Goal: Task Accomplishment & Management: Manage account settings

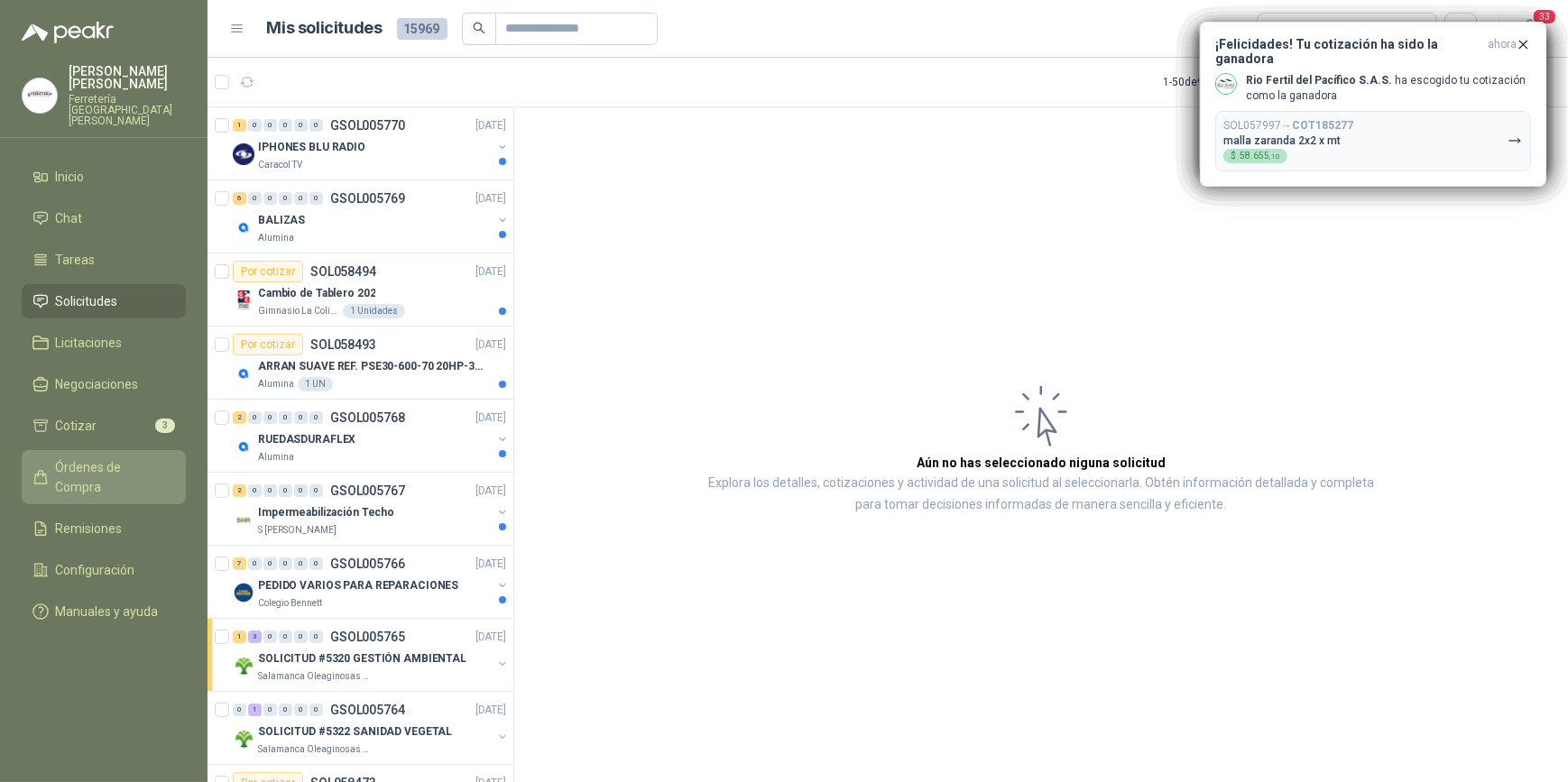
click at [140, 457] on span "Órdenes de Compra" at bounding box center [112, 477] width 112 height 40
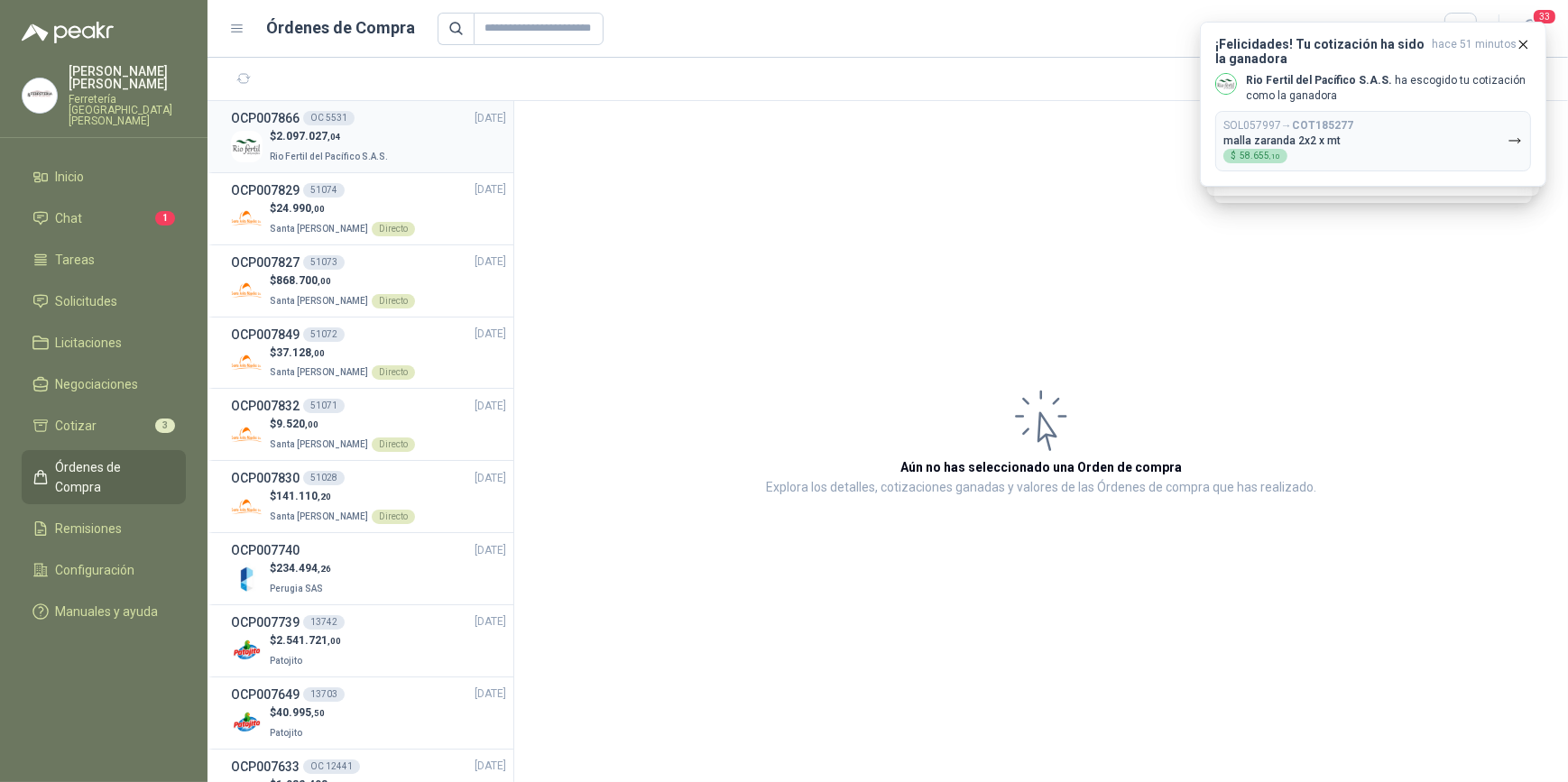
click at [314, 138] on span "2.097.027 ,04" at bounding box center [309, 135] width 65 height 12
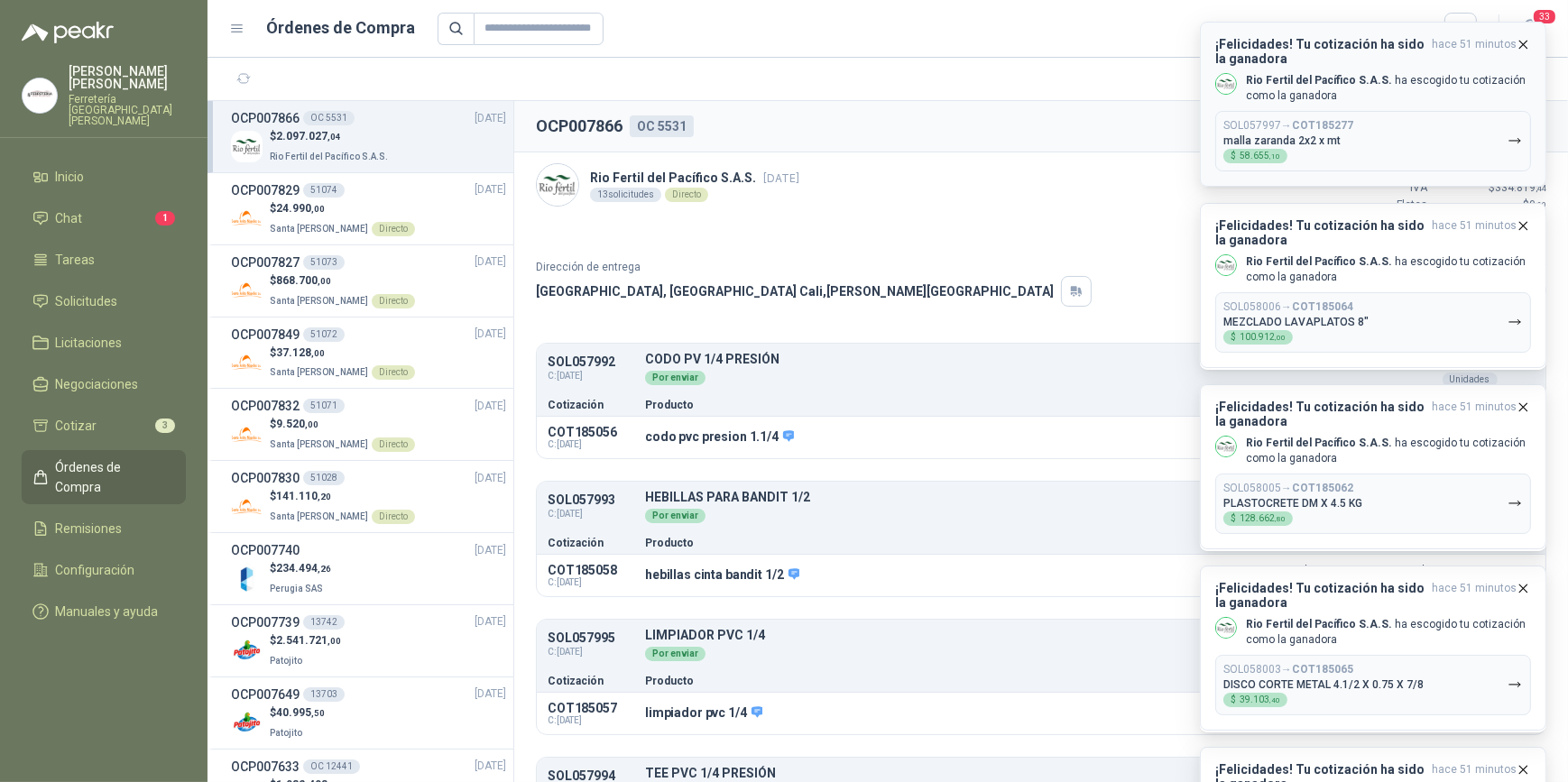
click at [1525, 42] on icon "button" at bounding box center [1523, 45] width 15 height 15
click at [1525, 43] on icon "button" at bounding box center [1523, 45] width 15 height 15
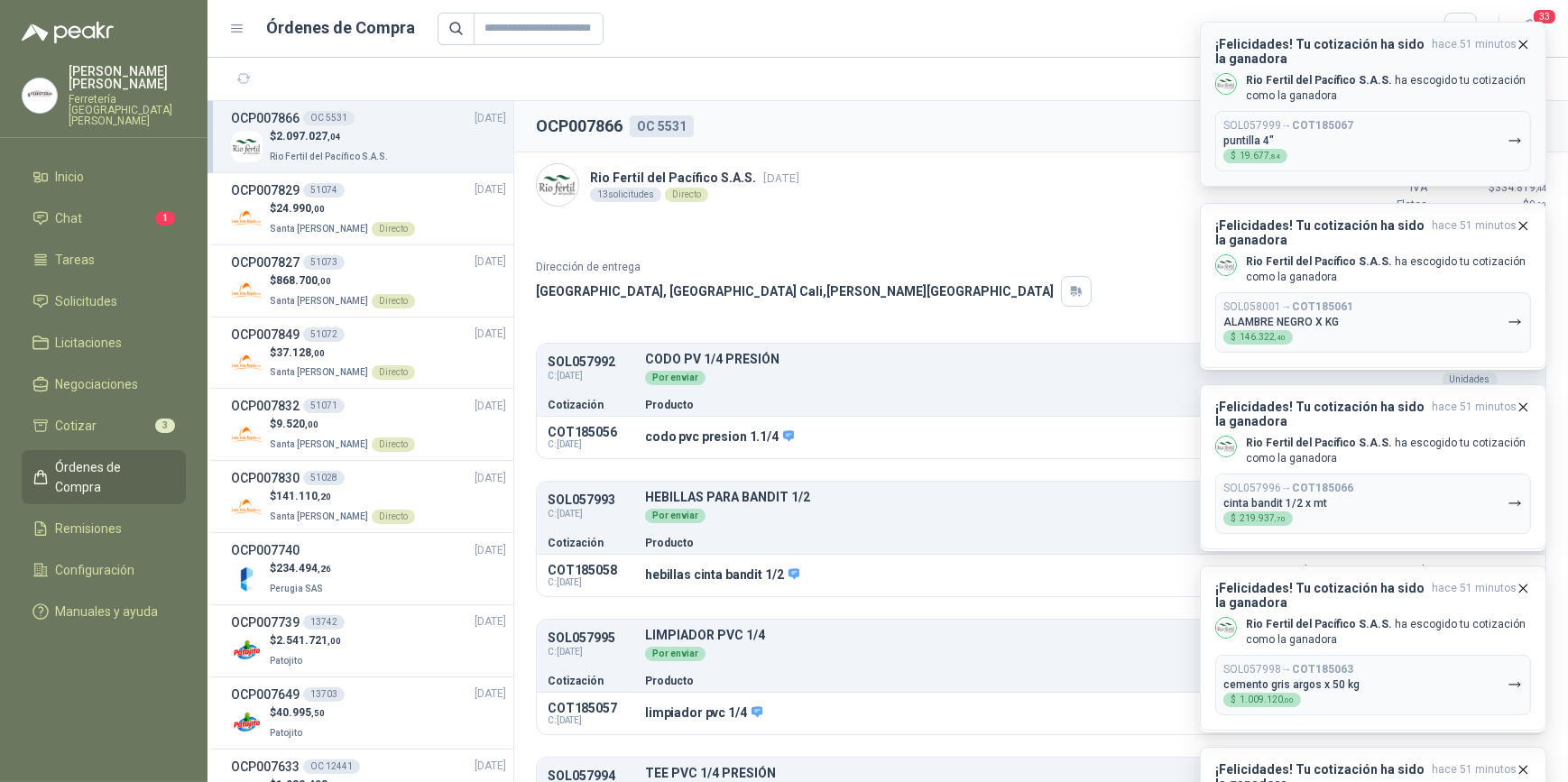
click at [1525, 43] on icon "button" at bounding box center [1523, 45] width 15 height 15
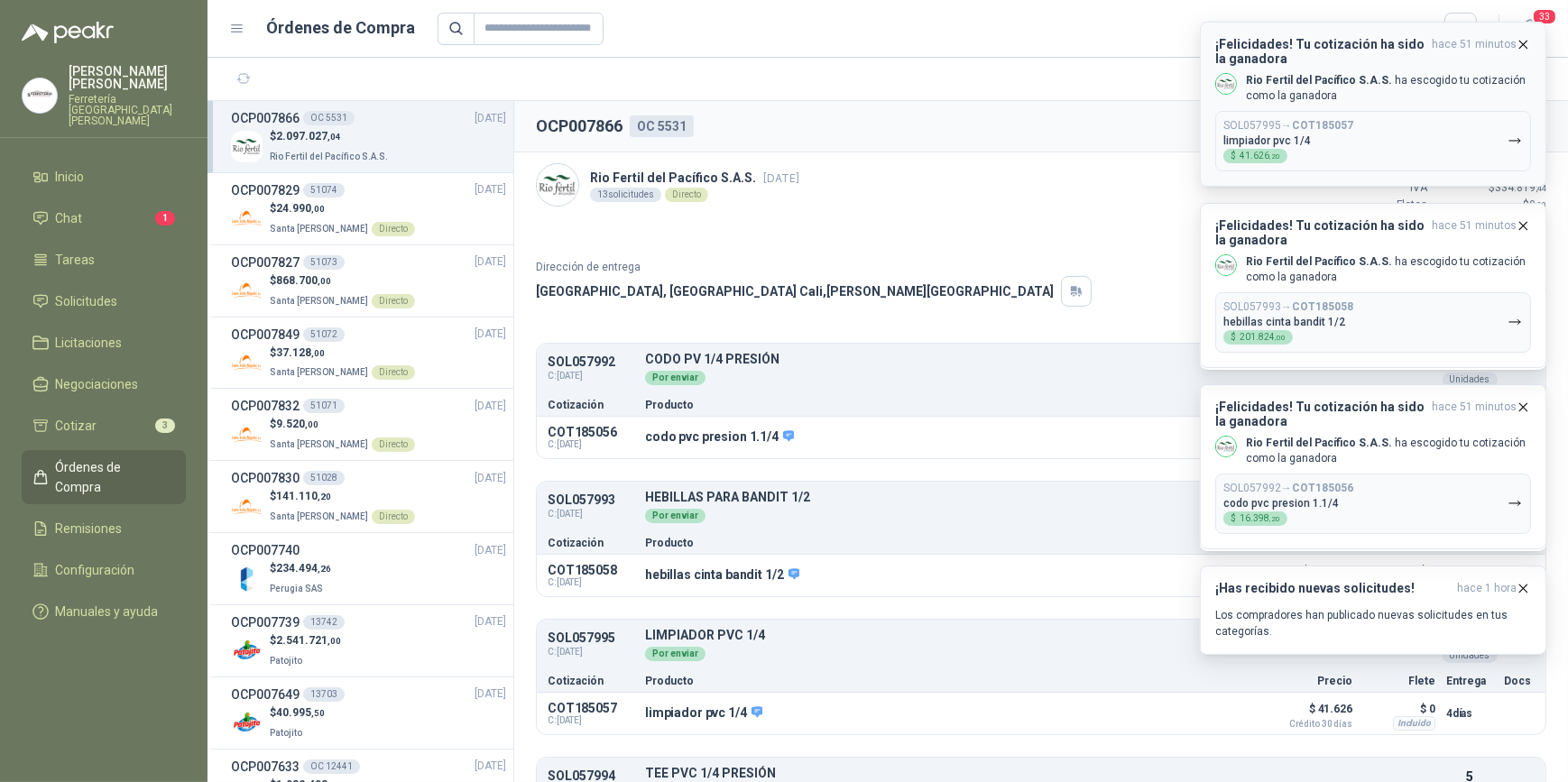
click at [1523, 42] on icon "button" at bounding box center [1523, 45] width 15 height 15
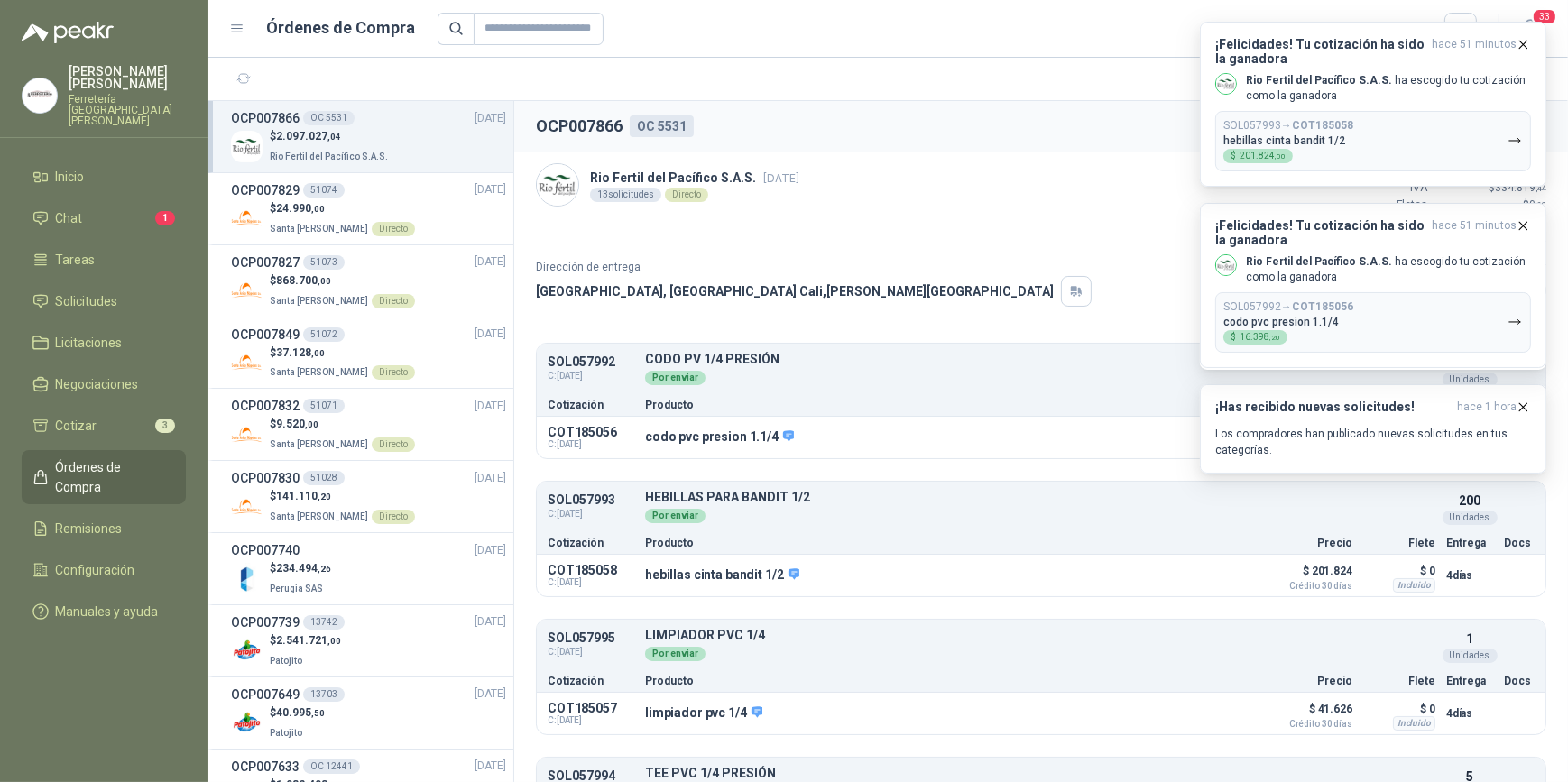
click at [1523, 42] on icon "button" at bounding box center [1523, 45] width 15 height 15
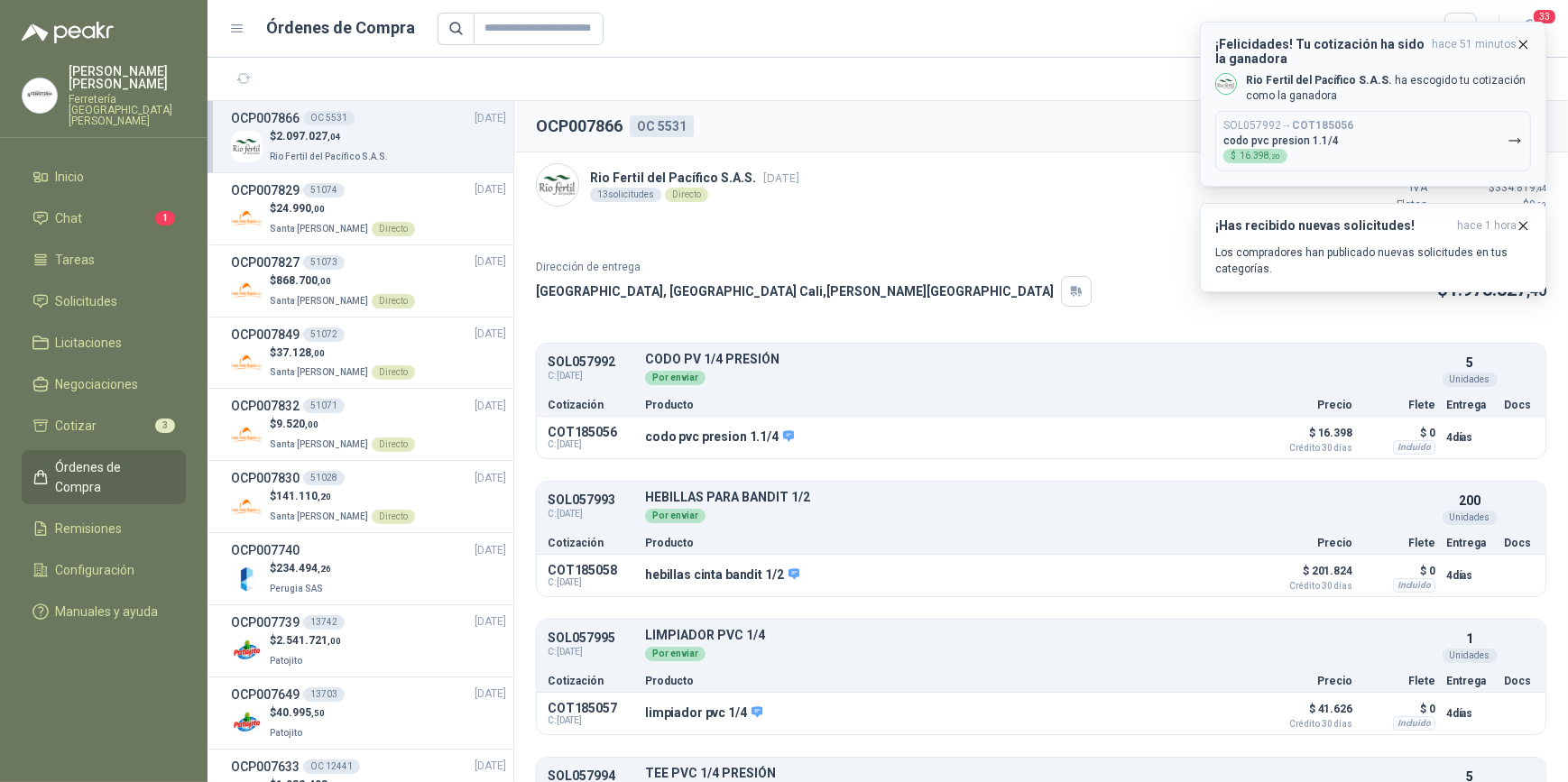
click at [1523, 45] on icon "button" at bounding box center [1523, 45] width 15 height 15
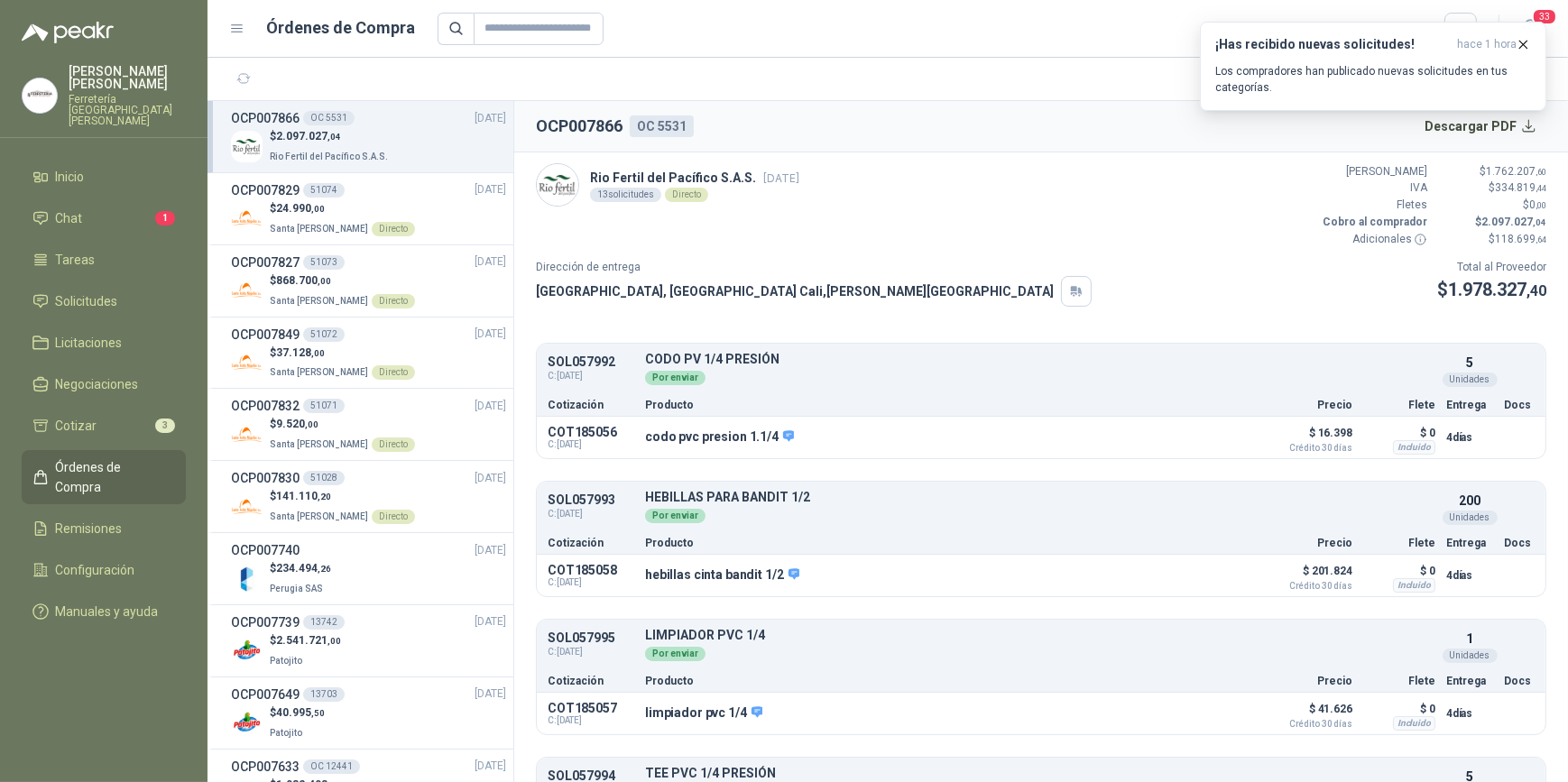
click at [1523, 45] on icon "button" at bounding box center [1523, 45] width 15 height 15
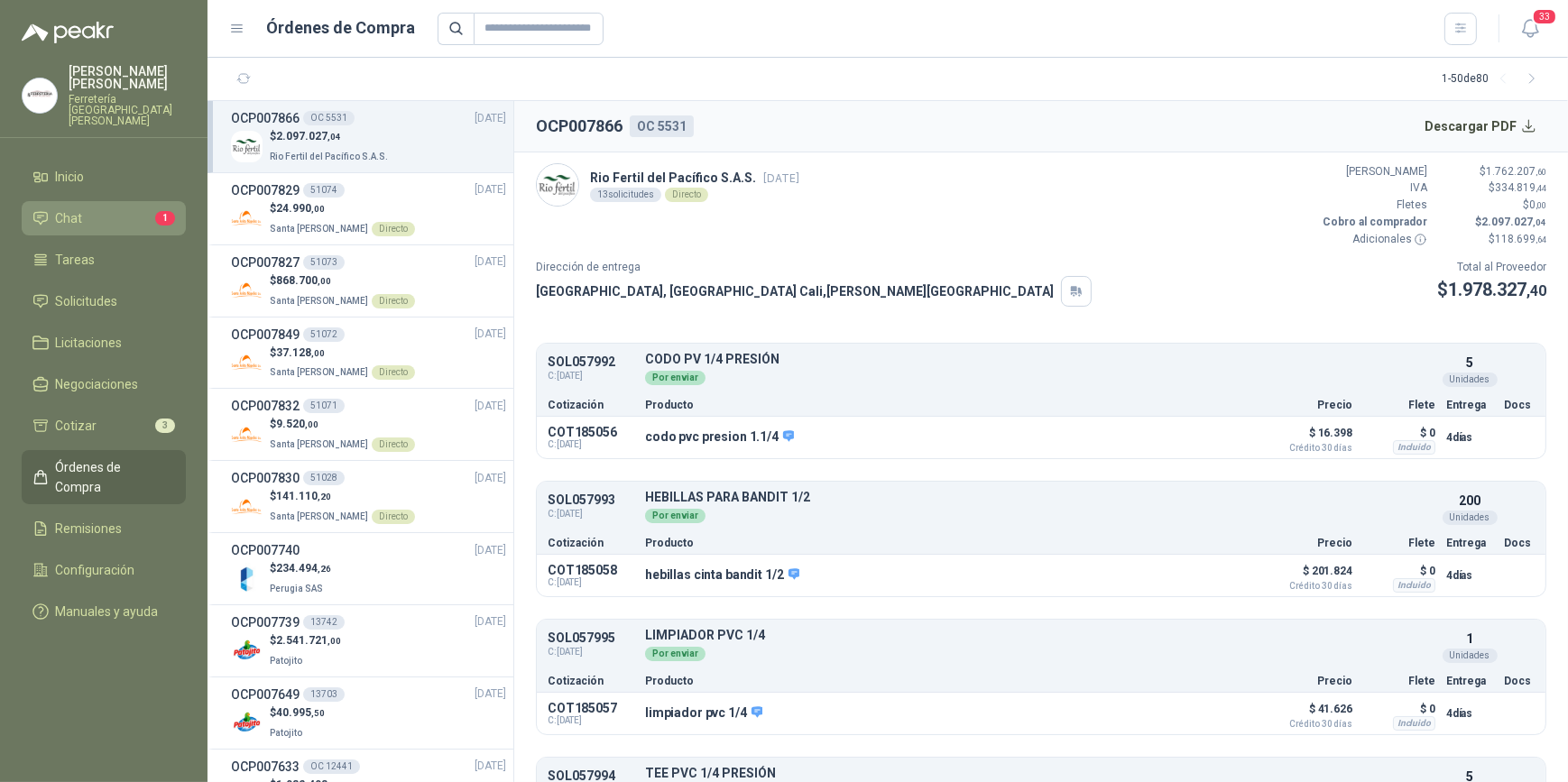
click at [101, 209] on li "Chat 1" at bounding box center [104, 218] width 143 height 20
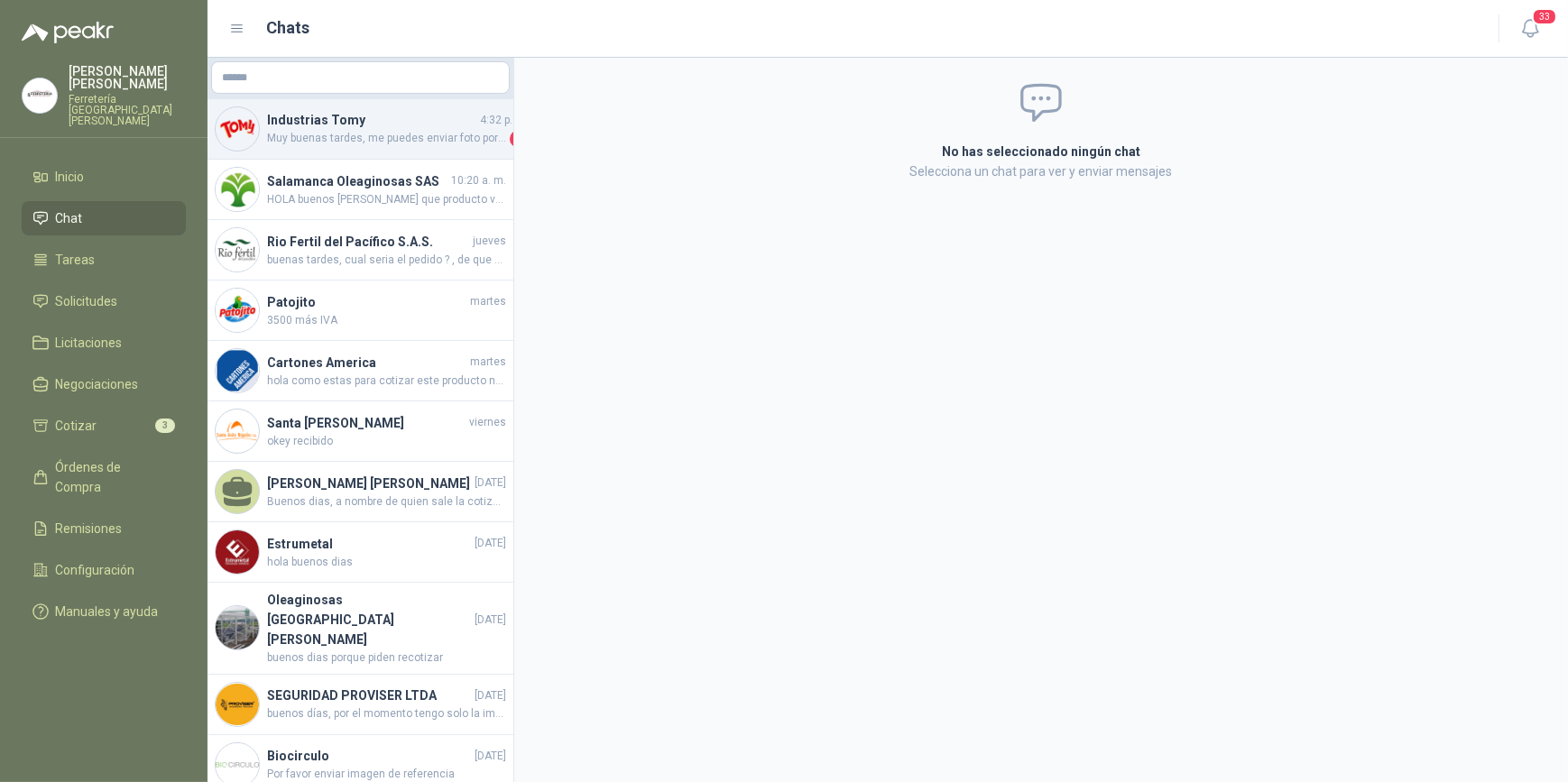
click at [310, 130] on span "Muy buenas tardes, me puedes enviar foto por favor, gracias" at bounding box center [386, 138] width 239 height 18
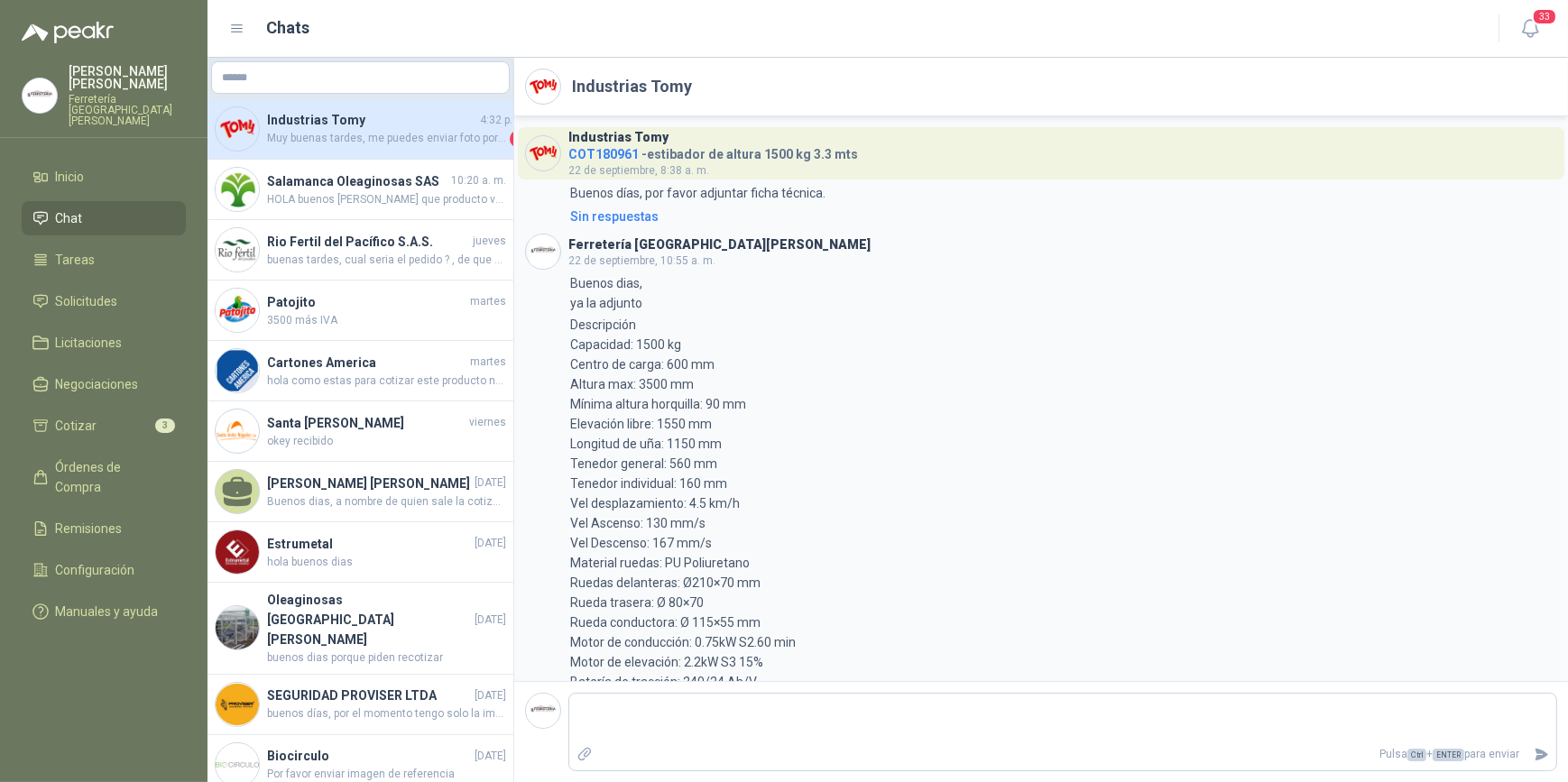
scroll to position [848, 0]
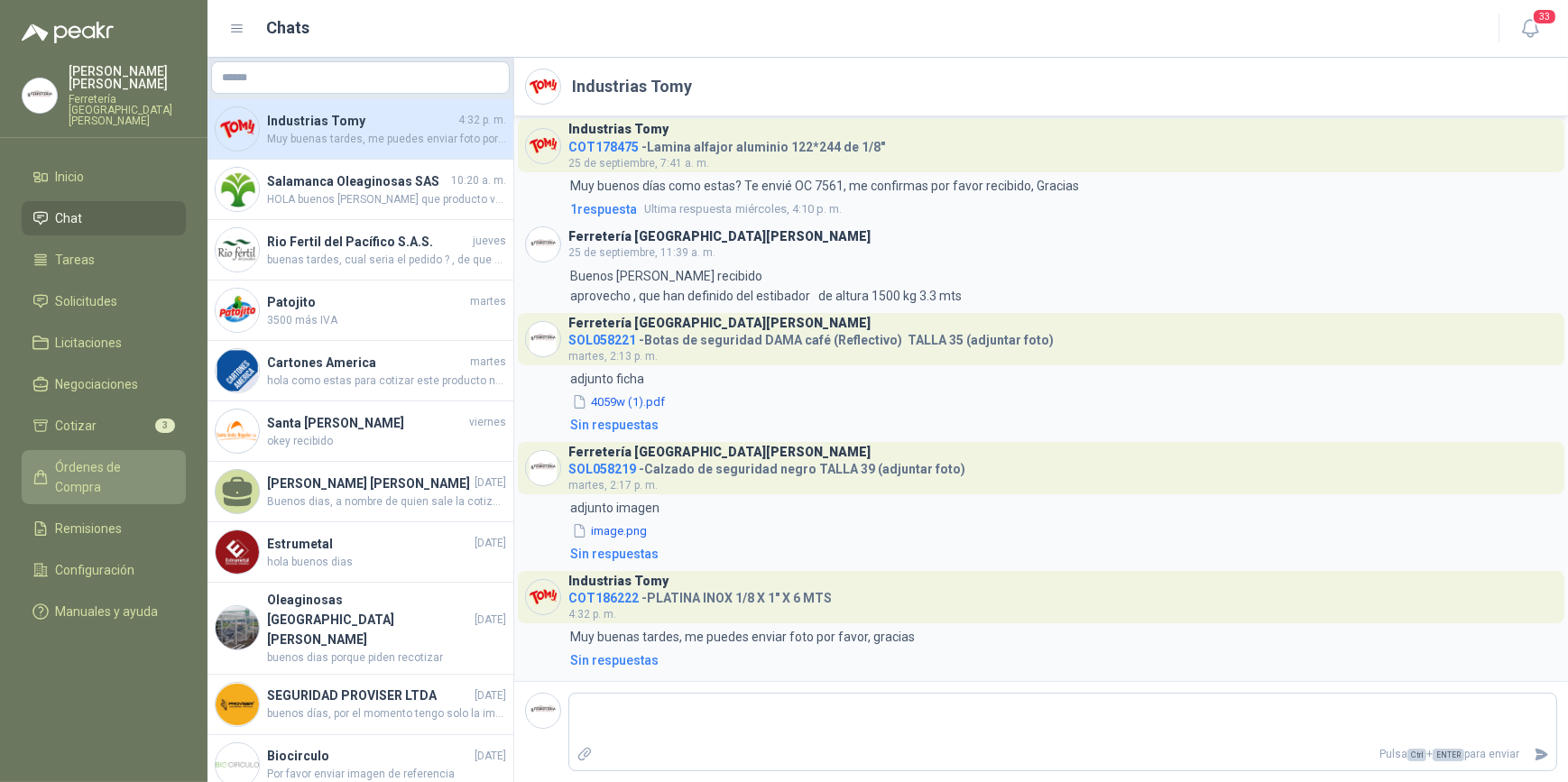
click at [124, 457] on span "Órdenes de Compra" at bounding box center [112, 477] width 112 height 40
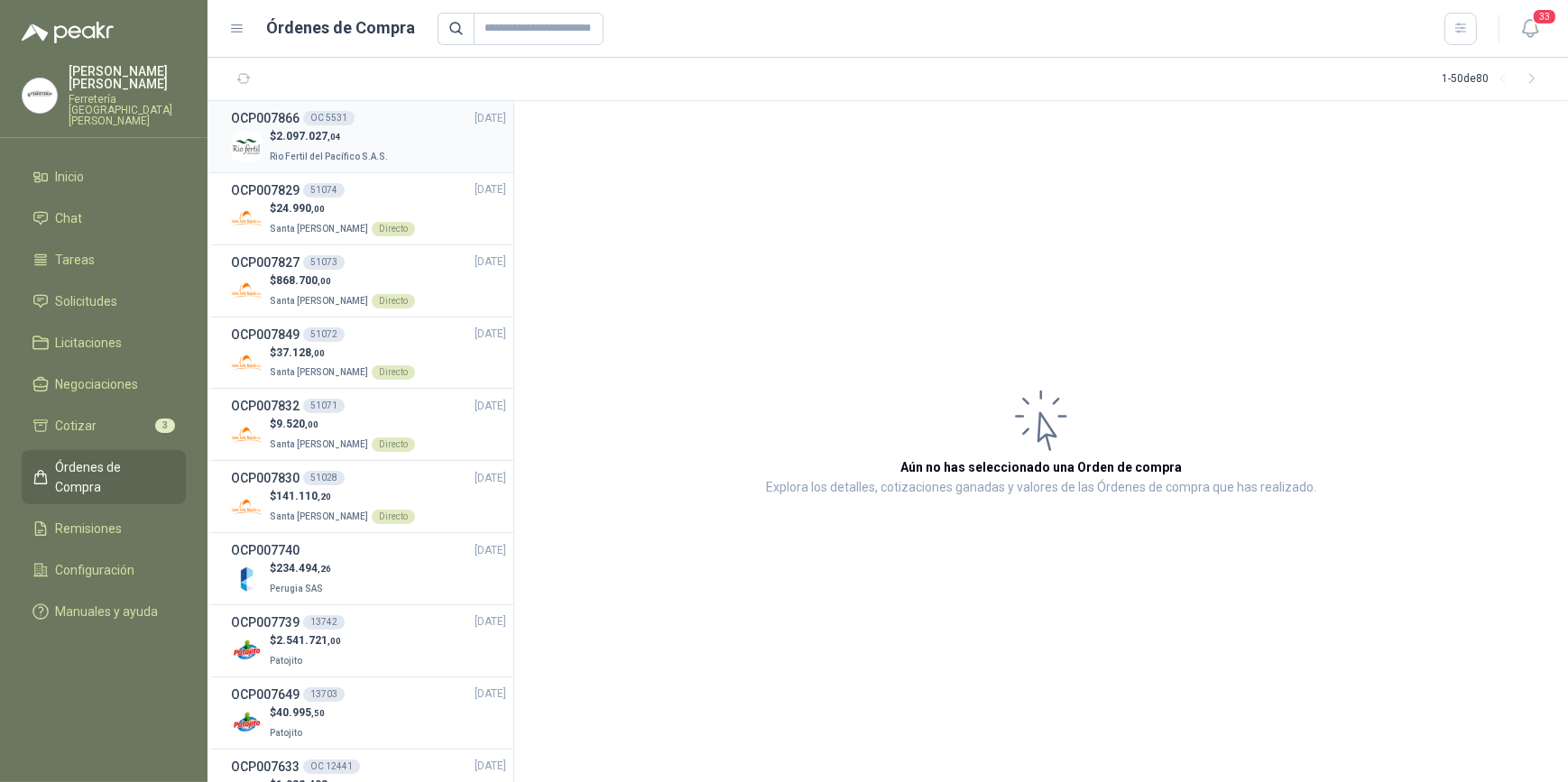
click at [368, 139] on p "$ 2.097.027 ,04" at bounding box center [331, 136] width 122 height 17
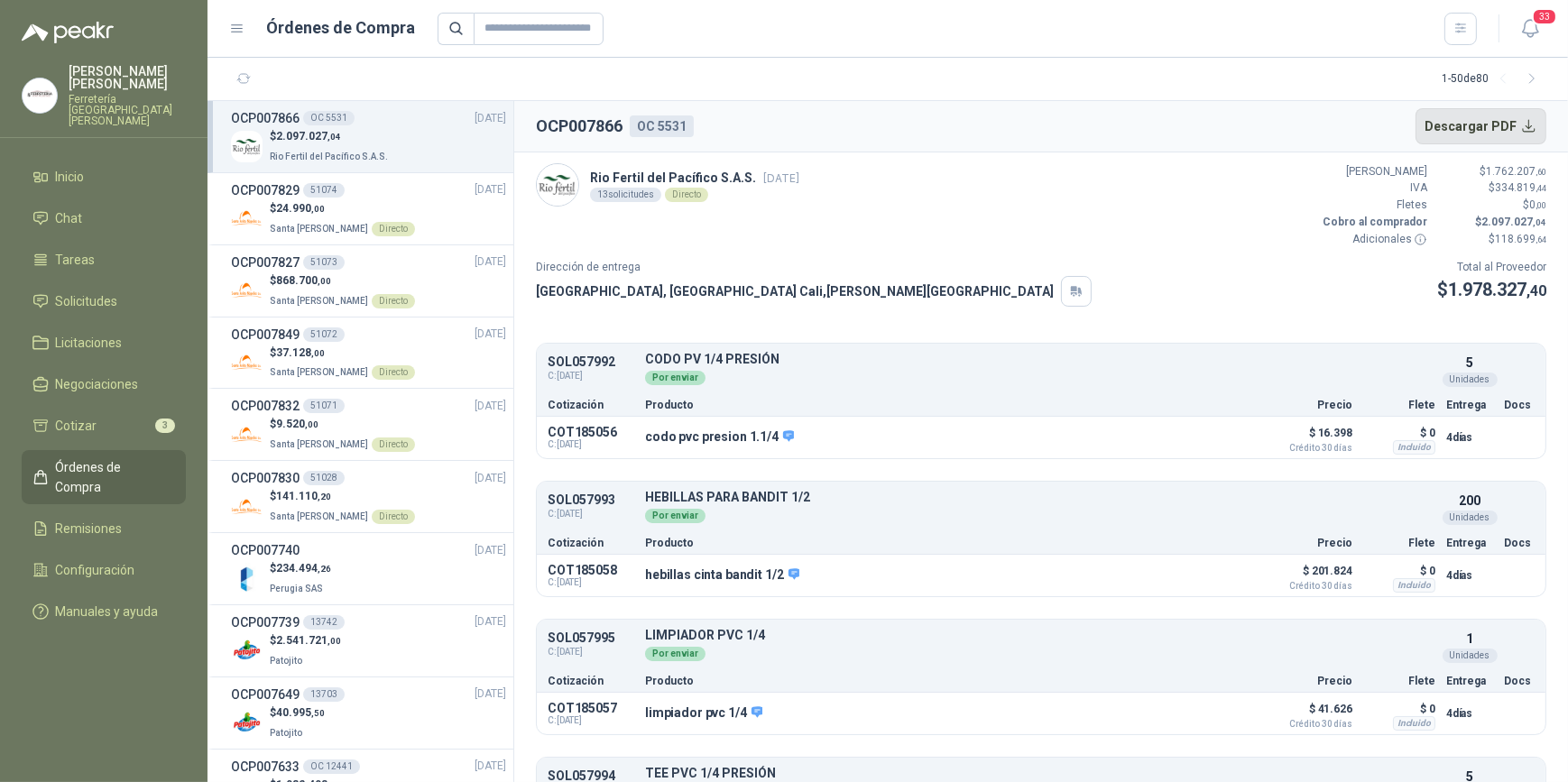
click at [1463, 126] on button "Descargar PDF" at bounding box center [1481, 127] width 131 height 36
click at [95, 519] on span "Remisiones" at bounding box center [90, 529] width 67 height 20
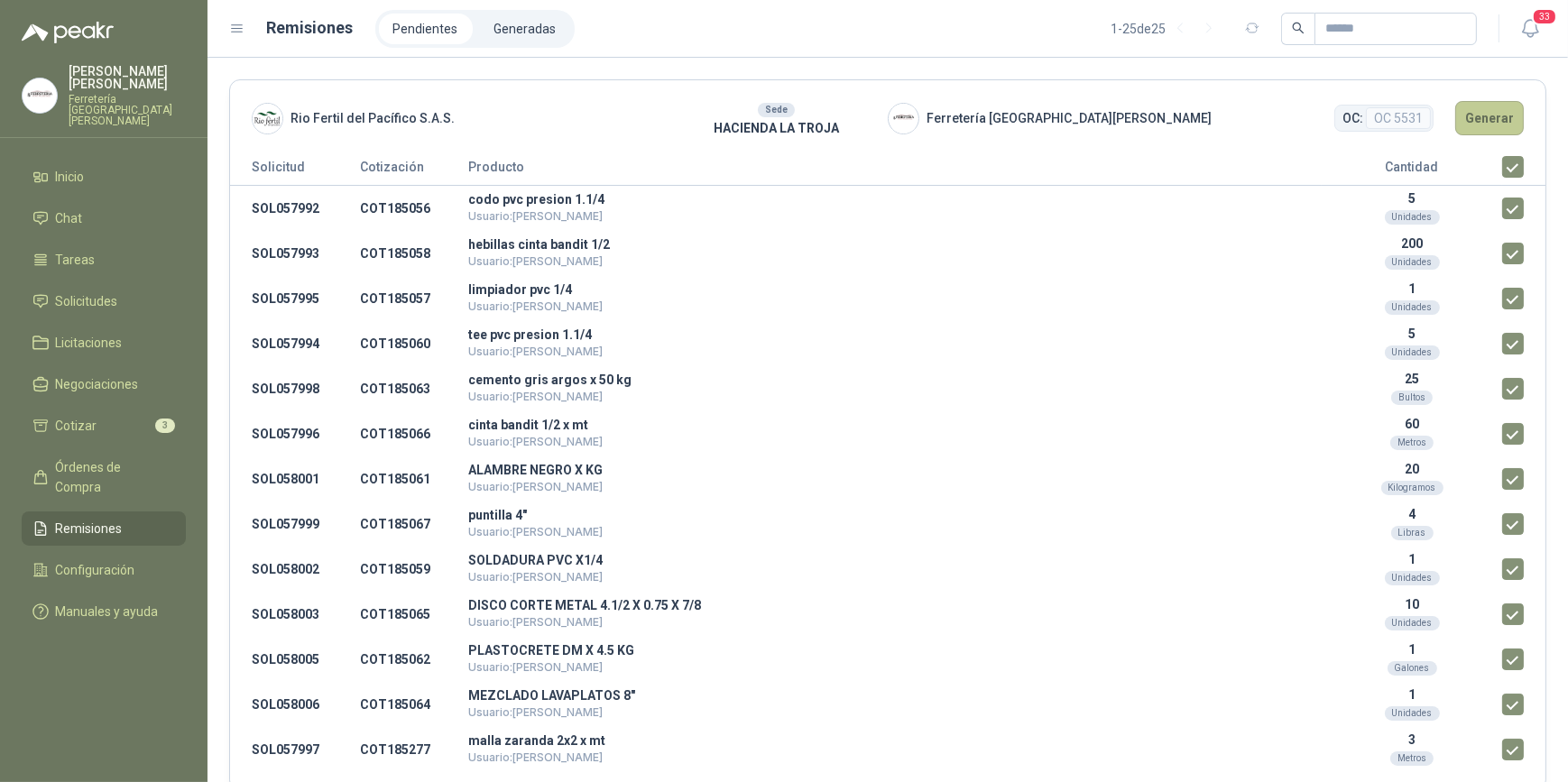
click at [1476, 117] on button "Generar" at bounding box center [1490, 118] width 69 height 34
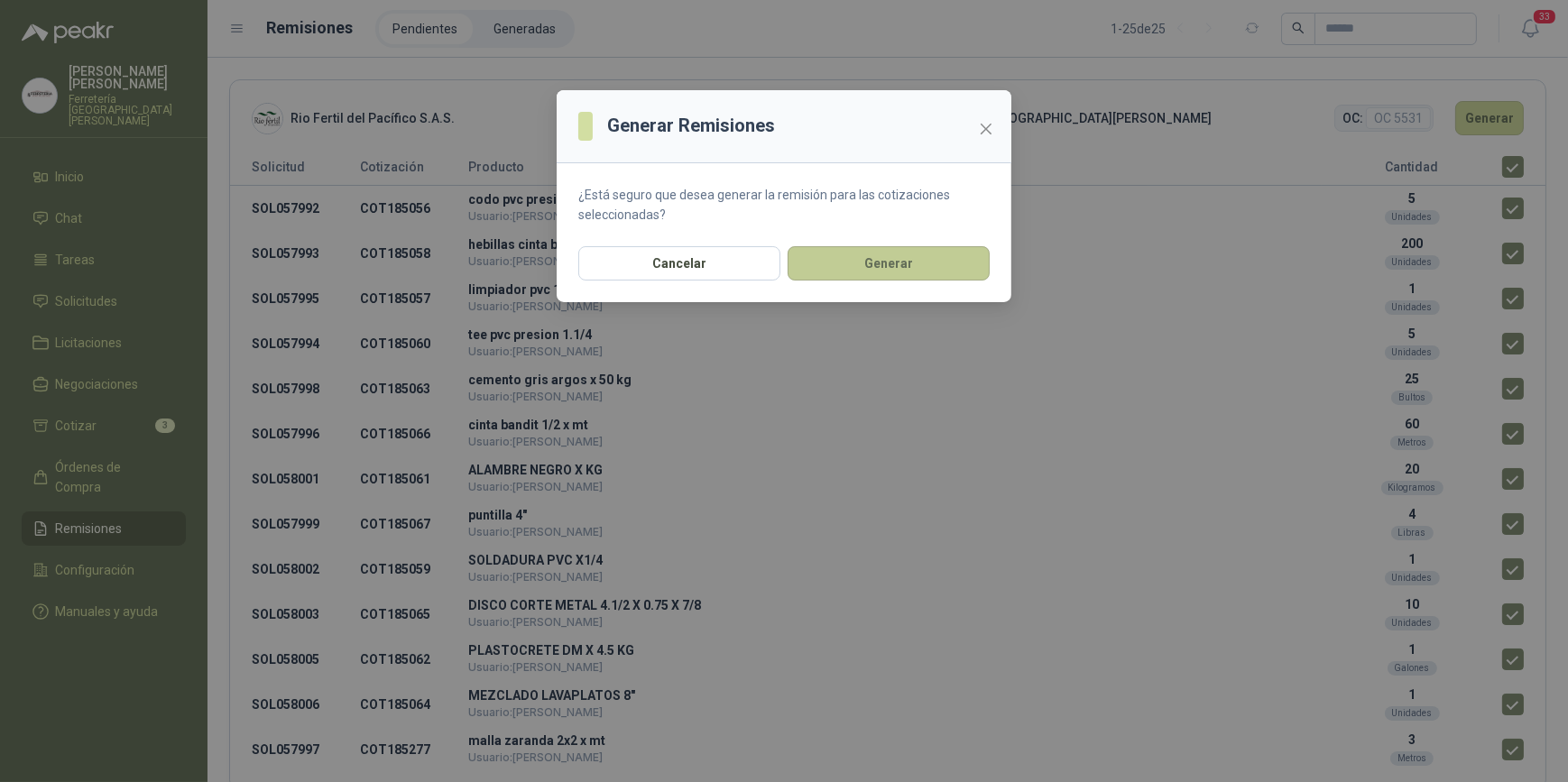
click at [893, 257] on button "Generar" at bounding box center [889, 264] width 202 height 34
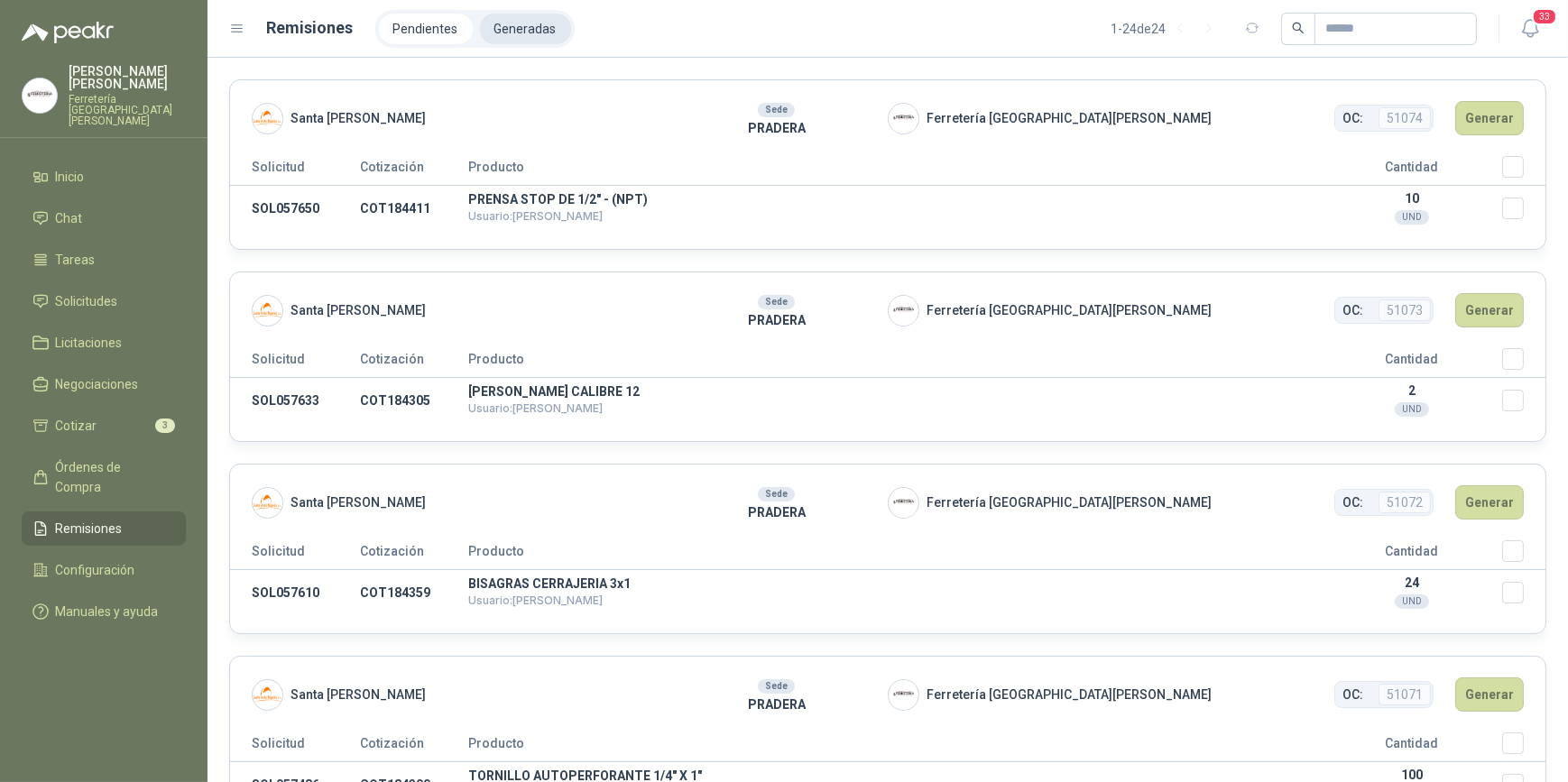
click at [533, 26] on li "Generadas" at bounding box center [526, 29] width 91 height 30
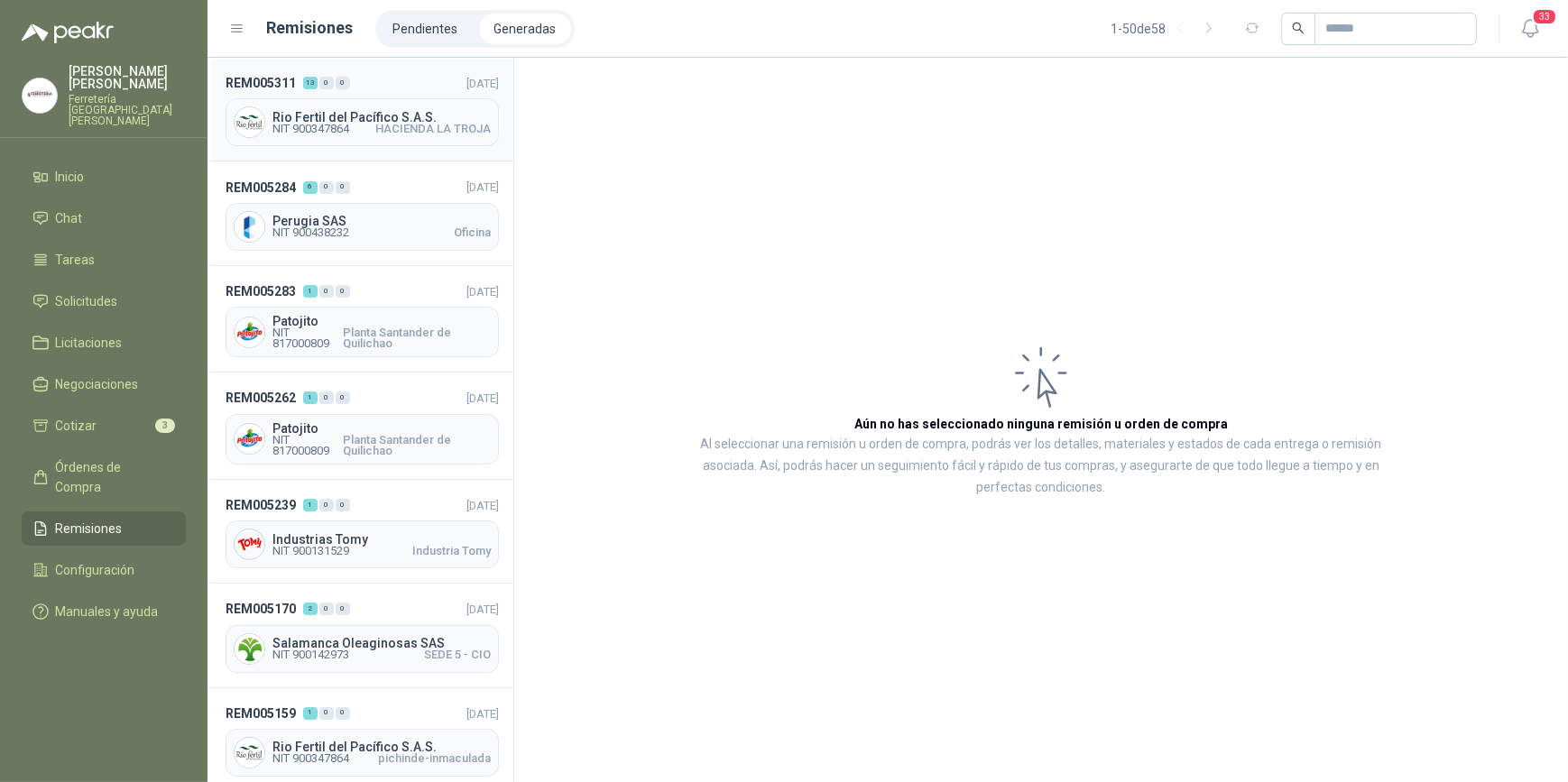
click at [335, 127] on span "NIT 900347864" at bounding box center [311, 129] width 76 height 10
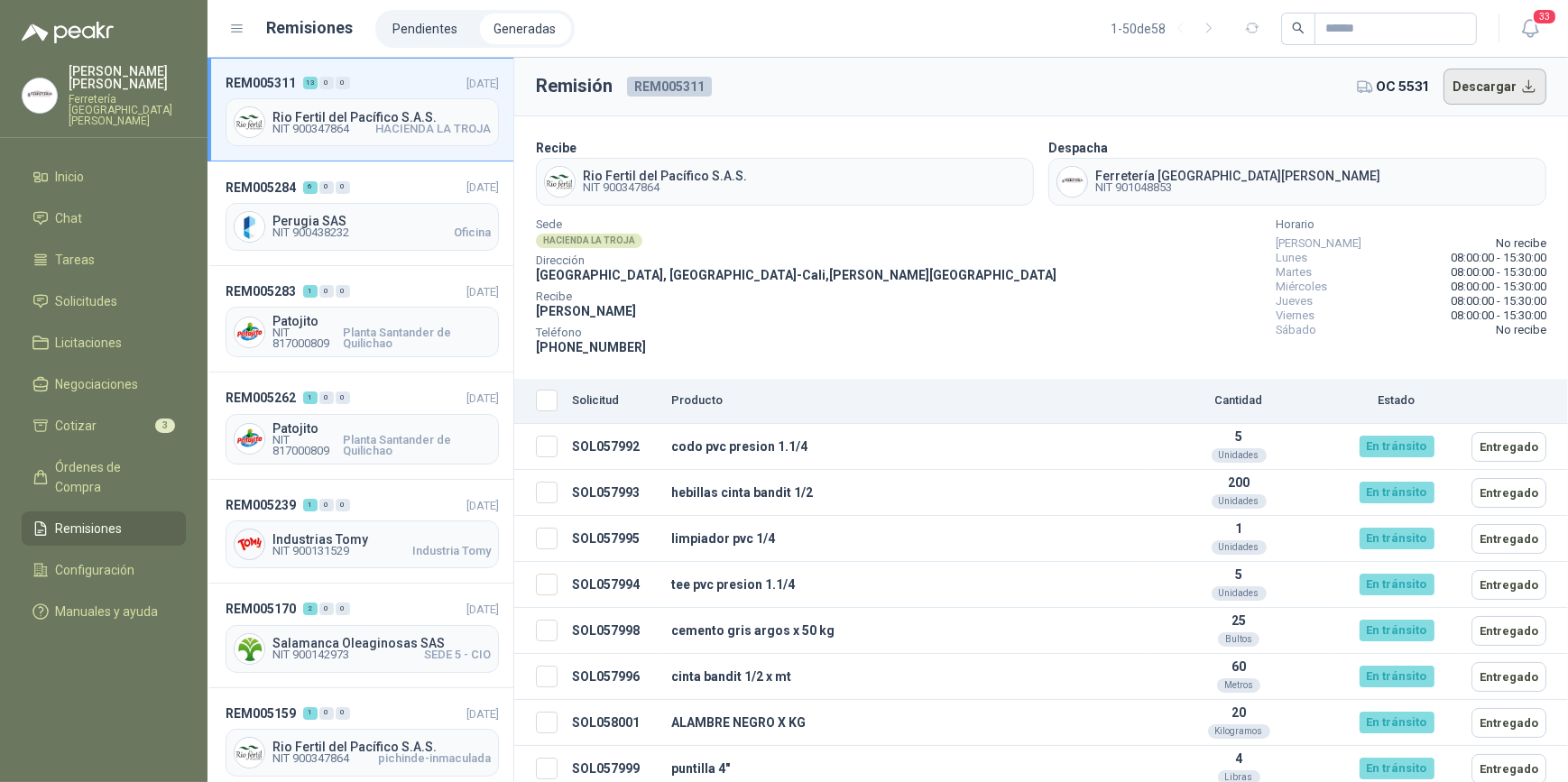
click at [1486, 82] on button "Descargar" at bounding box center [1495, 87] width 104 height 36
click at [127, 457] on span "Órdenes de Compra" at bounding box center [112, 477] width 112 height 40
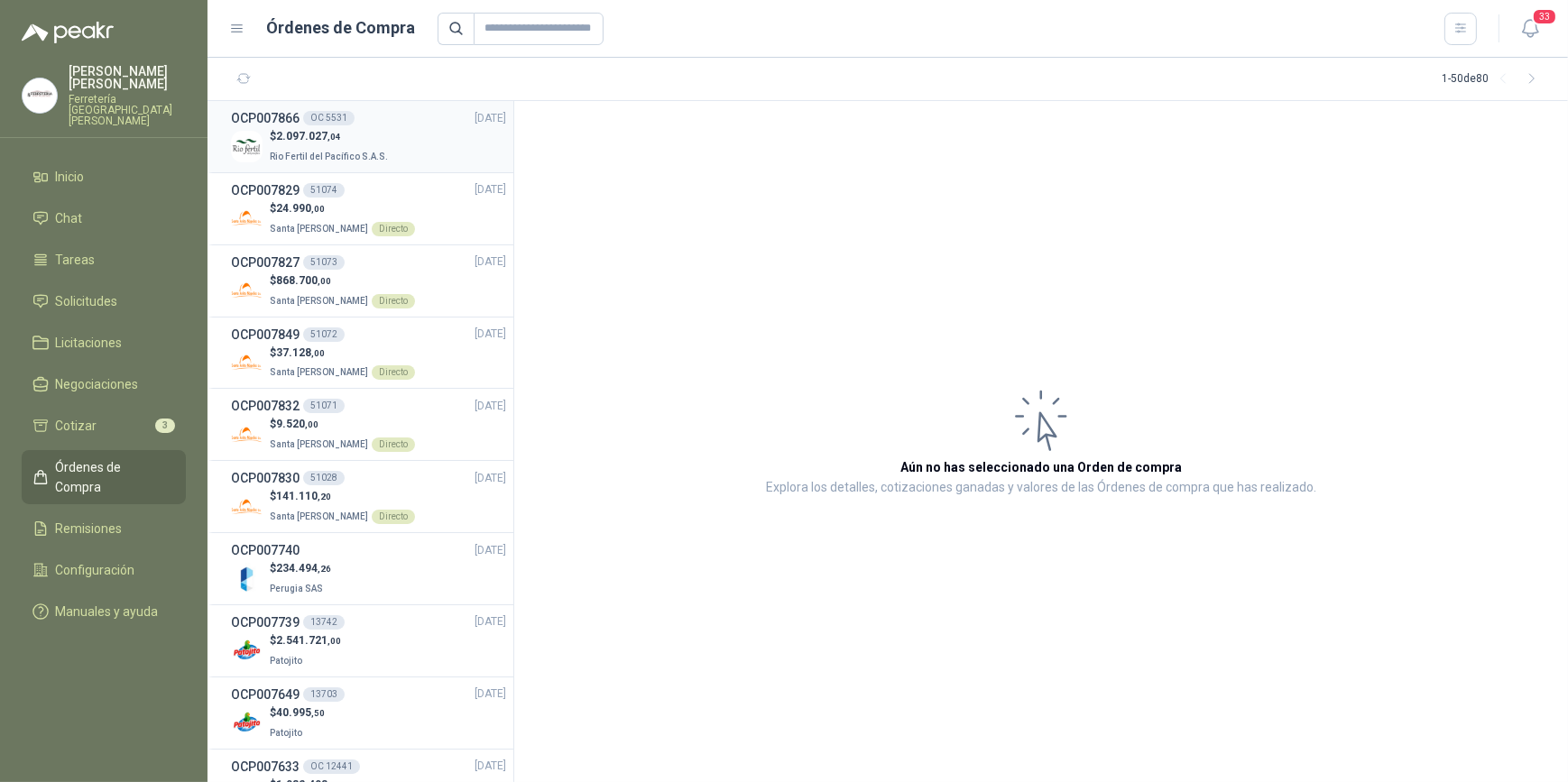
click at [392, 133] on div "$ 2.097.027 ,04 Rio Fertil del Pacífico S.A.S." at bounding box center [368, 146] width 275 height 37
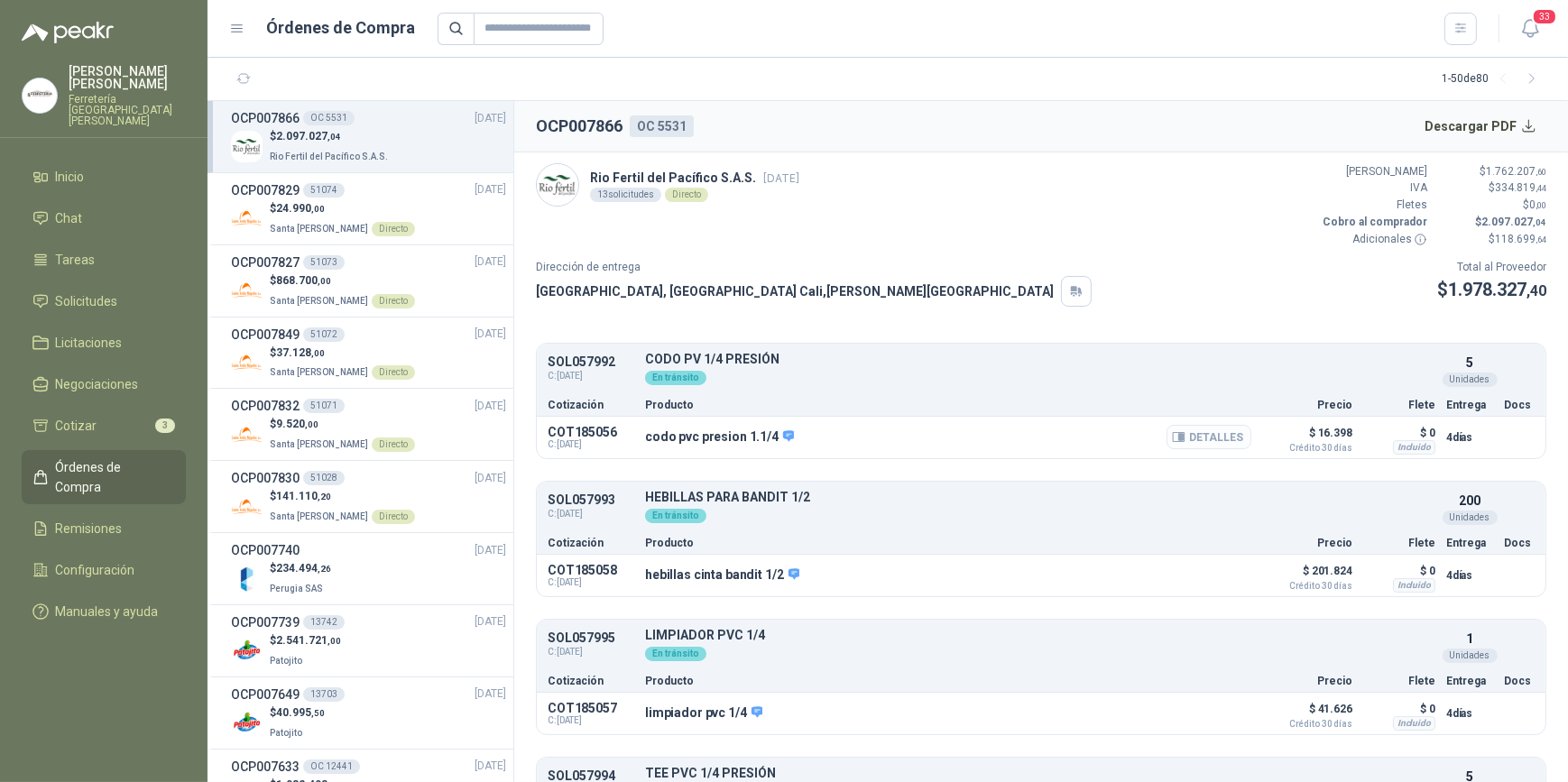
click at [1201, 437] on button "Detalles" at bounding box center [1209, 437] width 85 height 25
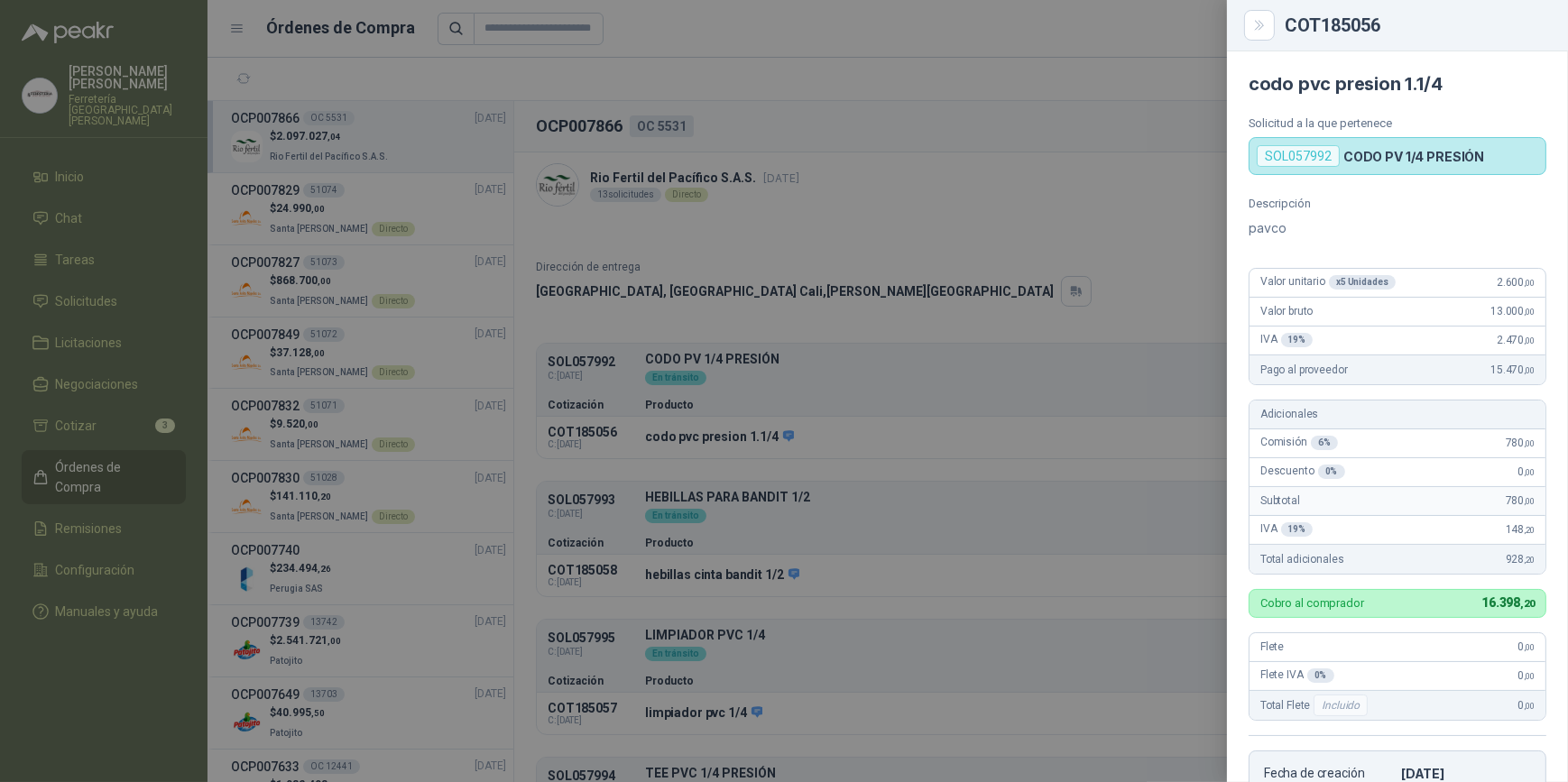
click at [895, 391] on div at bounding box center [784, 391] width 1568 height 782
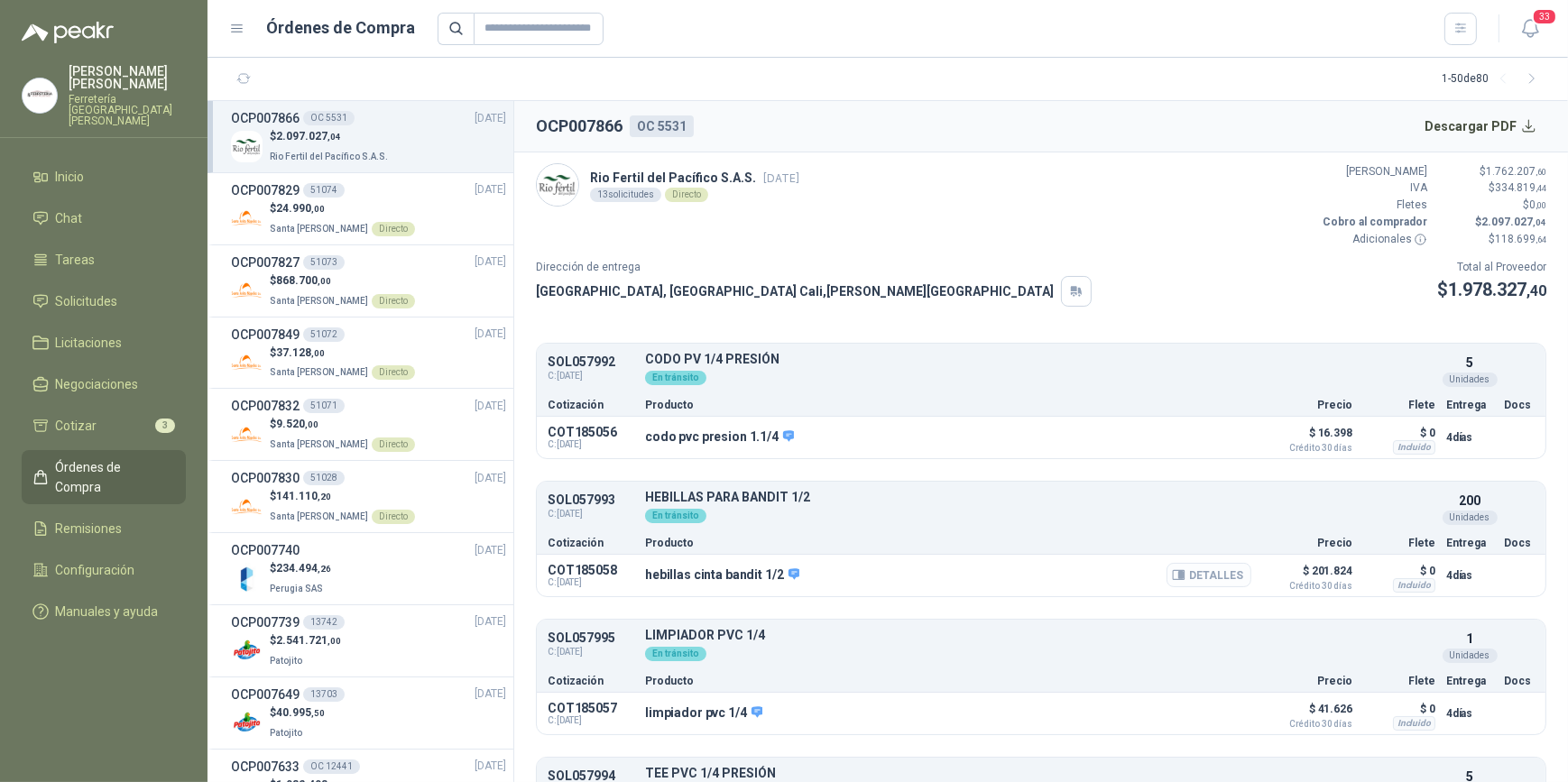
click at [1181, 571] on button "Detalles" at bounding box center [1209, 575] width 85 height 25
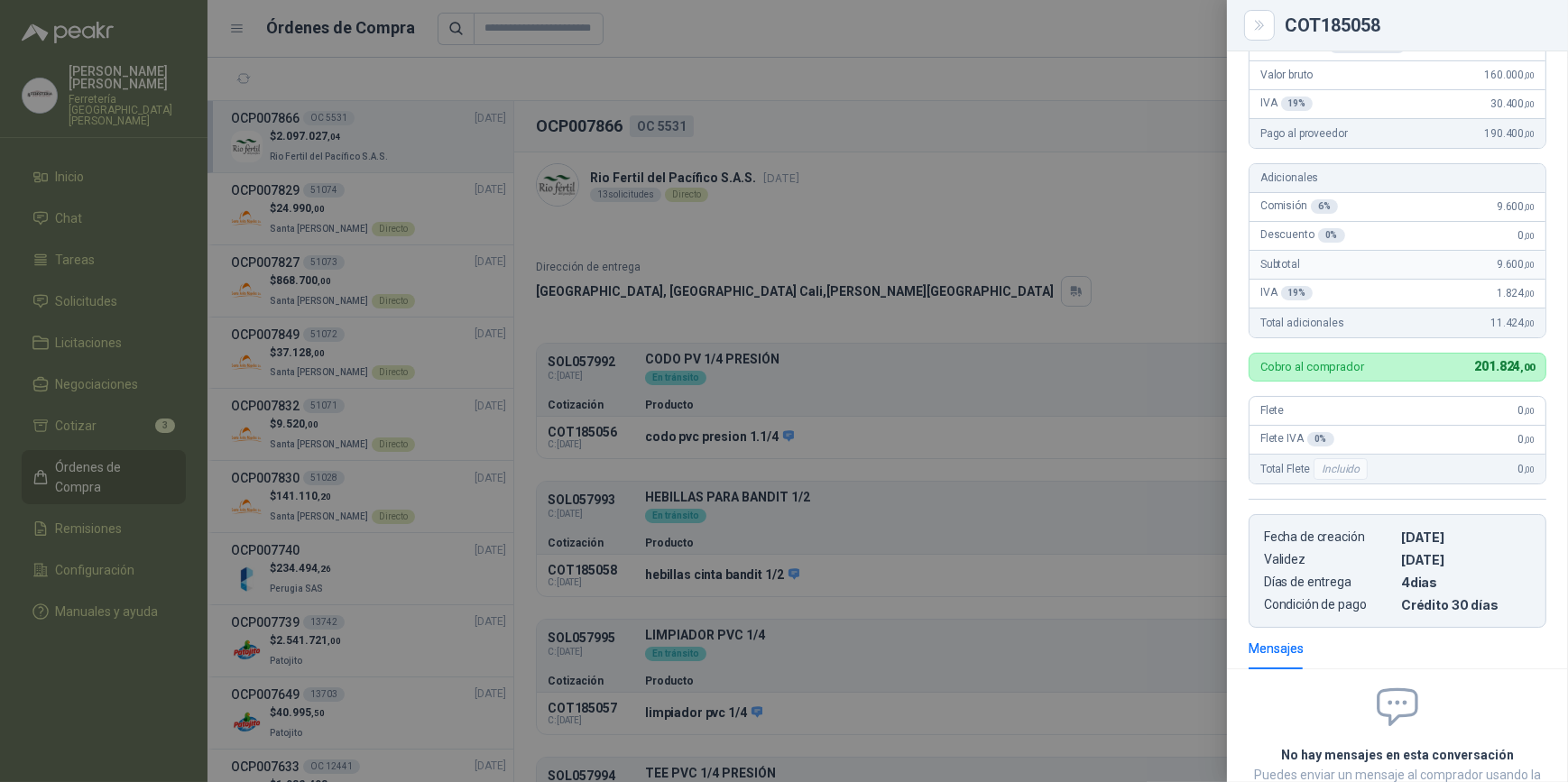
scroll to position [0, 0]
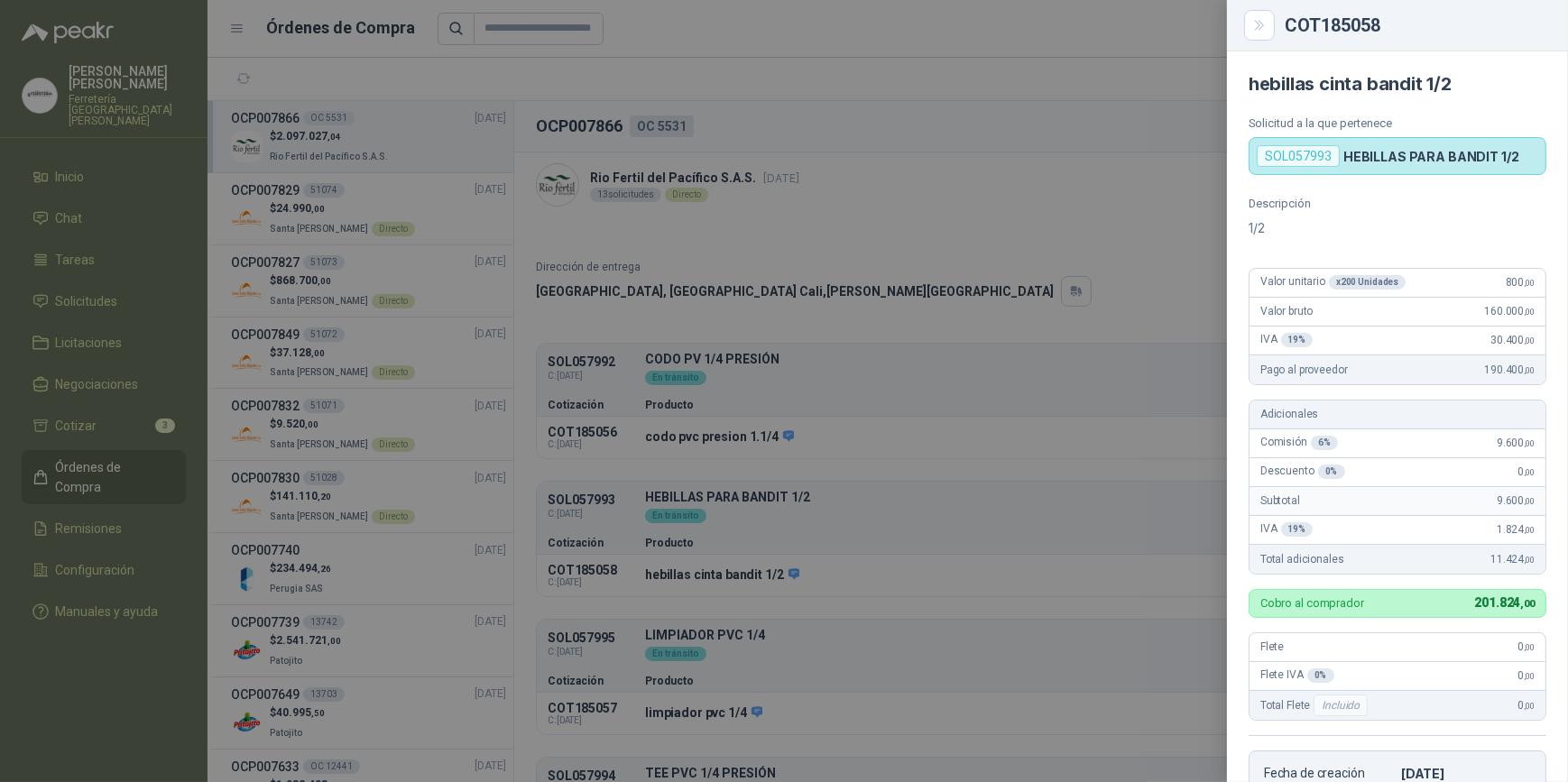
click at [975, 577] on div at bounding box center [784, 391] width 1568 height 782
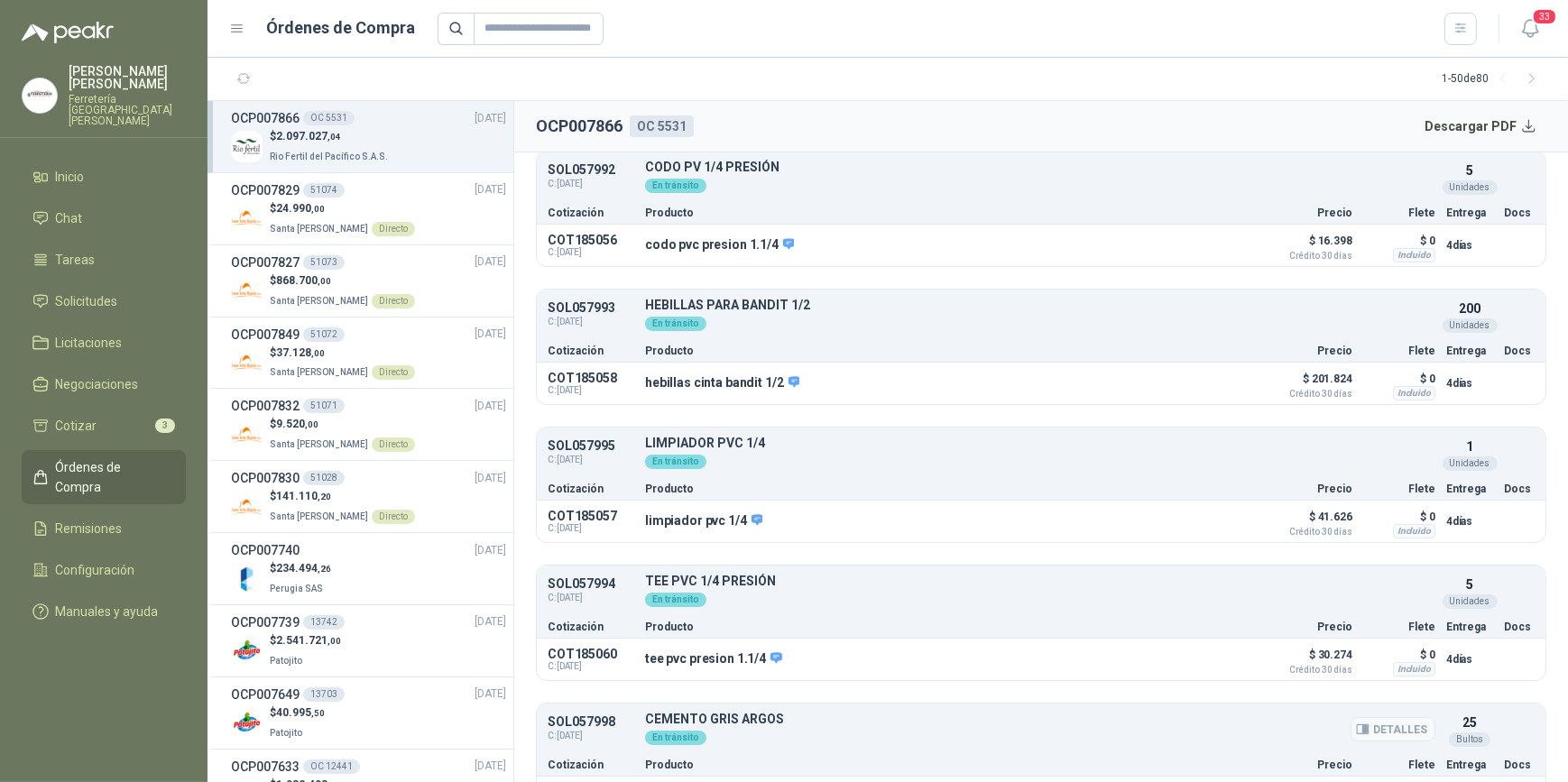
scroll to position [328, 0]
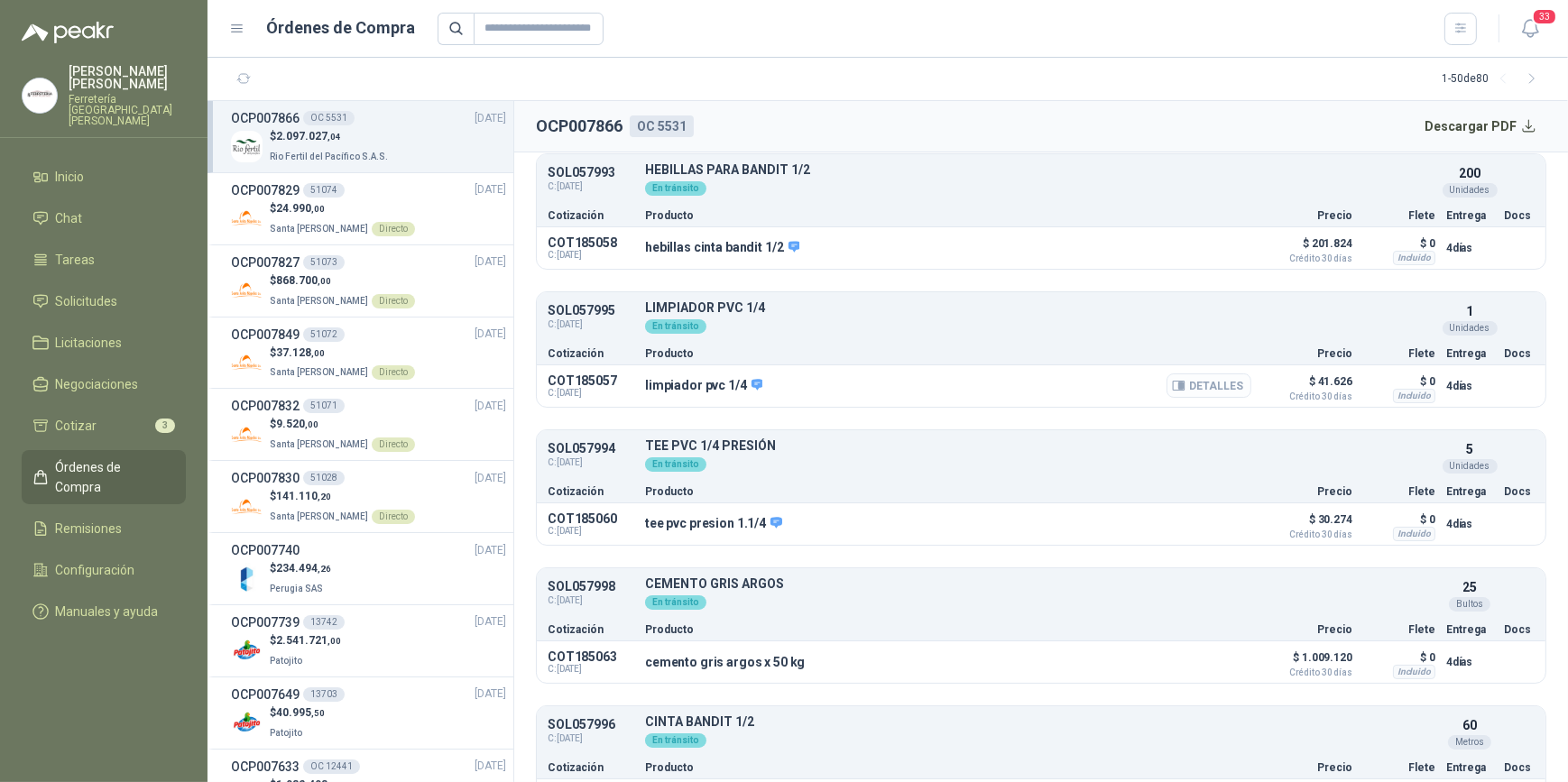
click at [1188, 387] on button "Detalles" at bounding box center [1209, 386] width 85 height 25
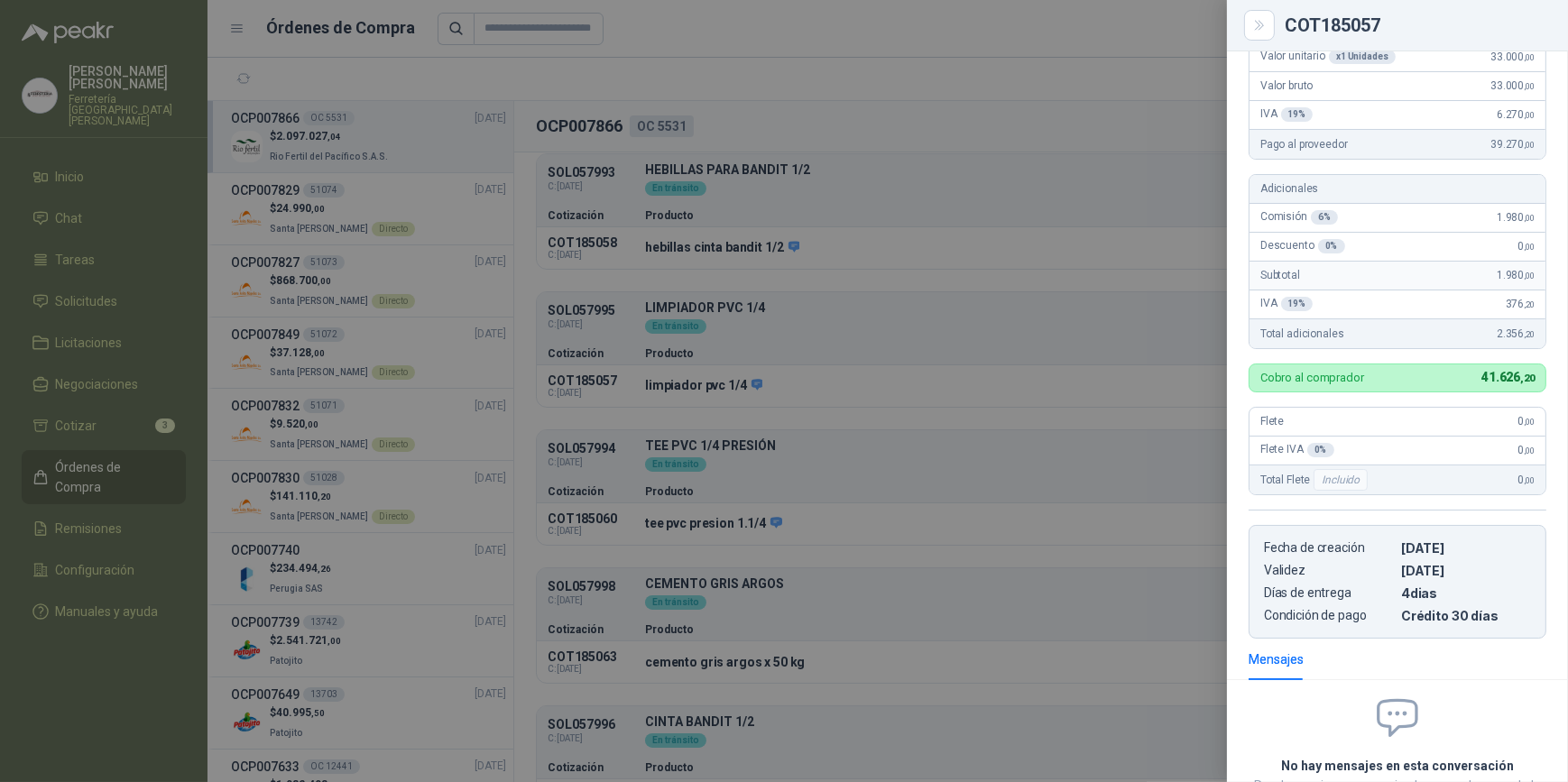
scroll to position [0, 0]
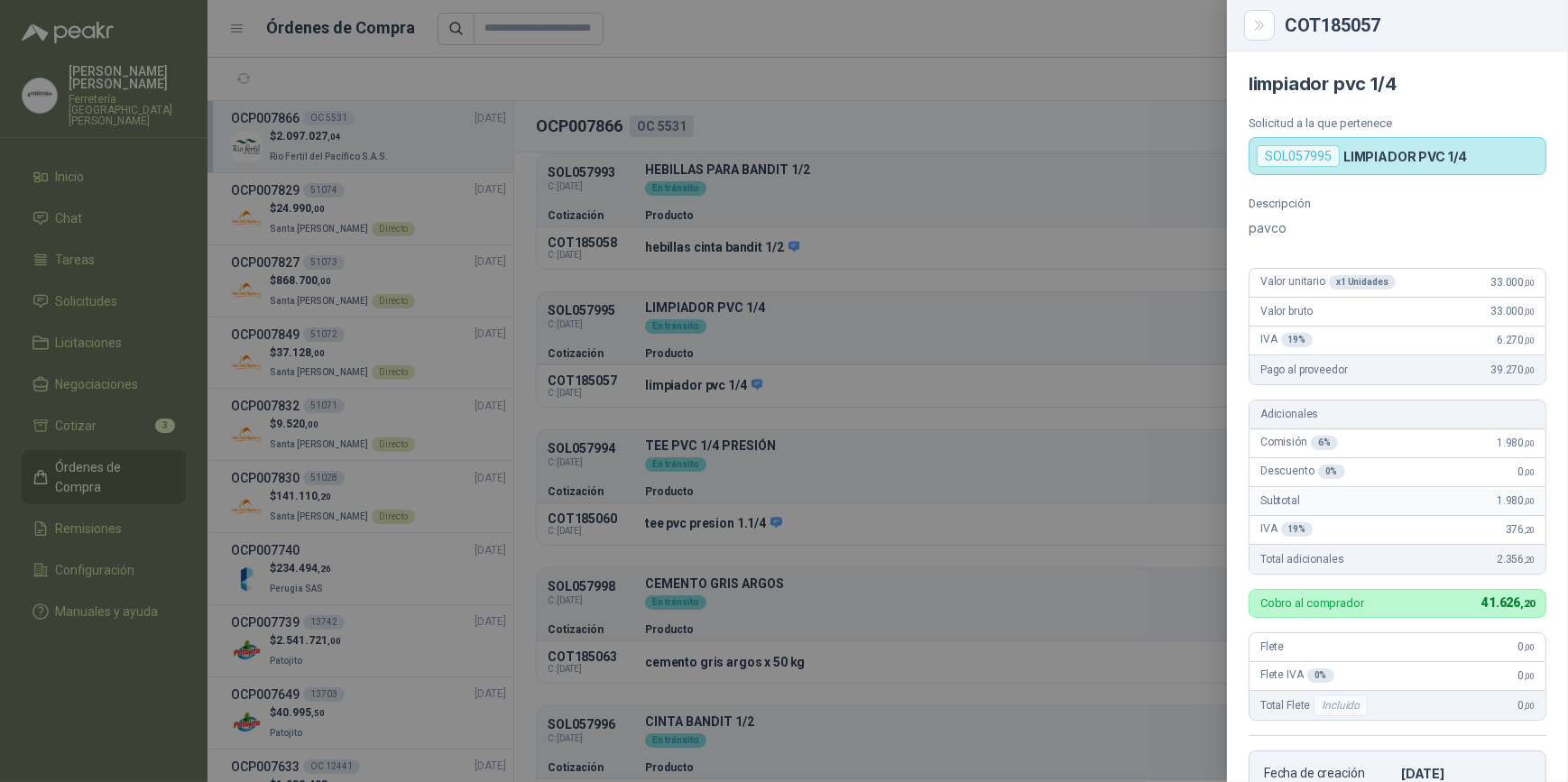
click at [1000, 523] on div at bounding box center [784, 391] width 1568 height 782
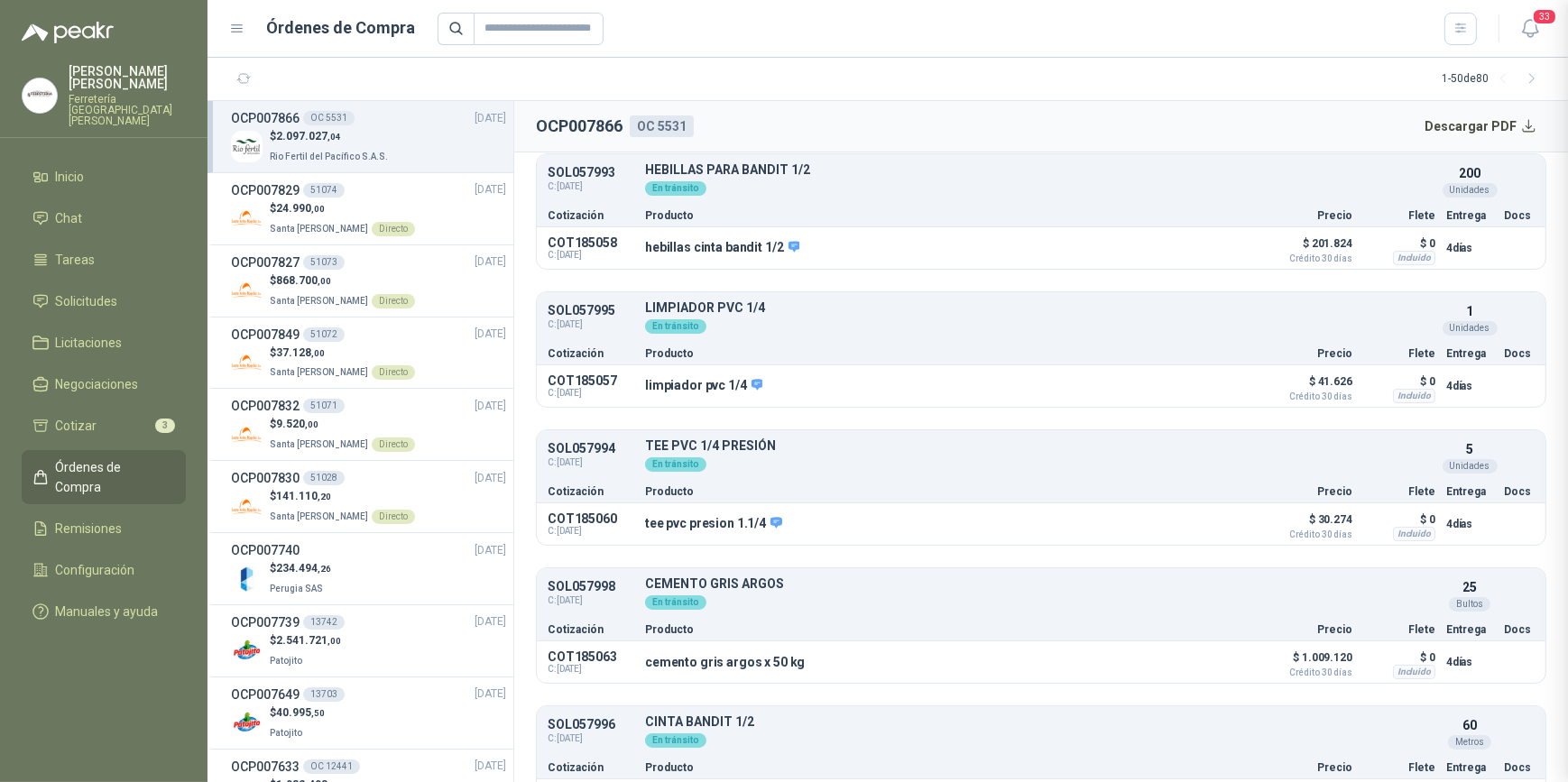
scroll to position [383, 0]
click at [1199, 515] on button "Detalles" at bounding box center [1209, 524] width 85 height 25
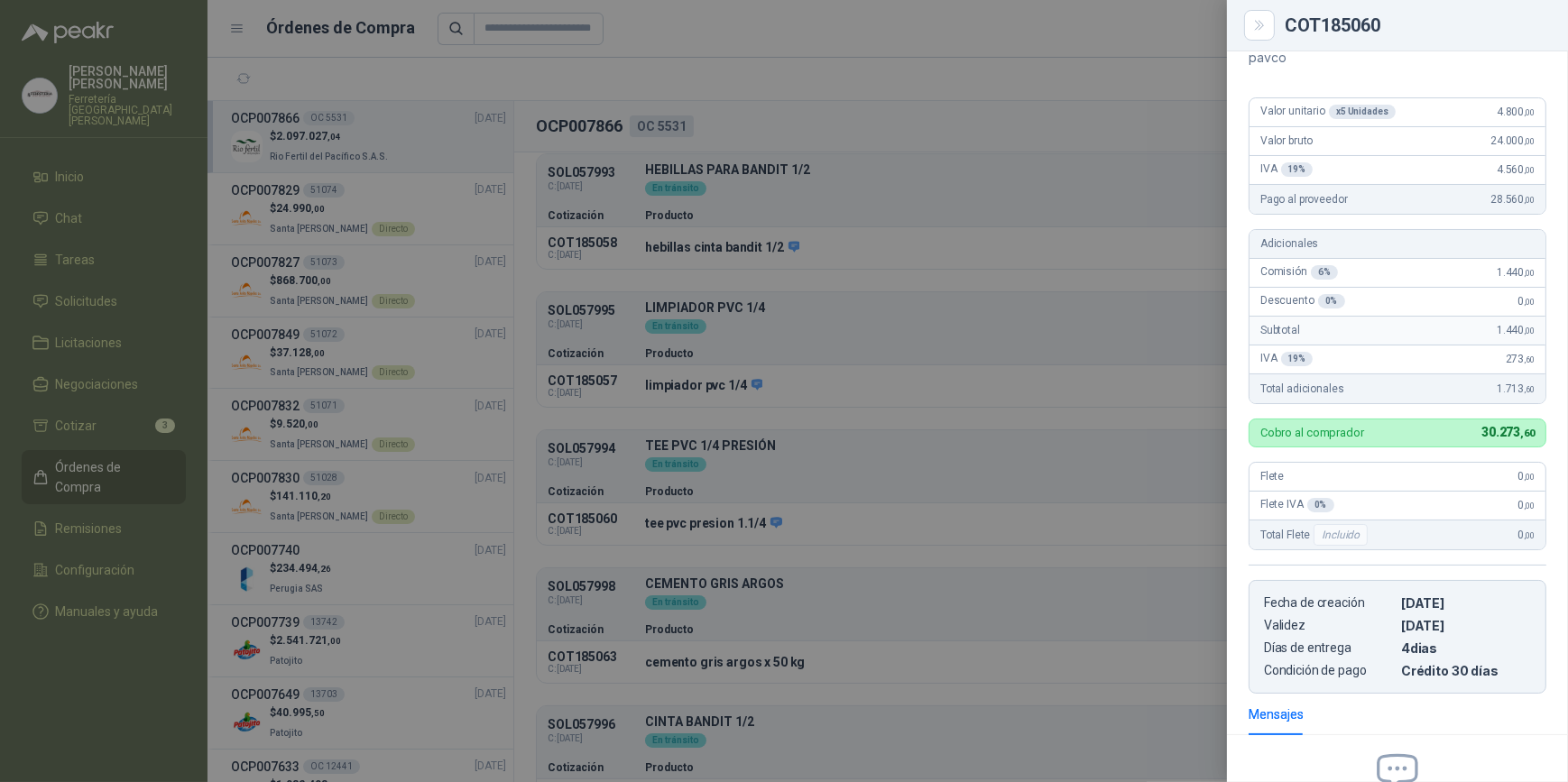
scroll to position [0, 0]
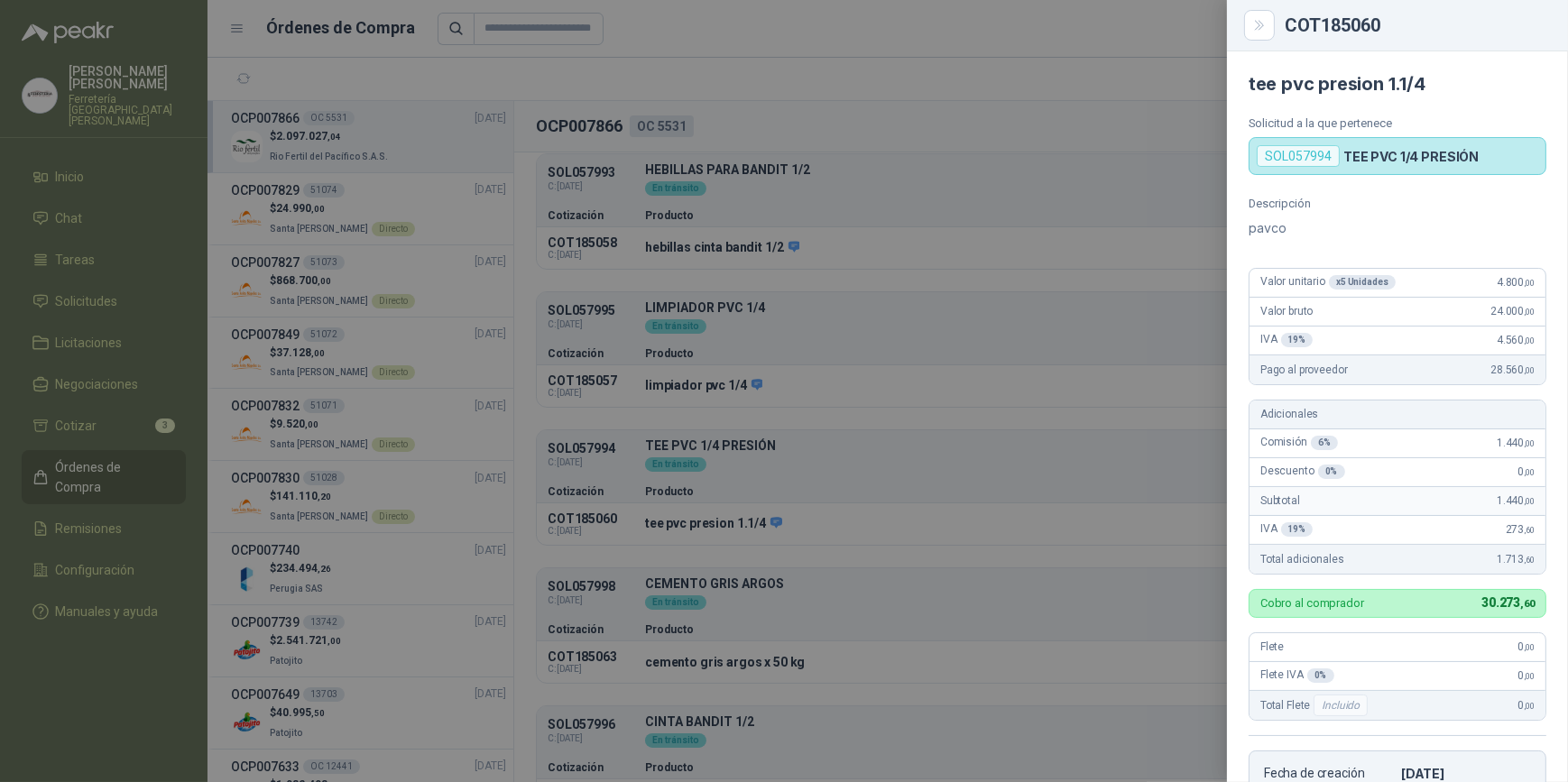
click at [972, 658] on div at bounding box center [784, 391] width 1568 height 782
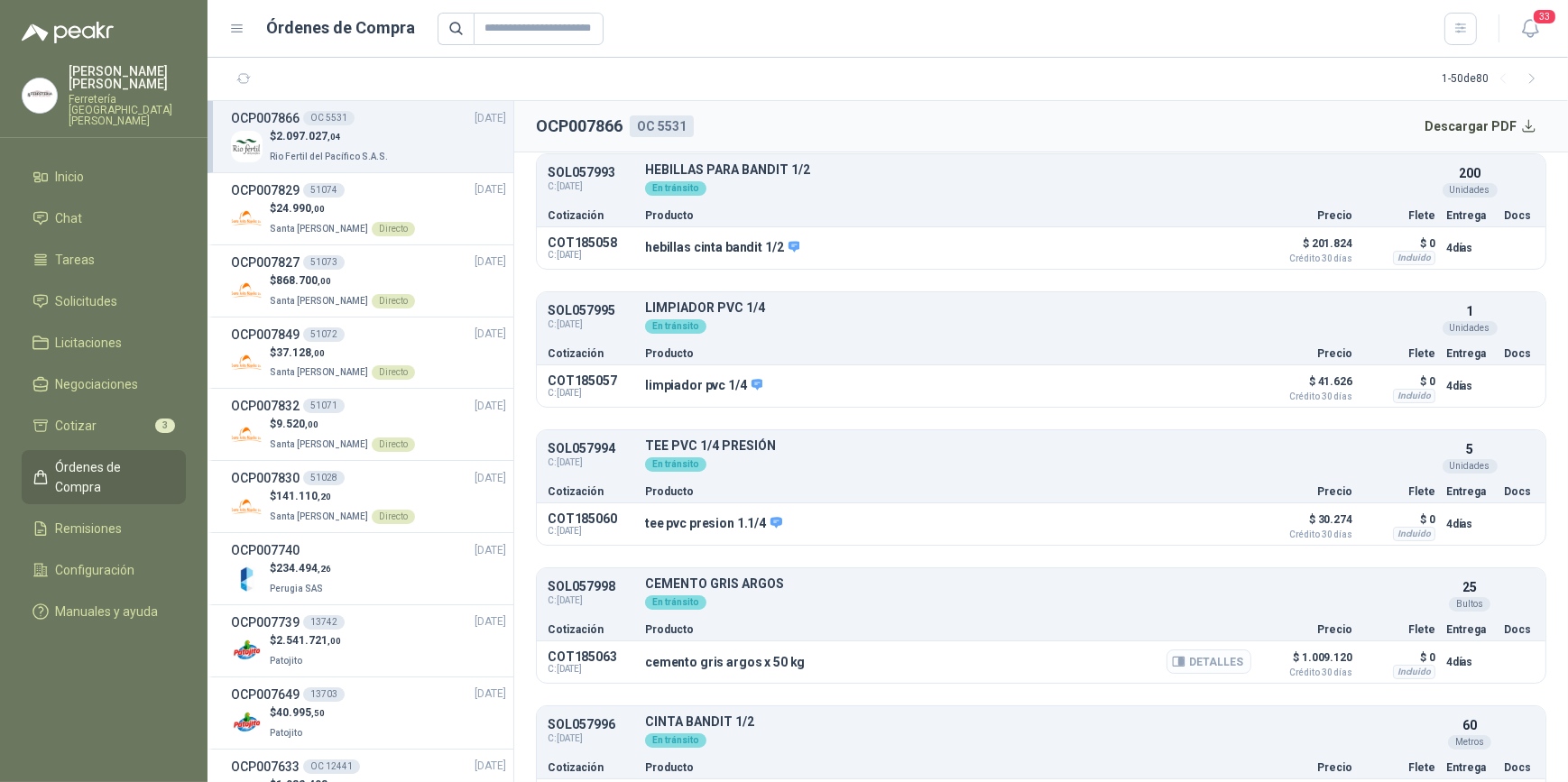
click at [1187, 658] on button "Detalles" at bounding box center [1209, 662] width 85 height 25
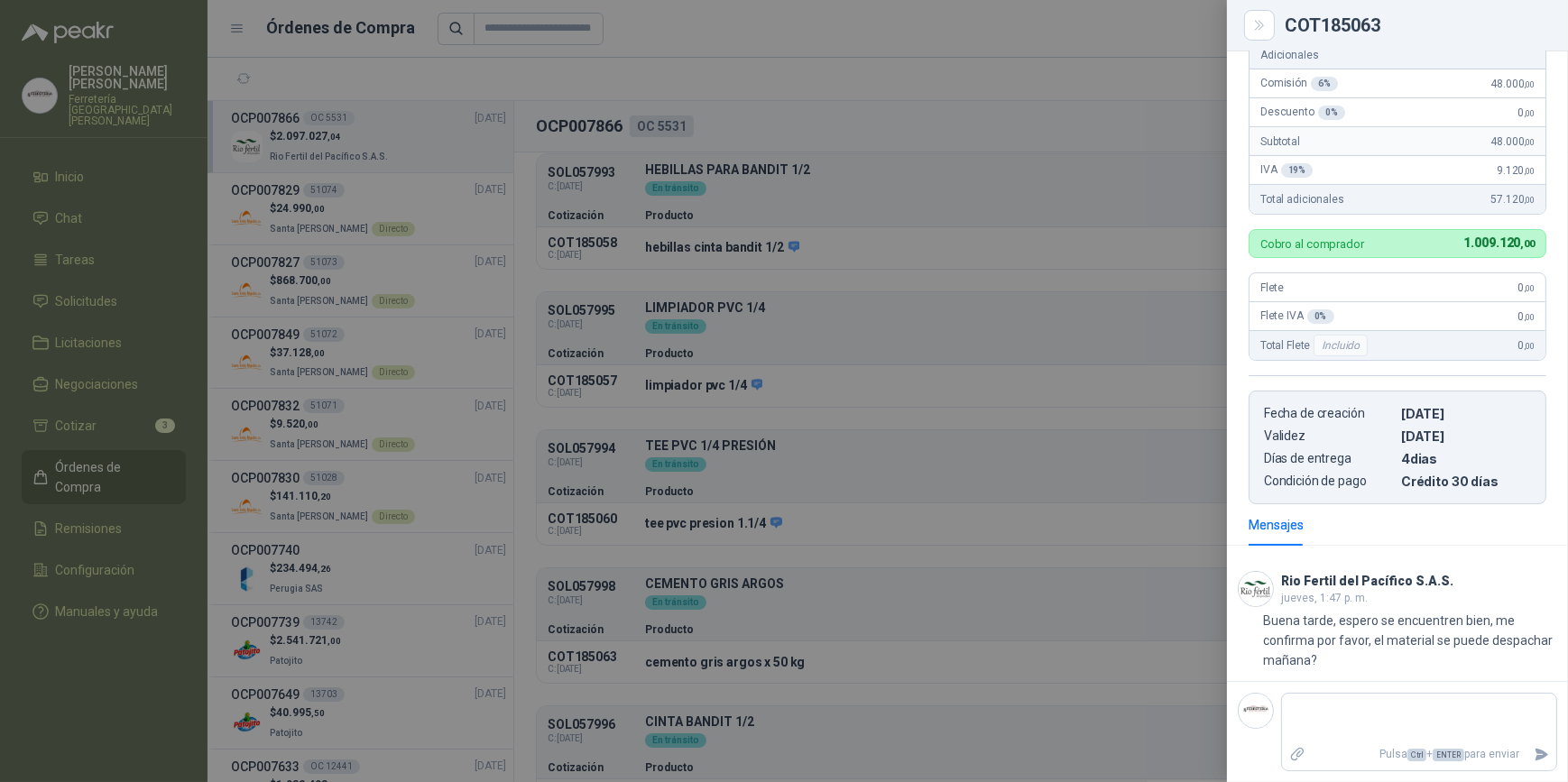
scroll to position [0, 0]
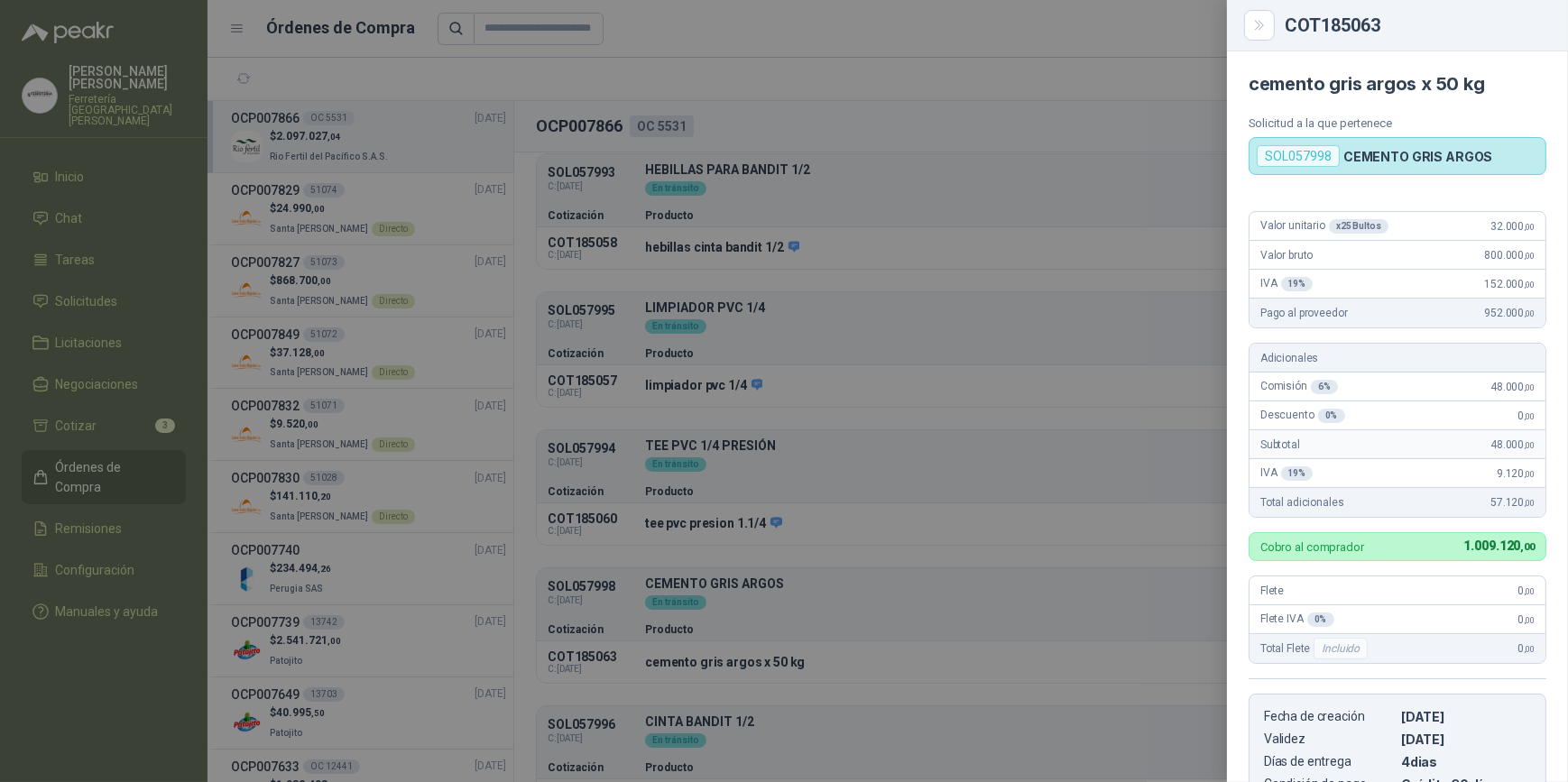
click at [1027, 717] on div at bounding box center [784, 391] width 1568 height 782
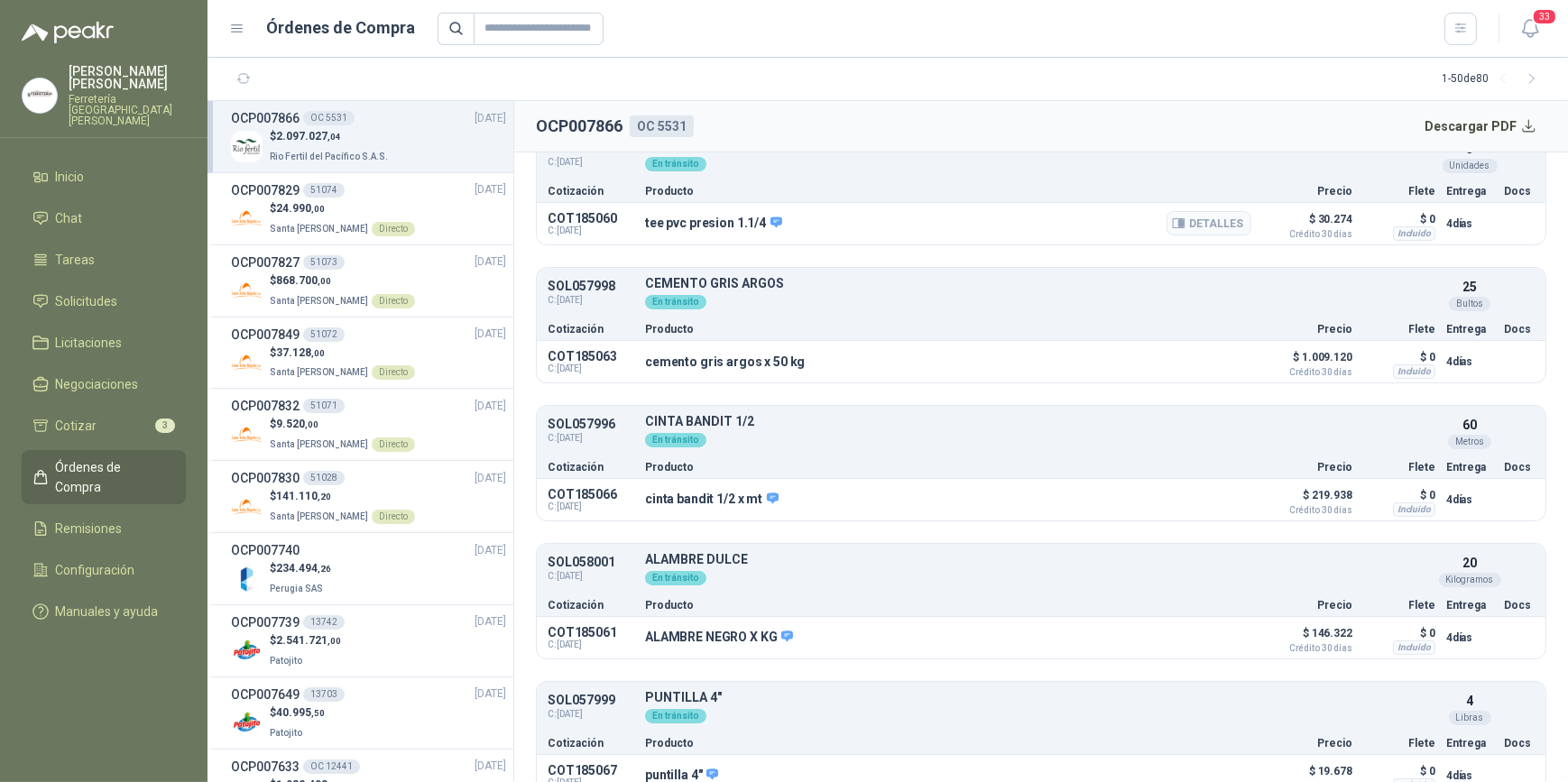
scroll to position [656, 0]
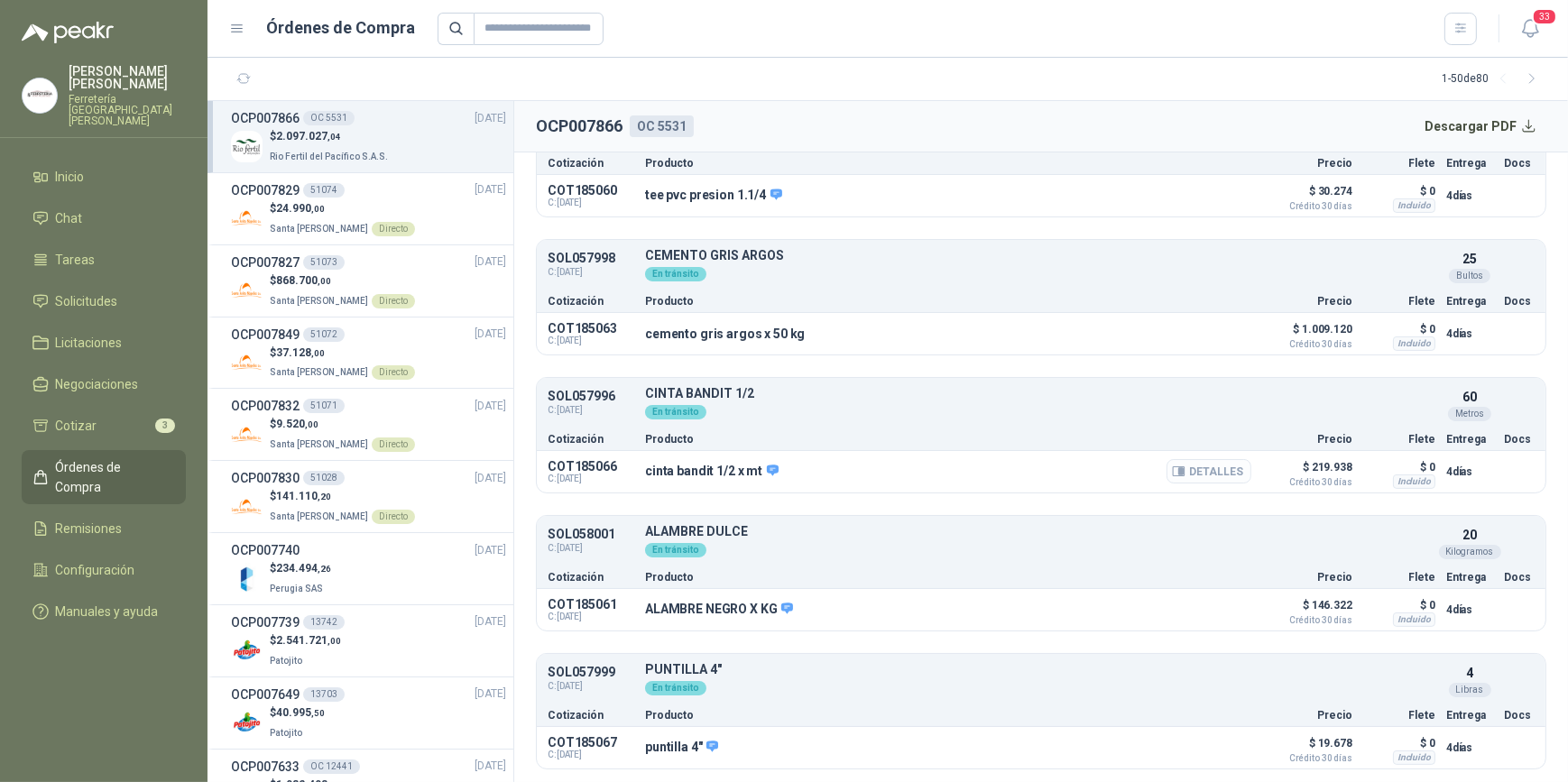
click at [1192, 468] on button "Detalles" at bounding box center [1209, 471] width 85 height 25
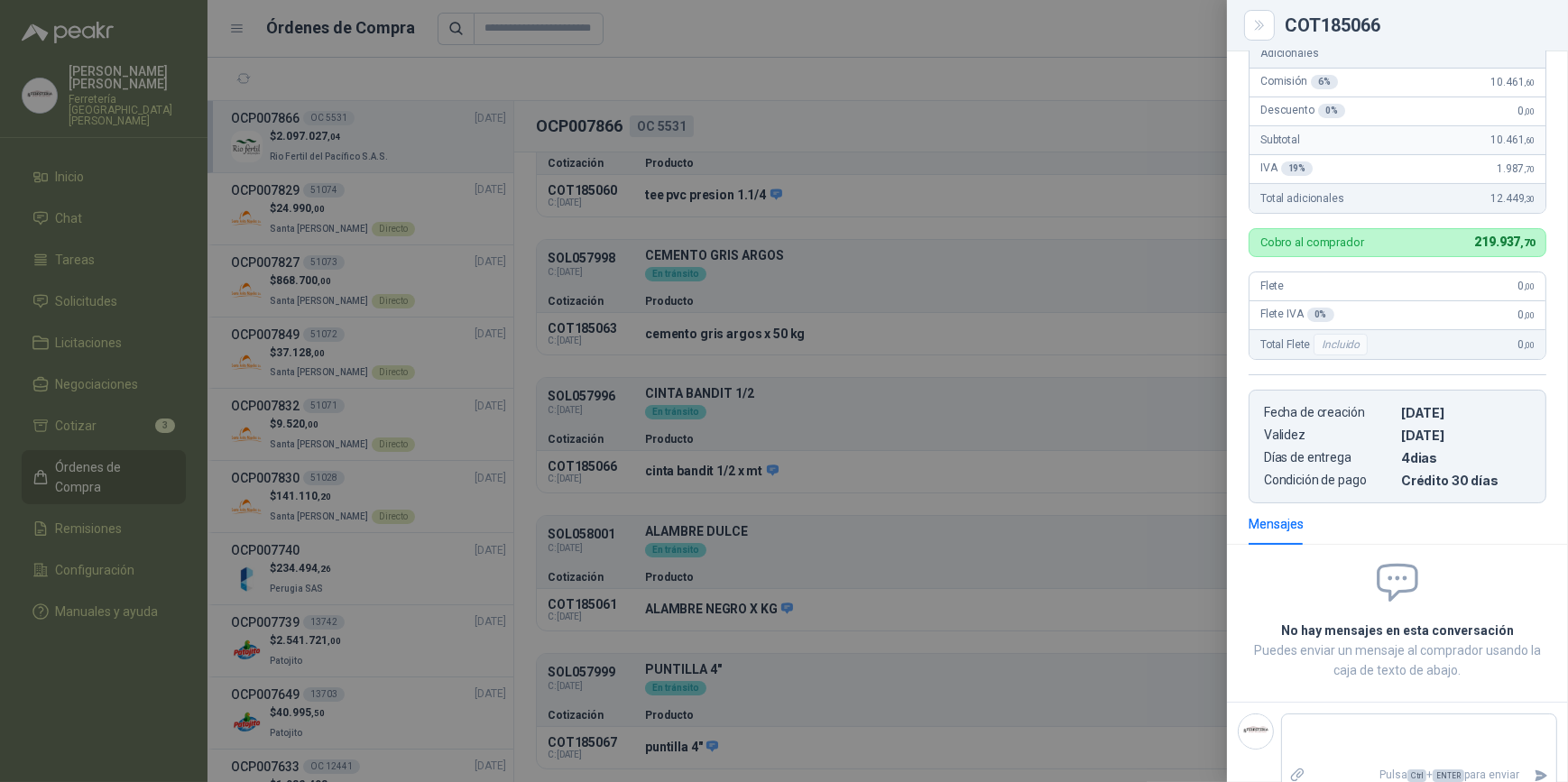
scroll to position [0, 0]
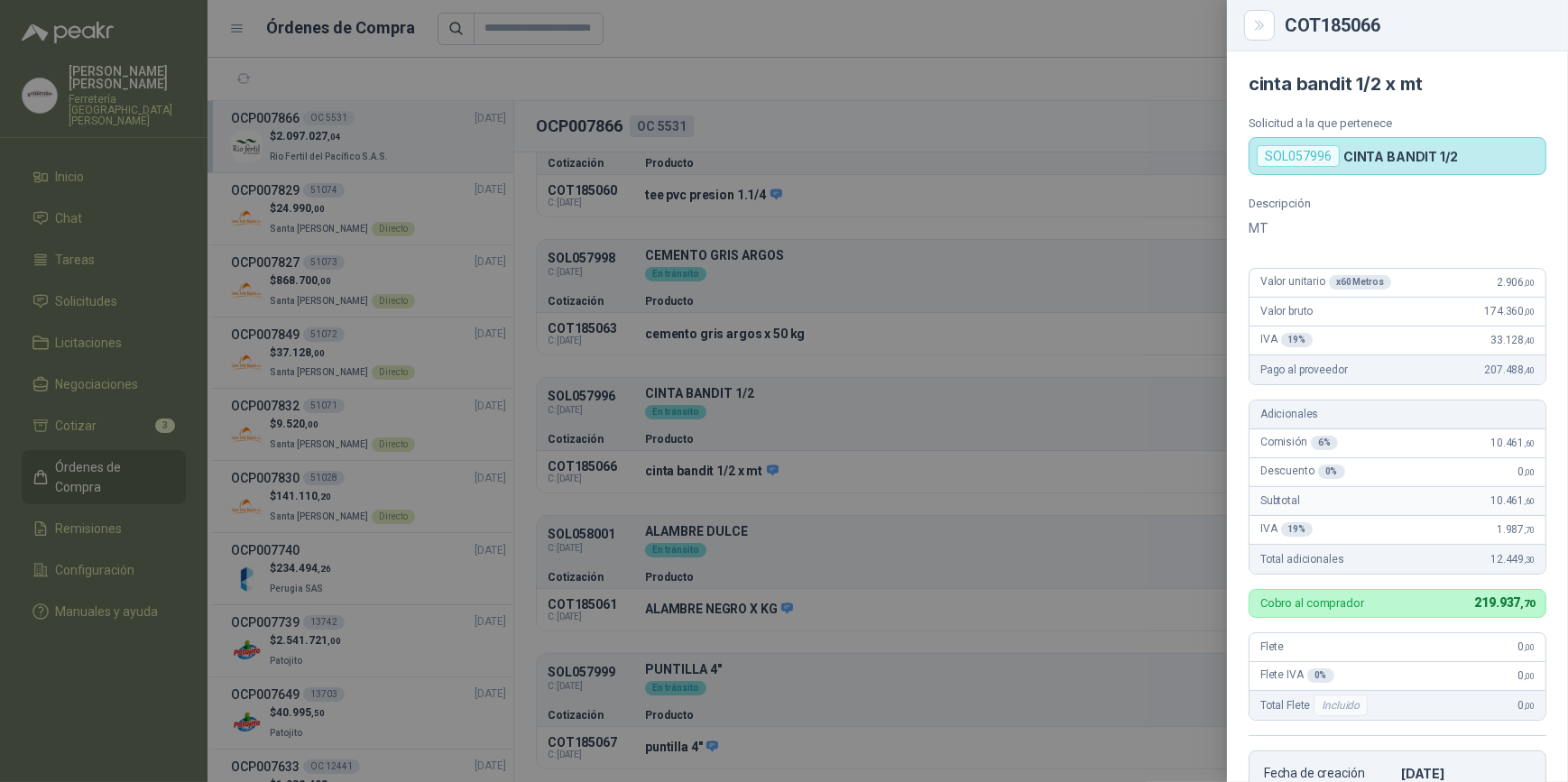
click at [997, 545] on div at bounding box center [784, 391] width 1568 height 782
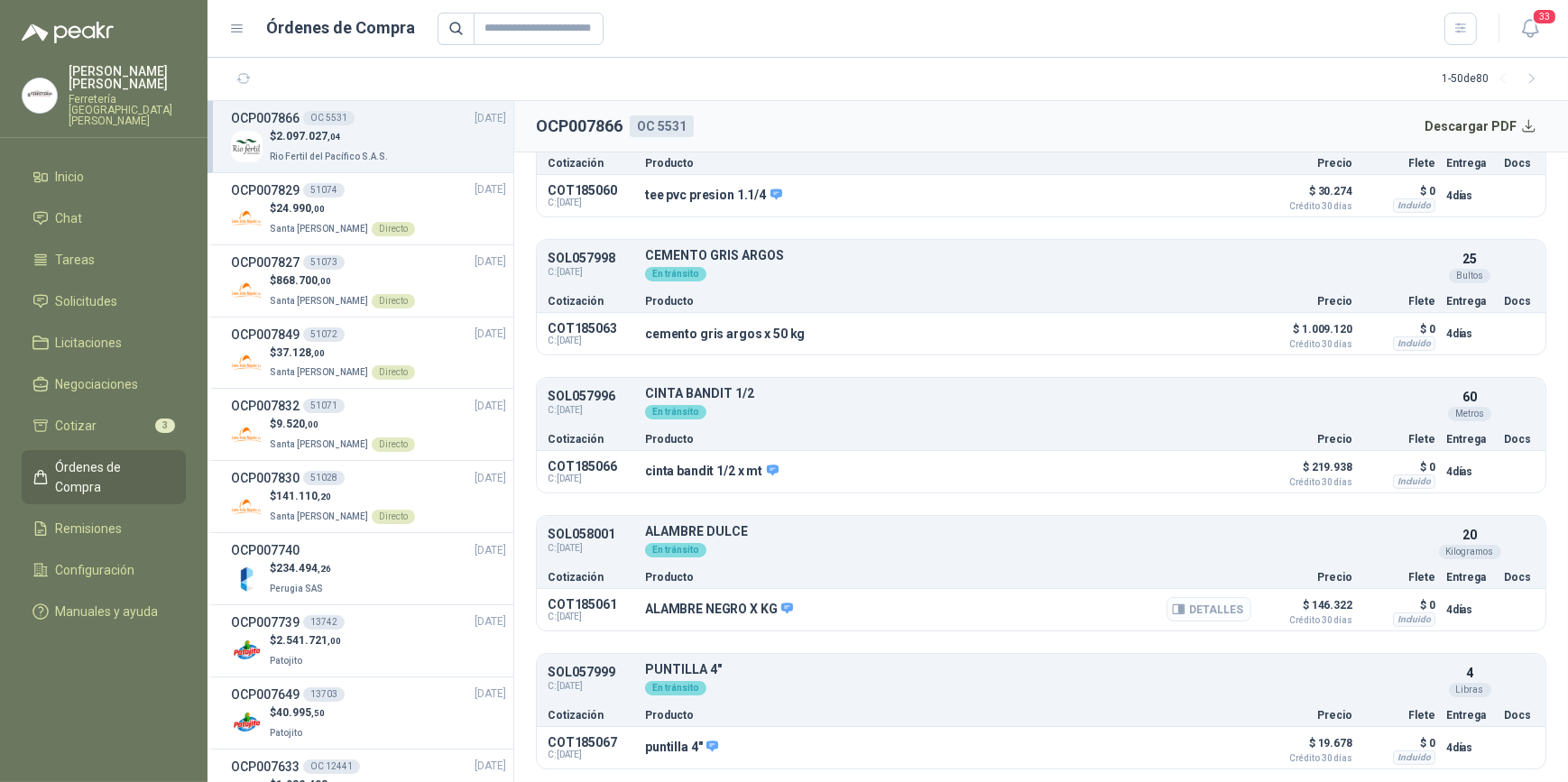
click at [1192, 605] on button "Detalles" at bounding box center [1209, 610] width 85 height 25
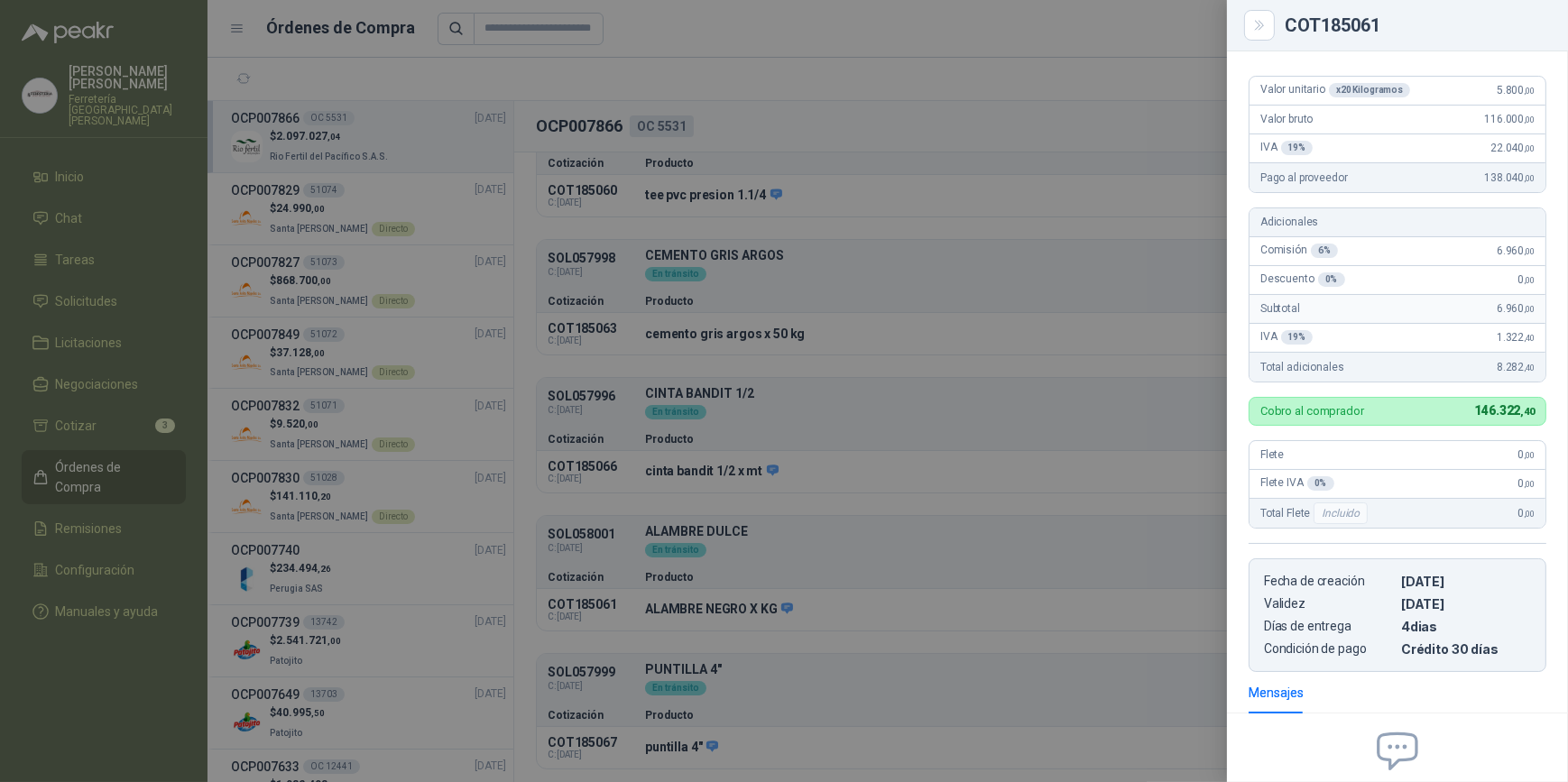
scroll to position [0, 0]
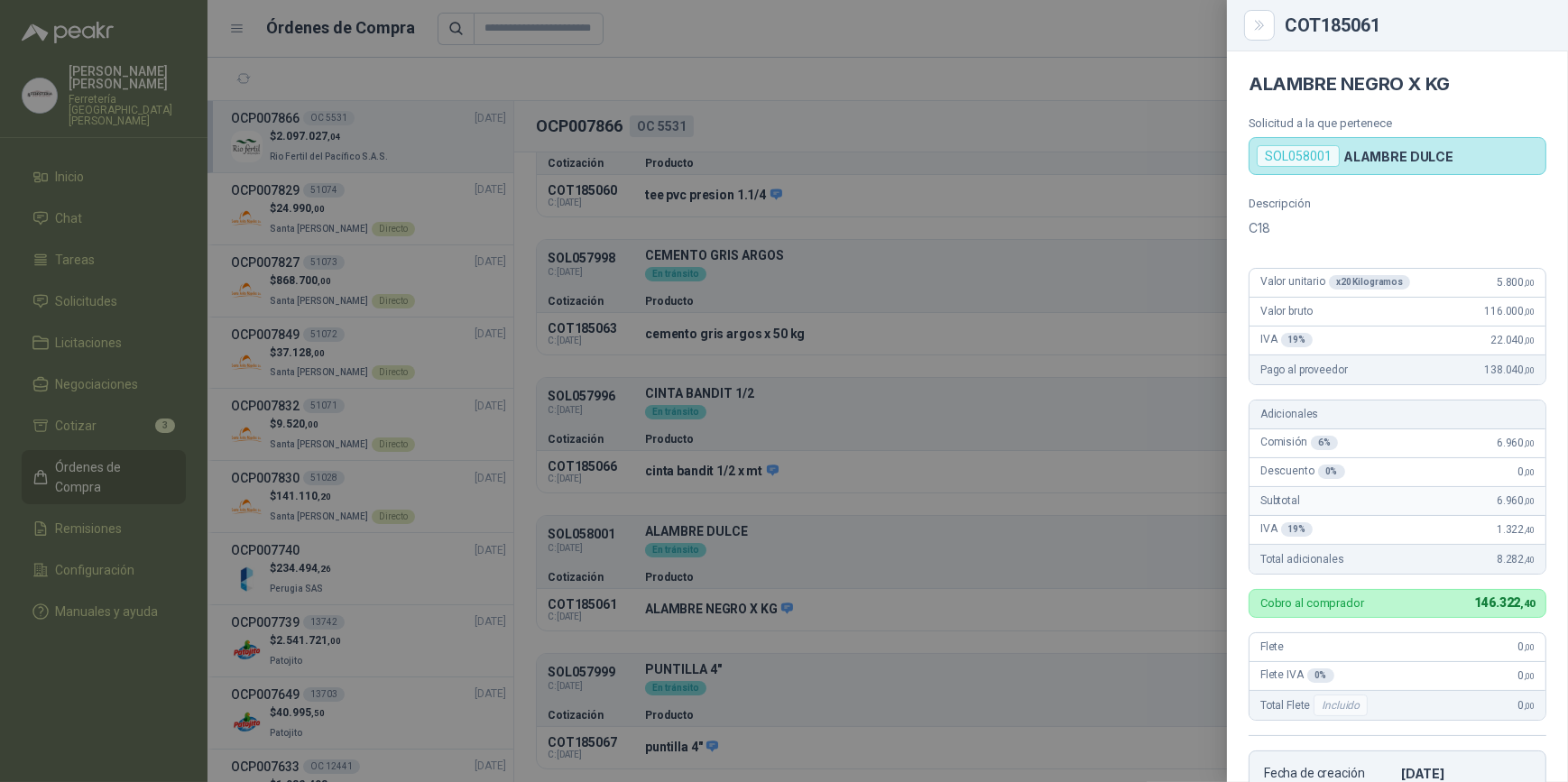
click at [939, 686] on div at bounding box center [784, 391] width 1568 height 782
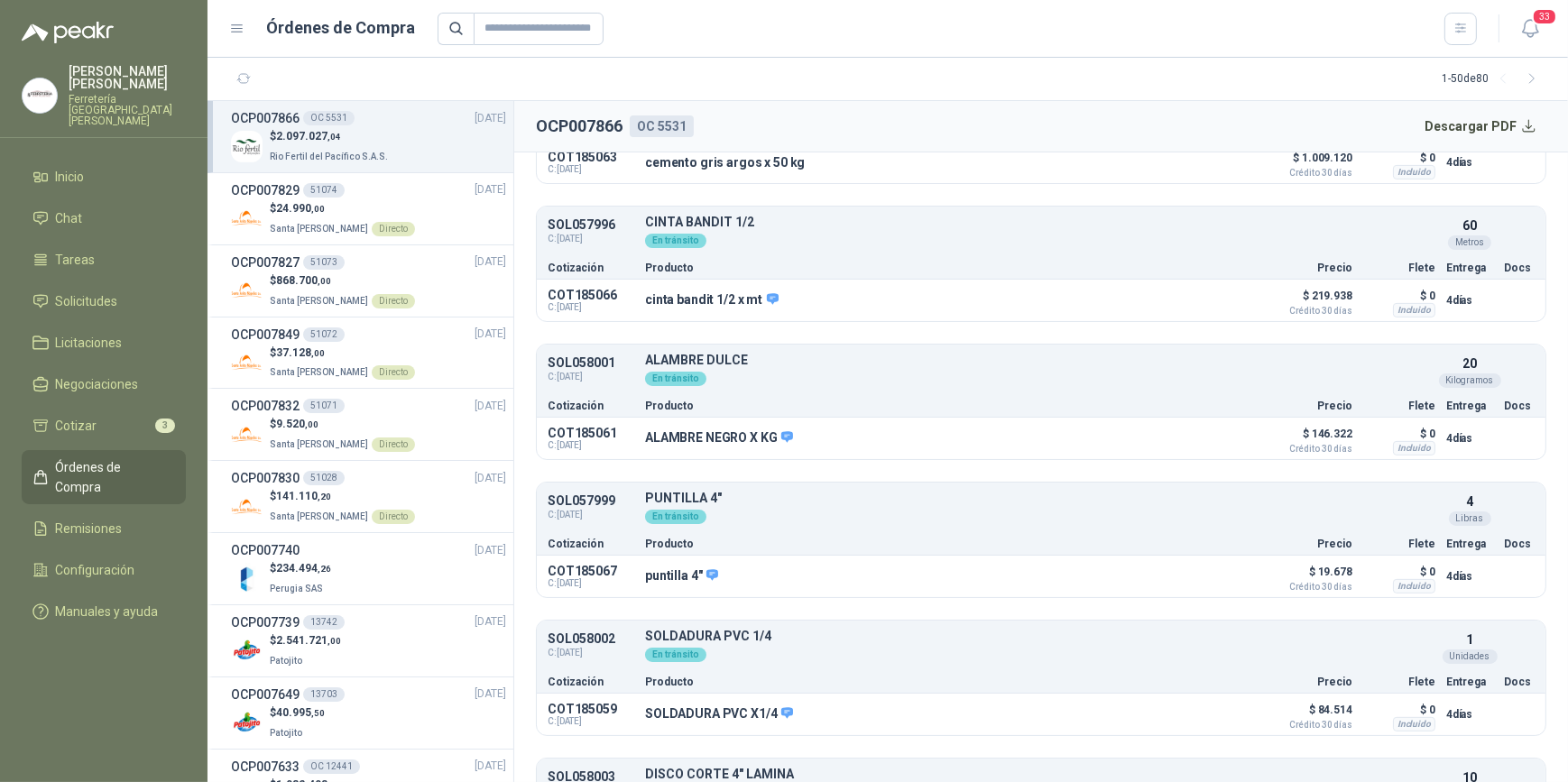
scroll to position [1065, 0]
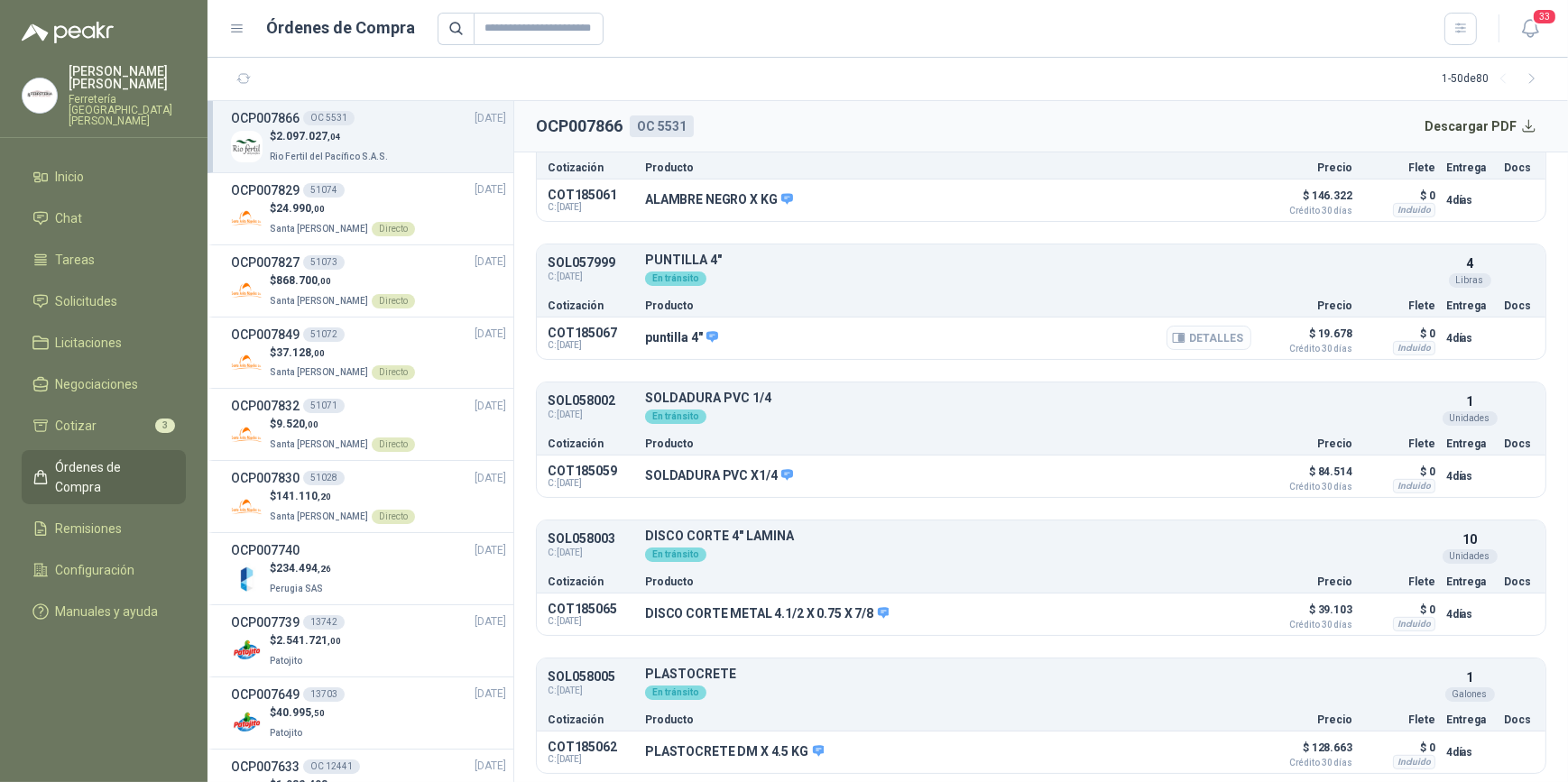
click at [1195, 336] on button "Detalles" at bounding box center [1209, 338] width 85 height 25
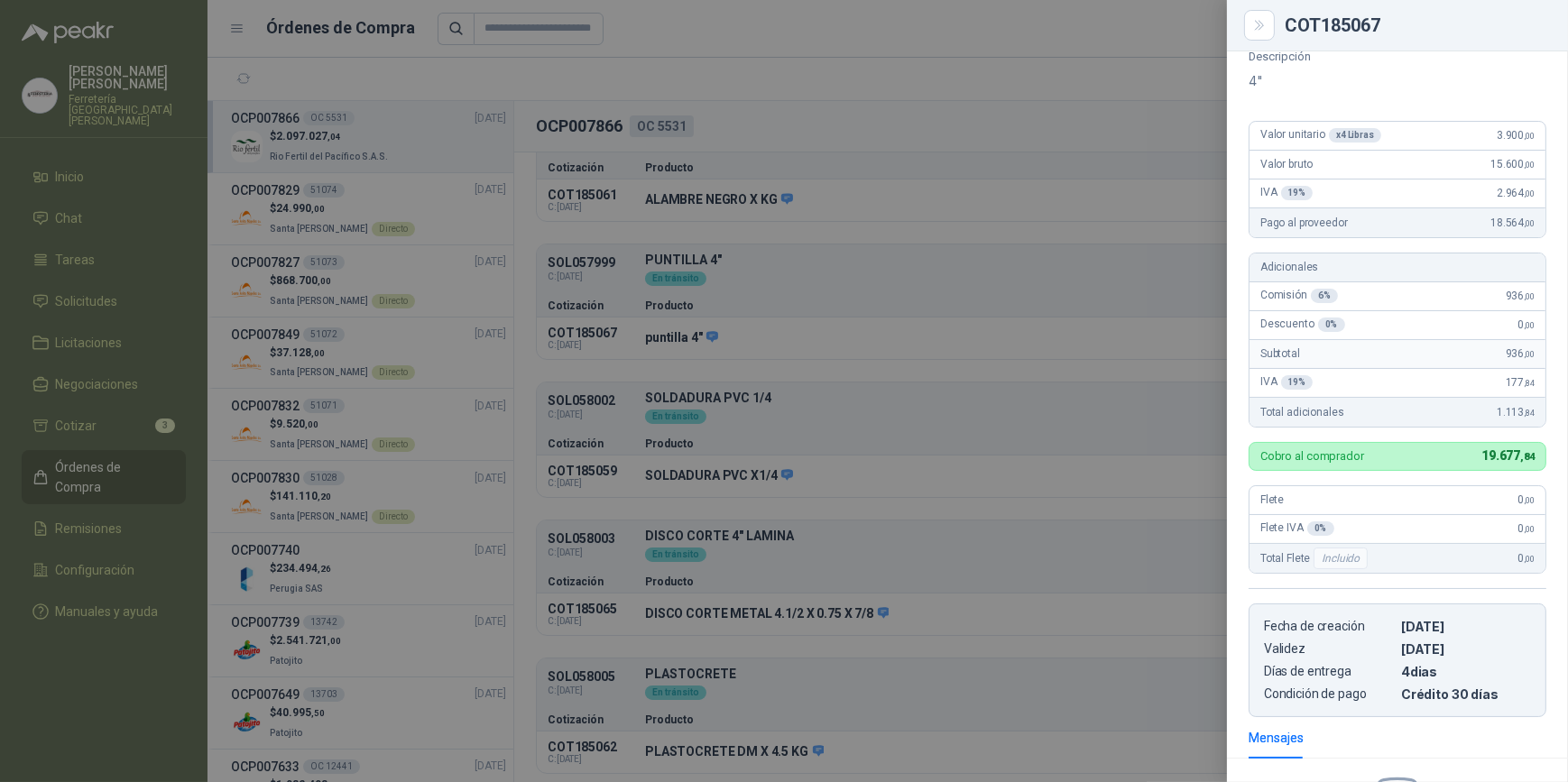
scroll to position [0, 0]
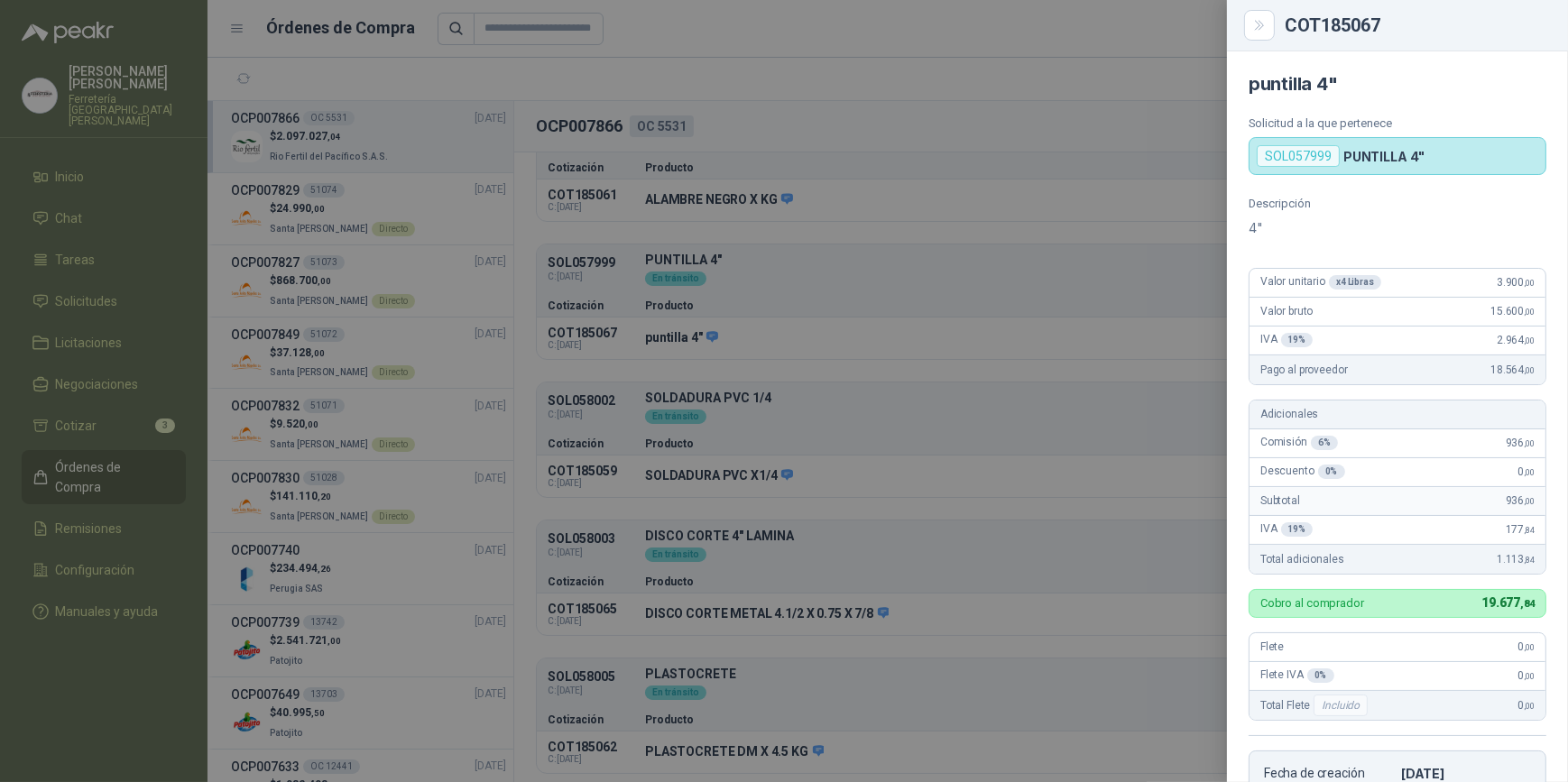
click at [971, 617] on div at bounding box center [784, 391] width 1568 height 782
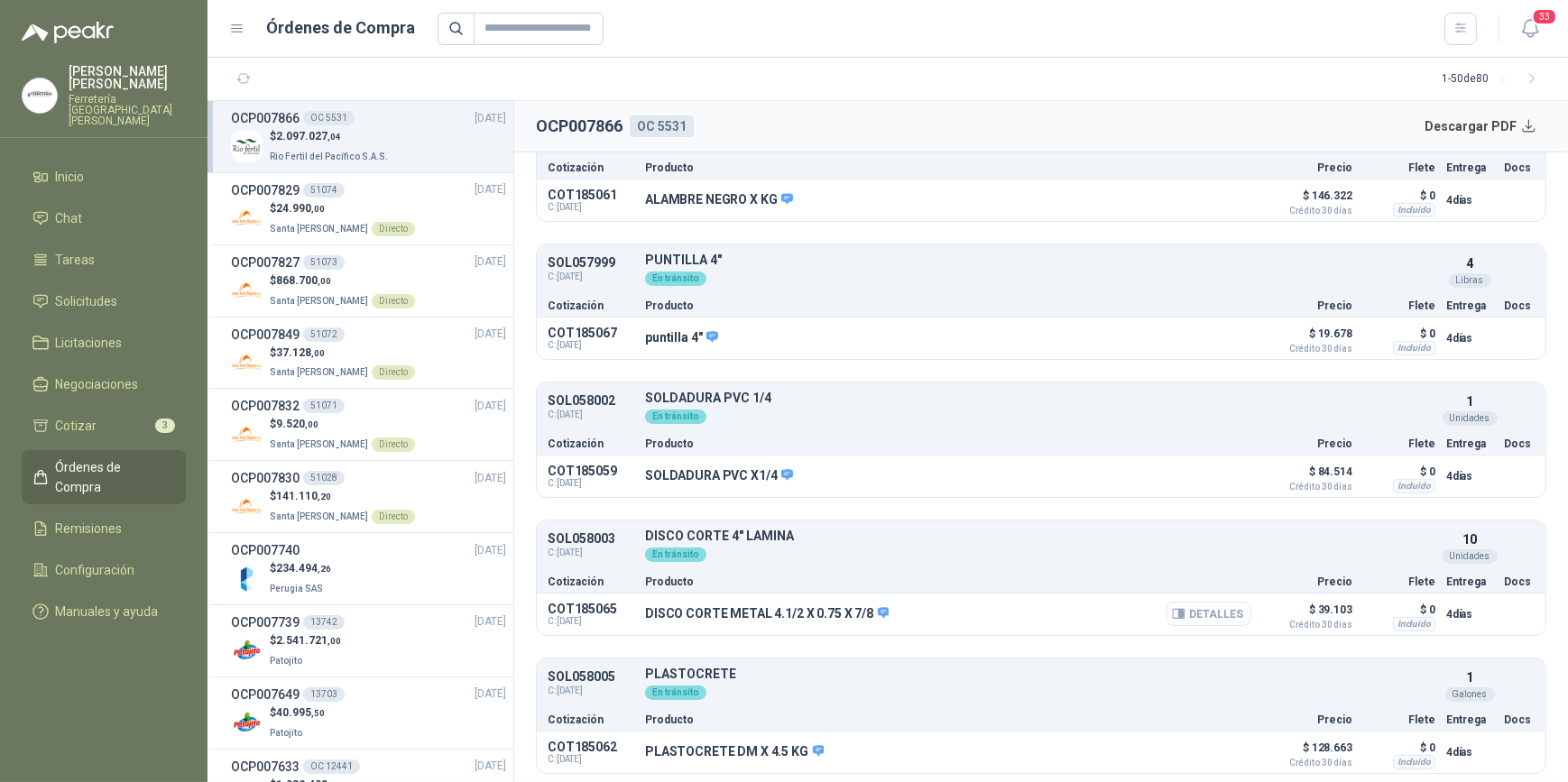
click at [1193, 609] on button "Detalles" at bounding box center [1209, 614] width 85 height 25
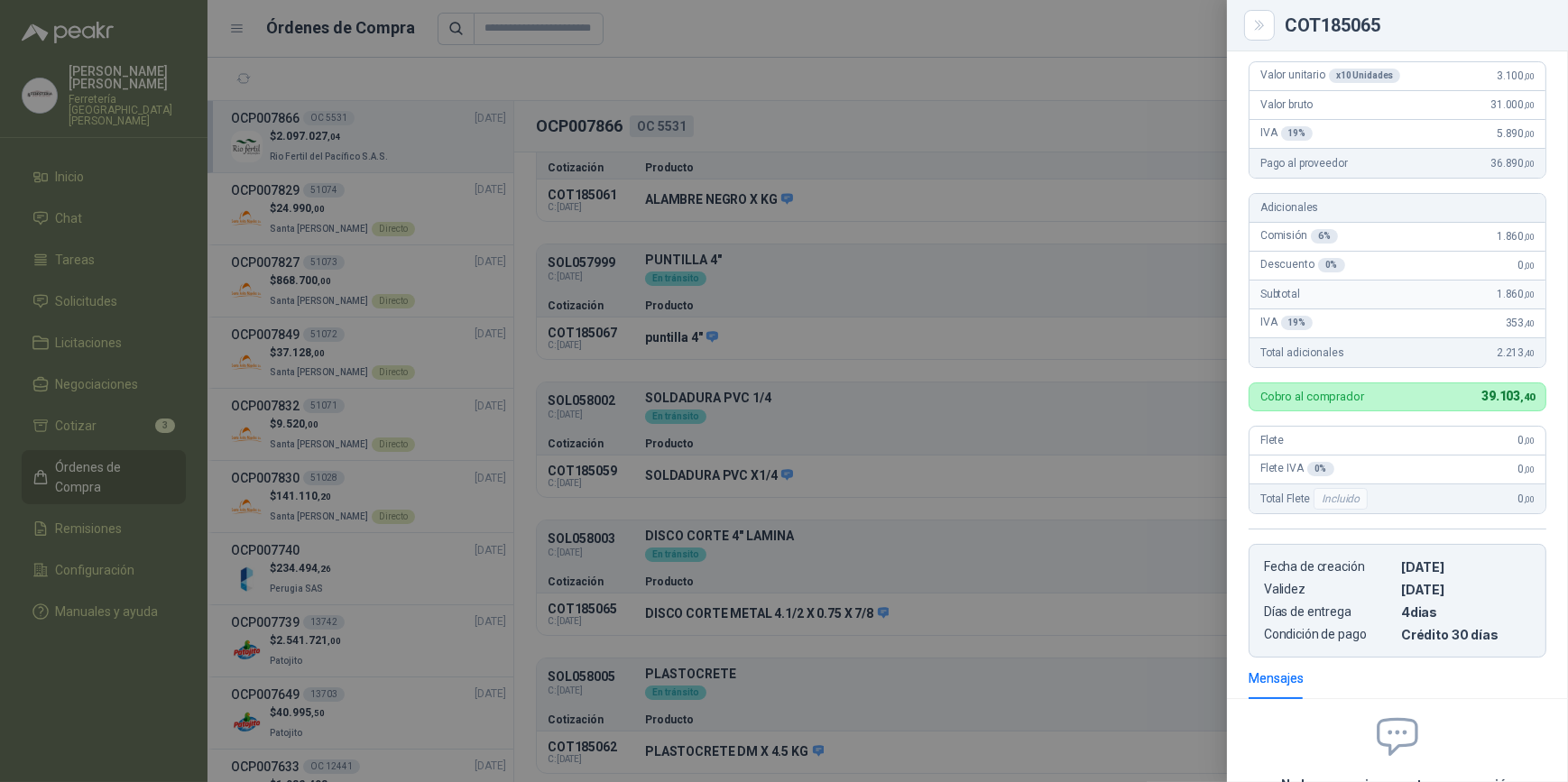
scroll to position [0, 0]
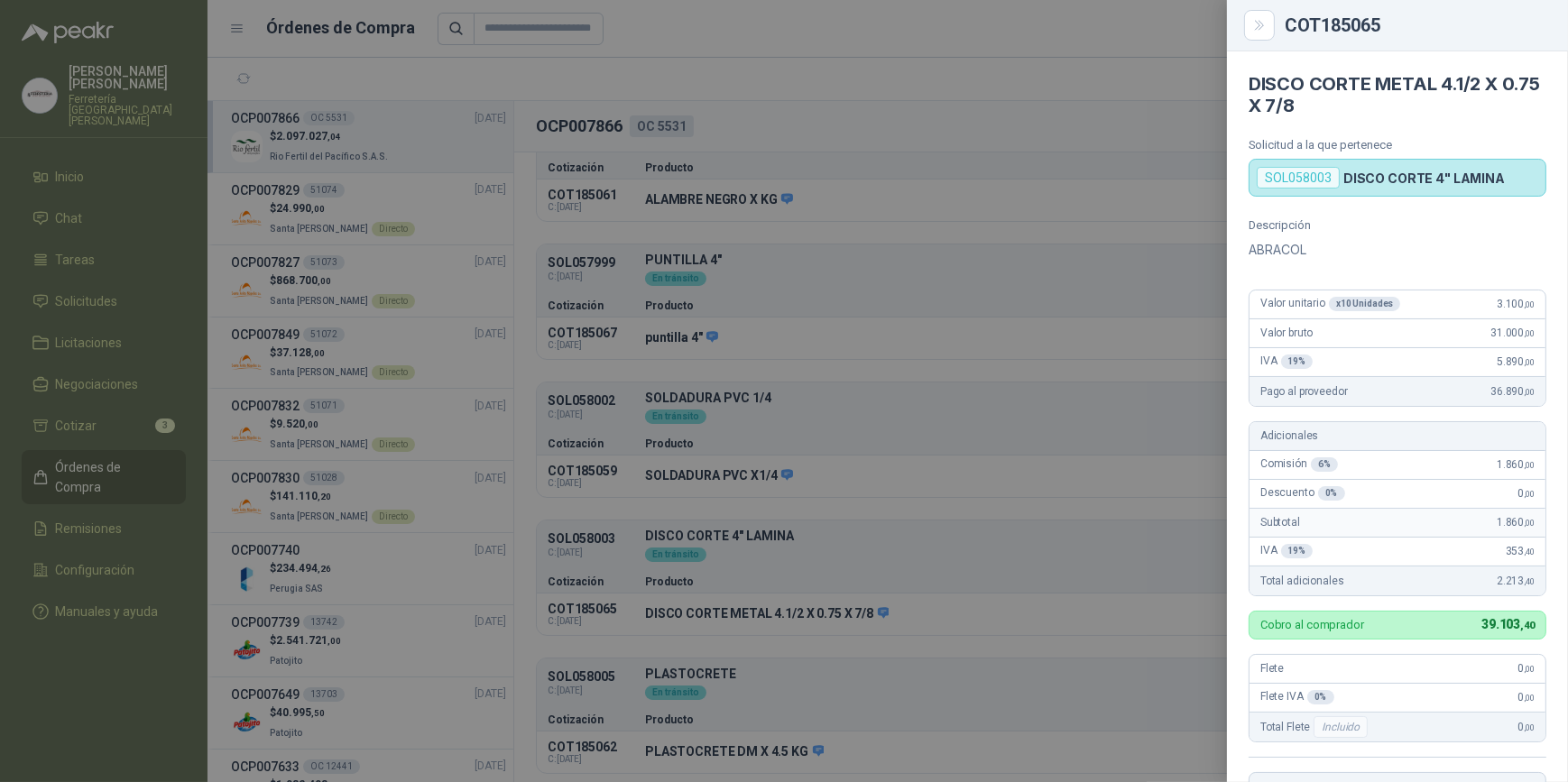
click at [971, 436] on div at bounding box center [784, 391] width 1568 height 782
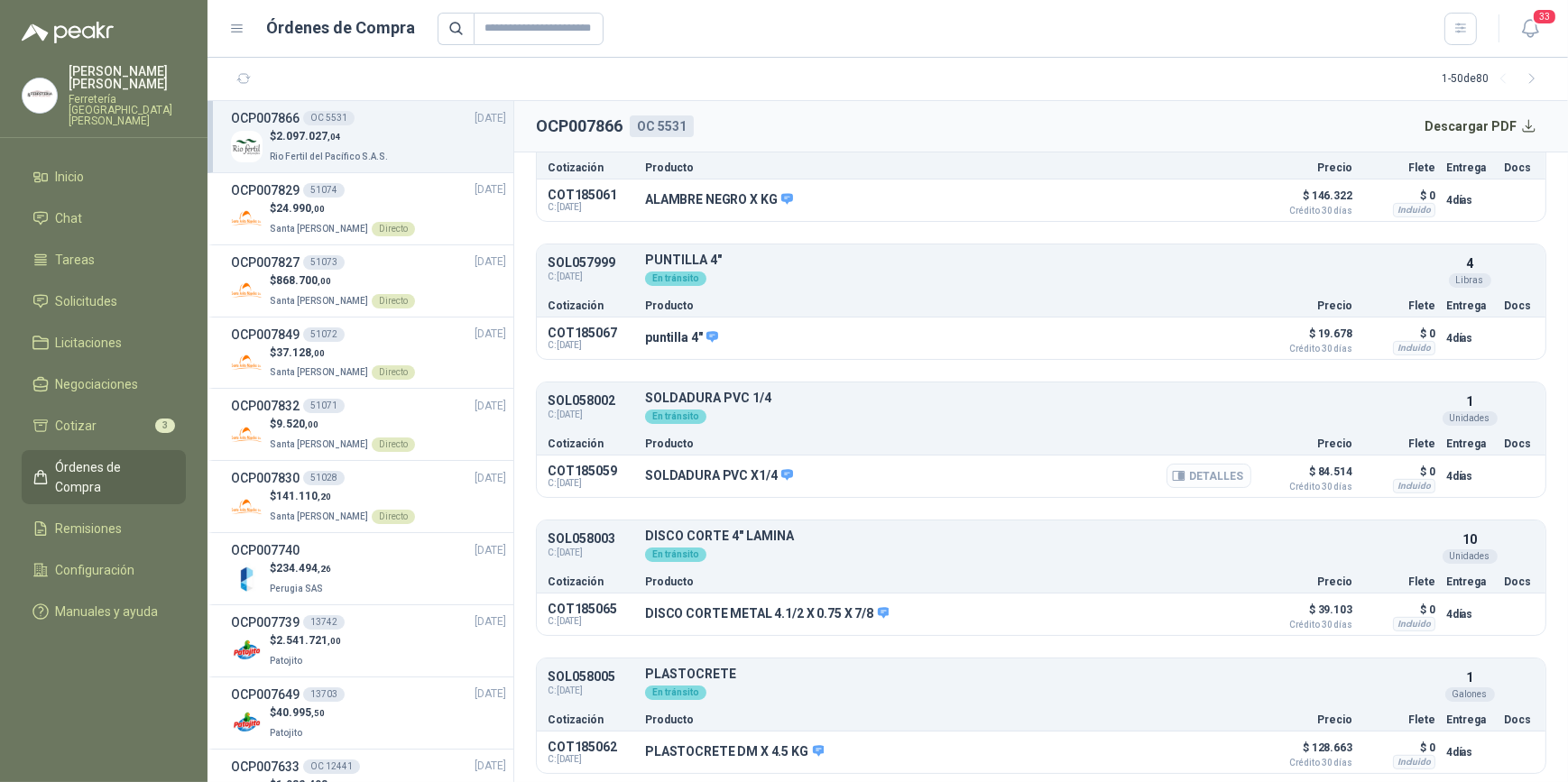
click at [1197, 469] on button "Detalles" at bounding box center [1209, 476] width 85 height 25
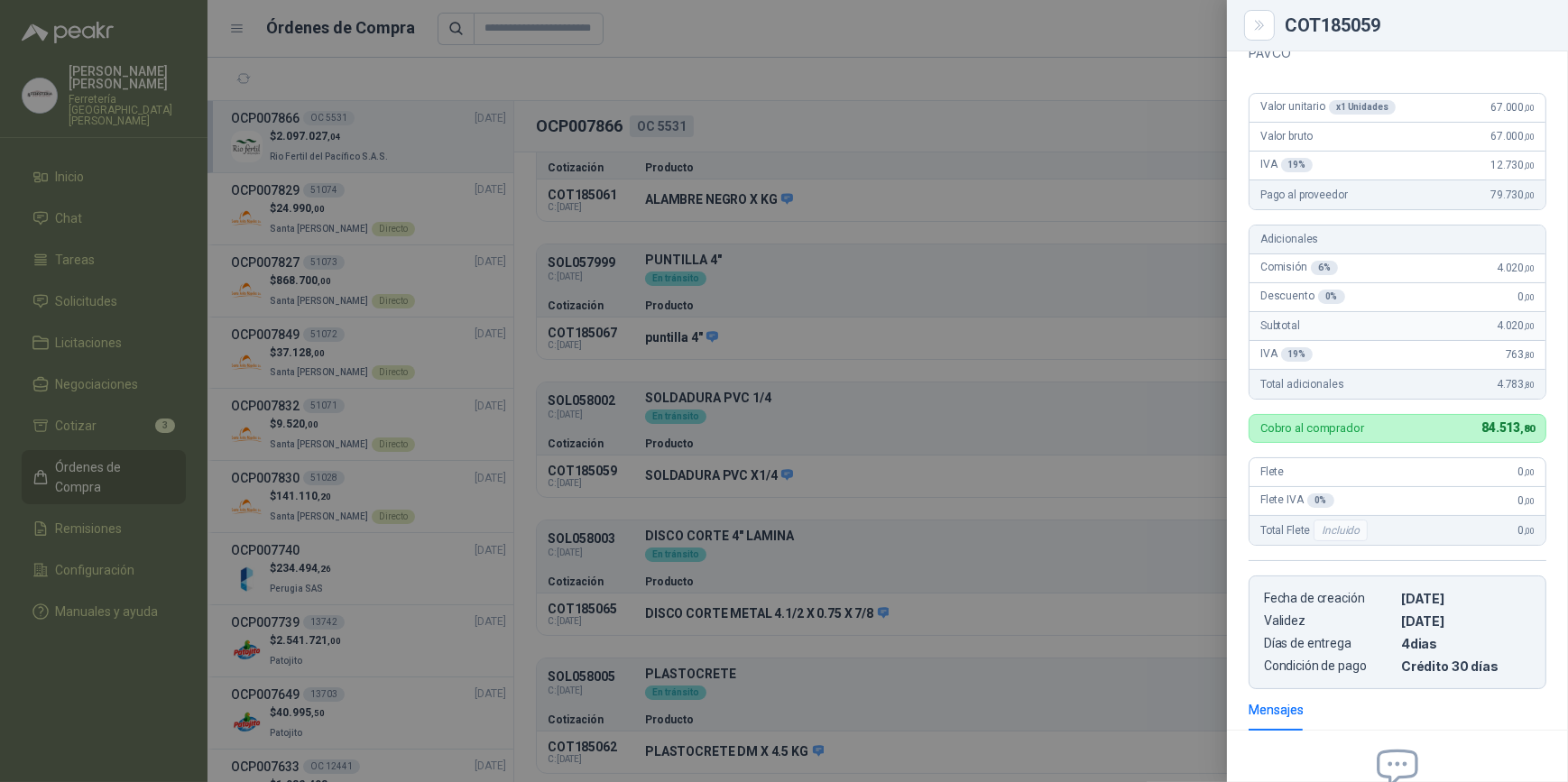
scroll to position [0, 0]
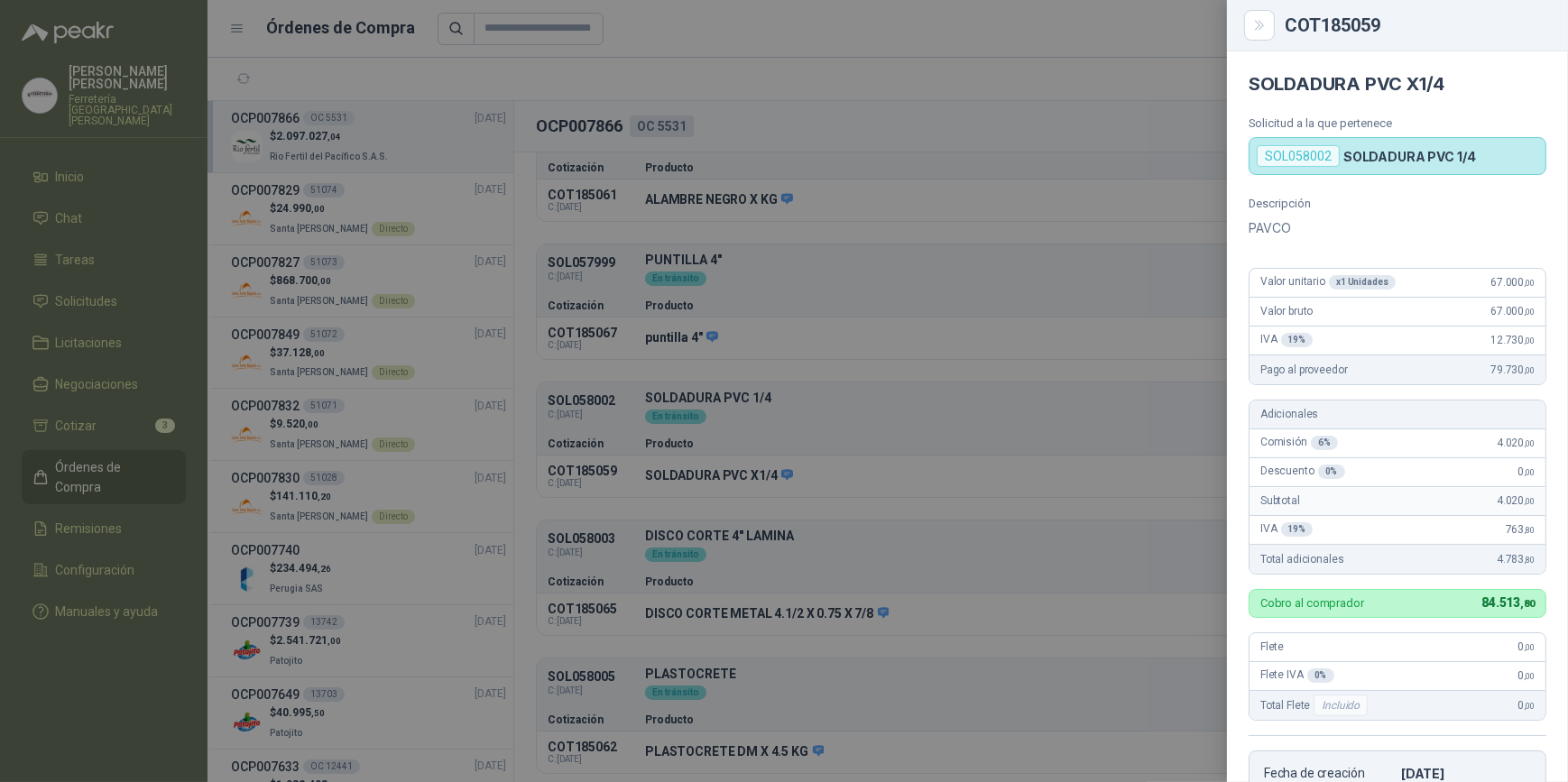
click at [882, 555] on div at bounding box center [784, 391] width 1568 height 782
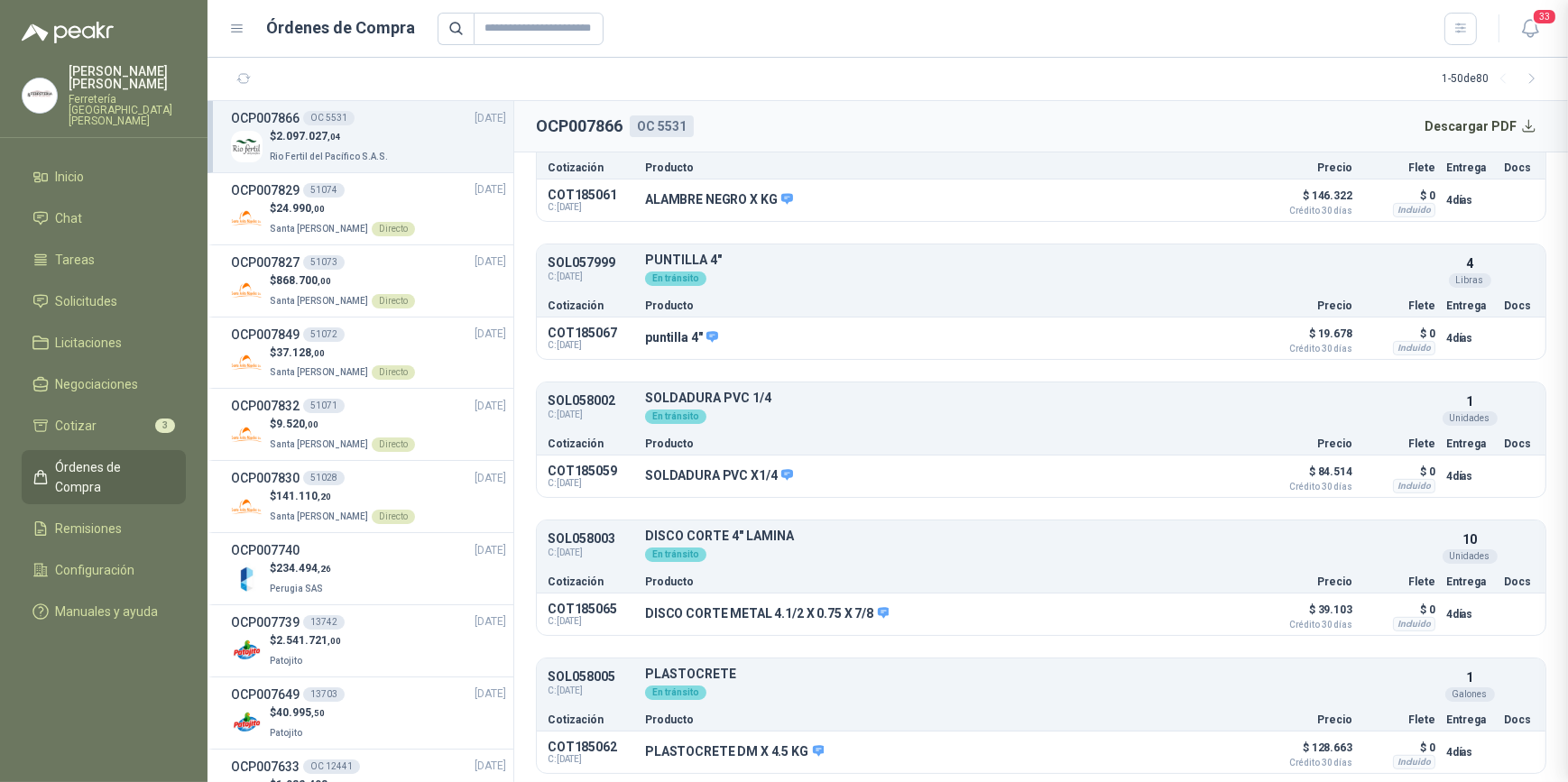
scroll to position [383, 0]
click at [1200, 750] on button "Detalles" at bounding box center [1209, 752] width 85 height 25
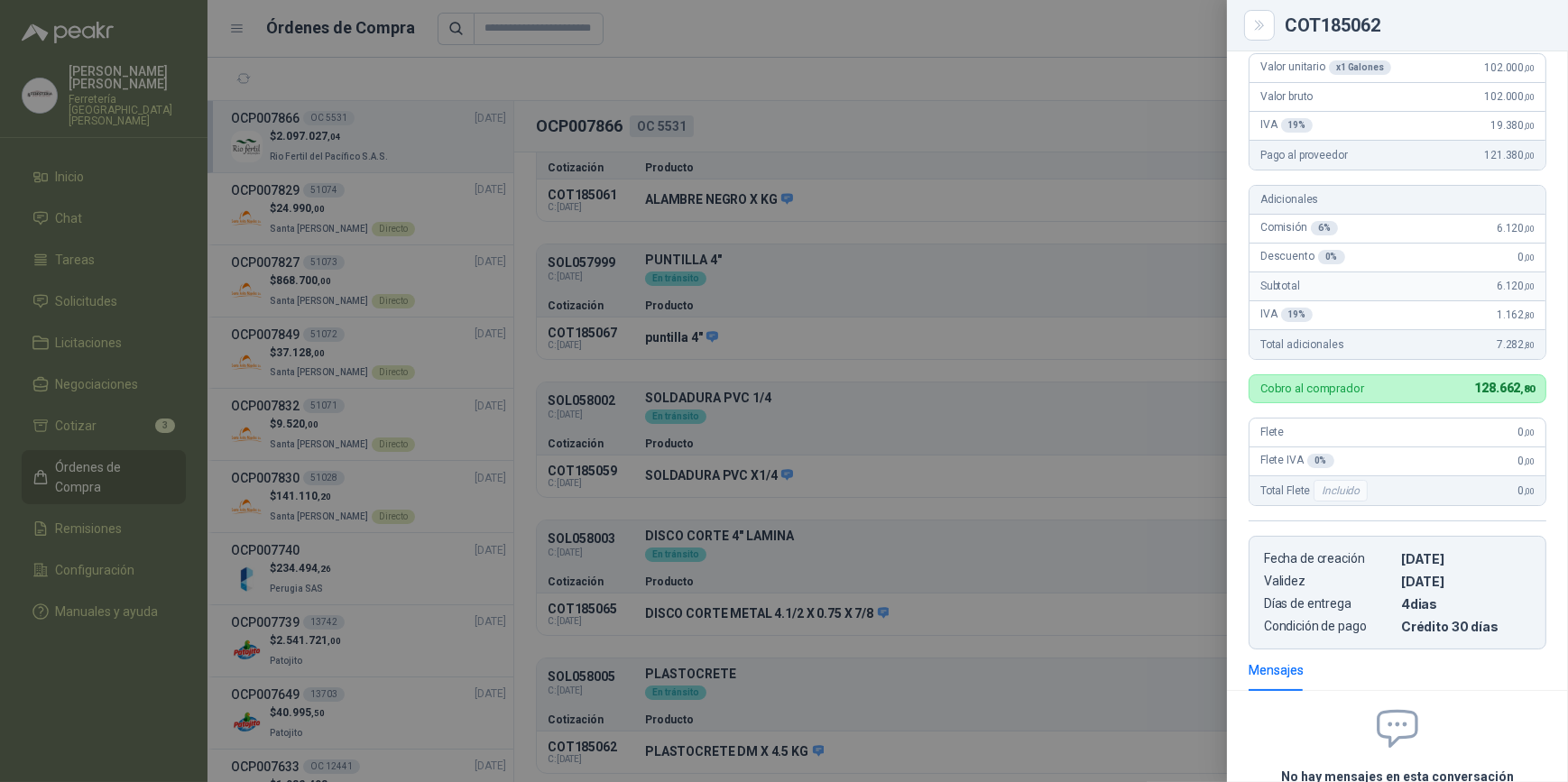
scroll to position [0, 0]
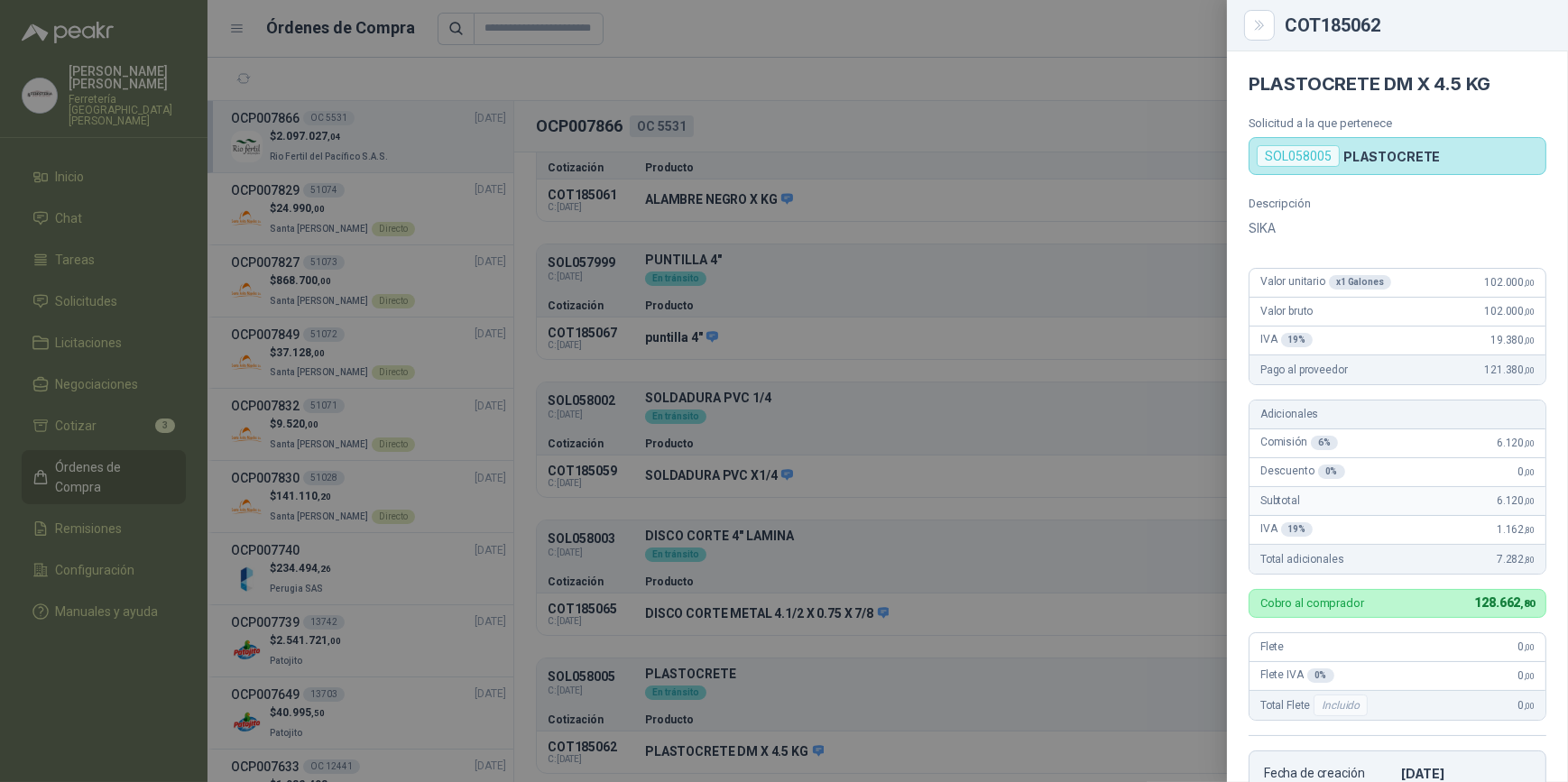
click at [1051, 366] on div at bounding box center [784, 391] width 1568 height 782
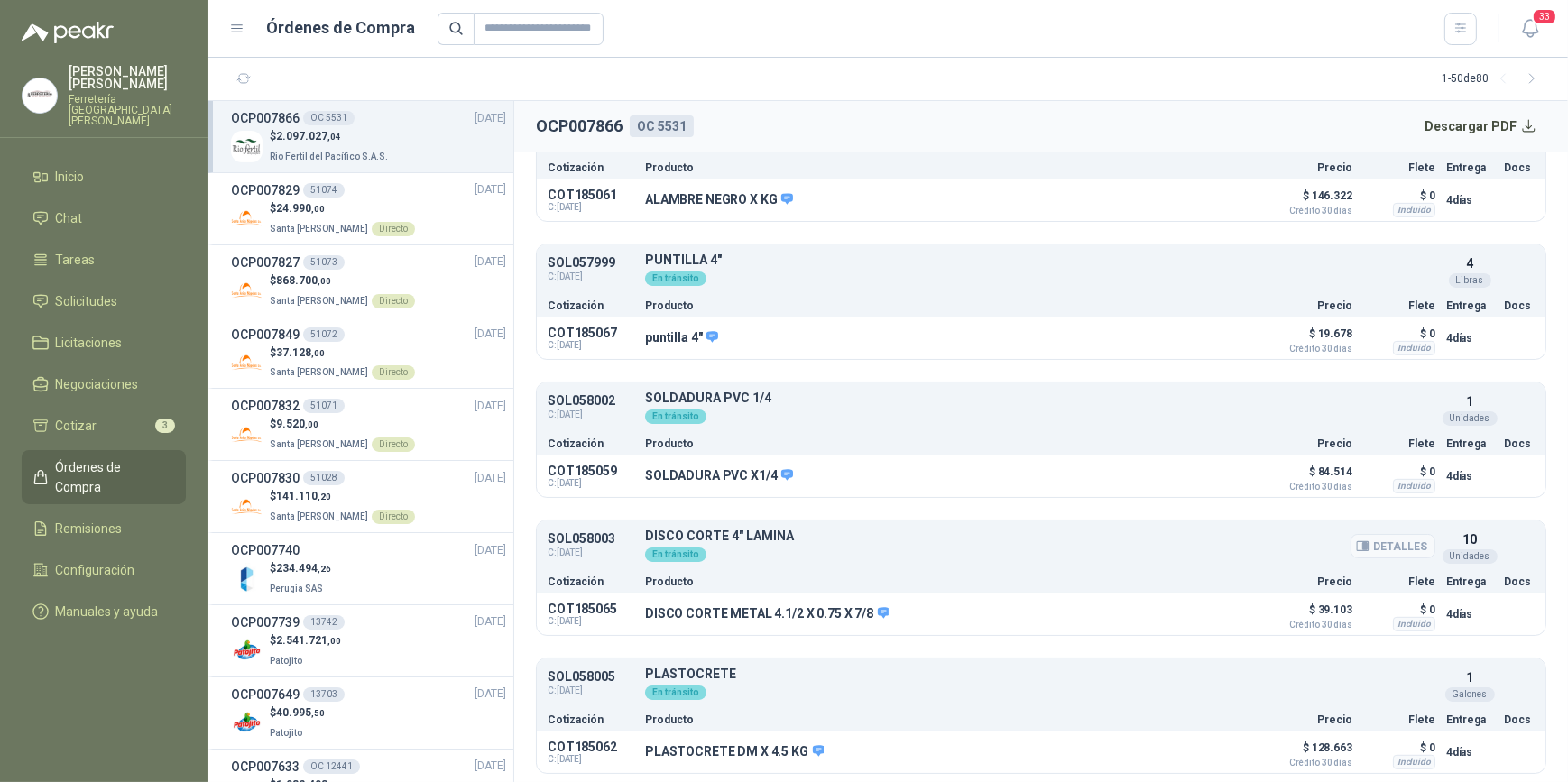
scroll to position [1338, 0]
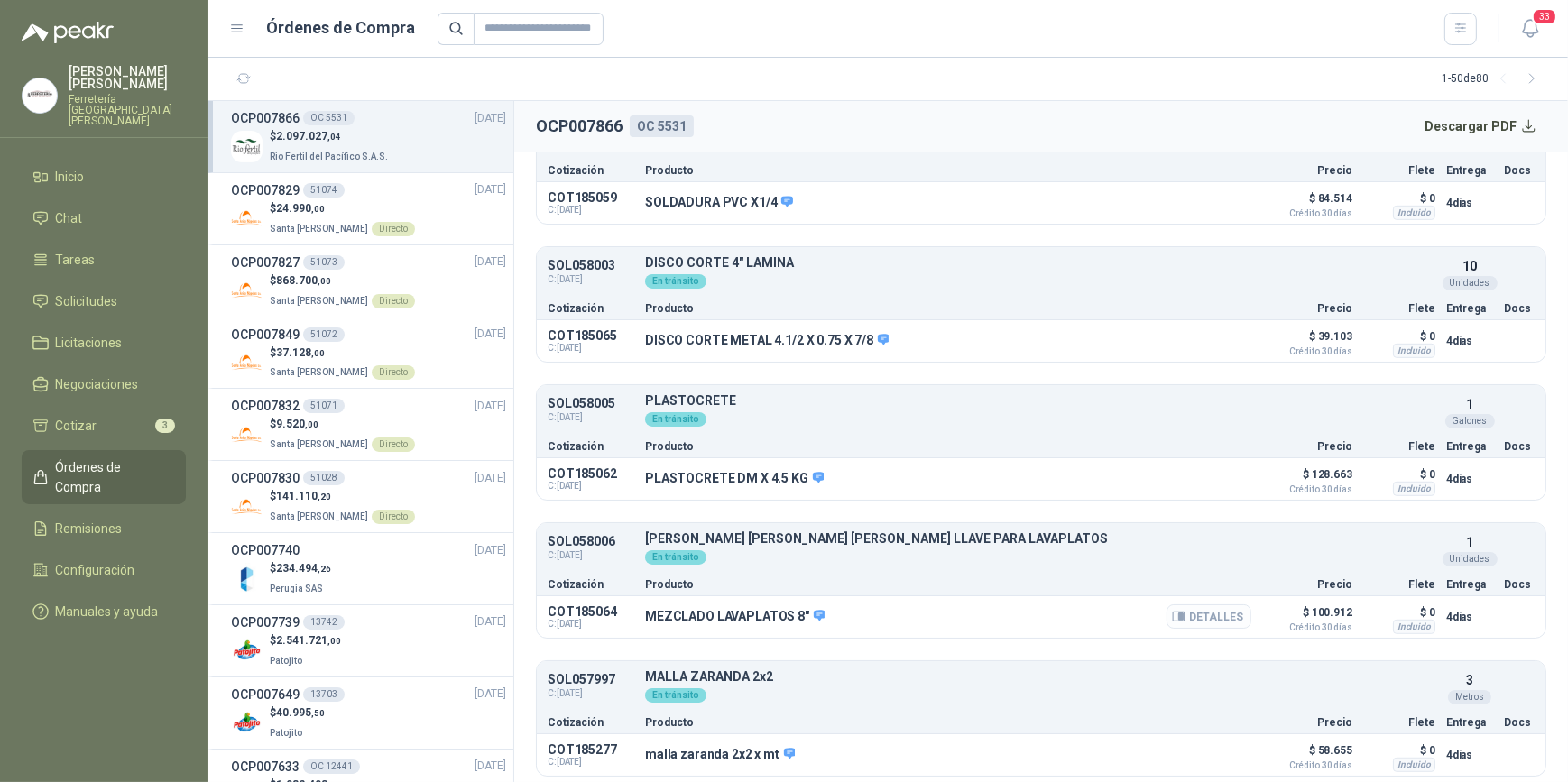
click at [1192, 611] on button "Detalles" at bounding box center [1209, 617] width 85 height 25
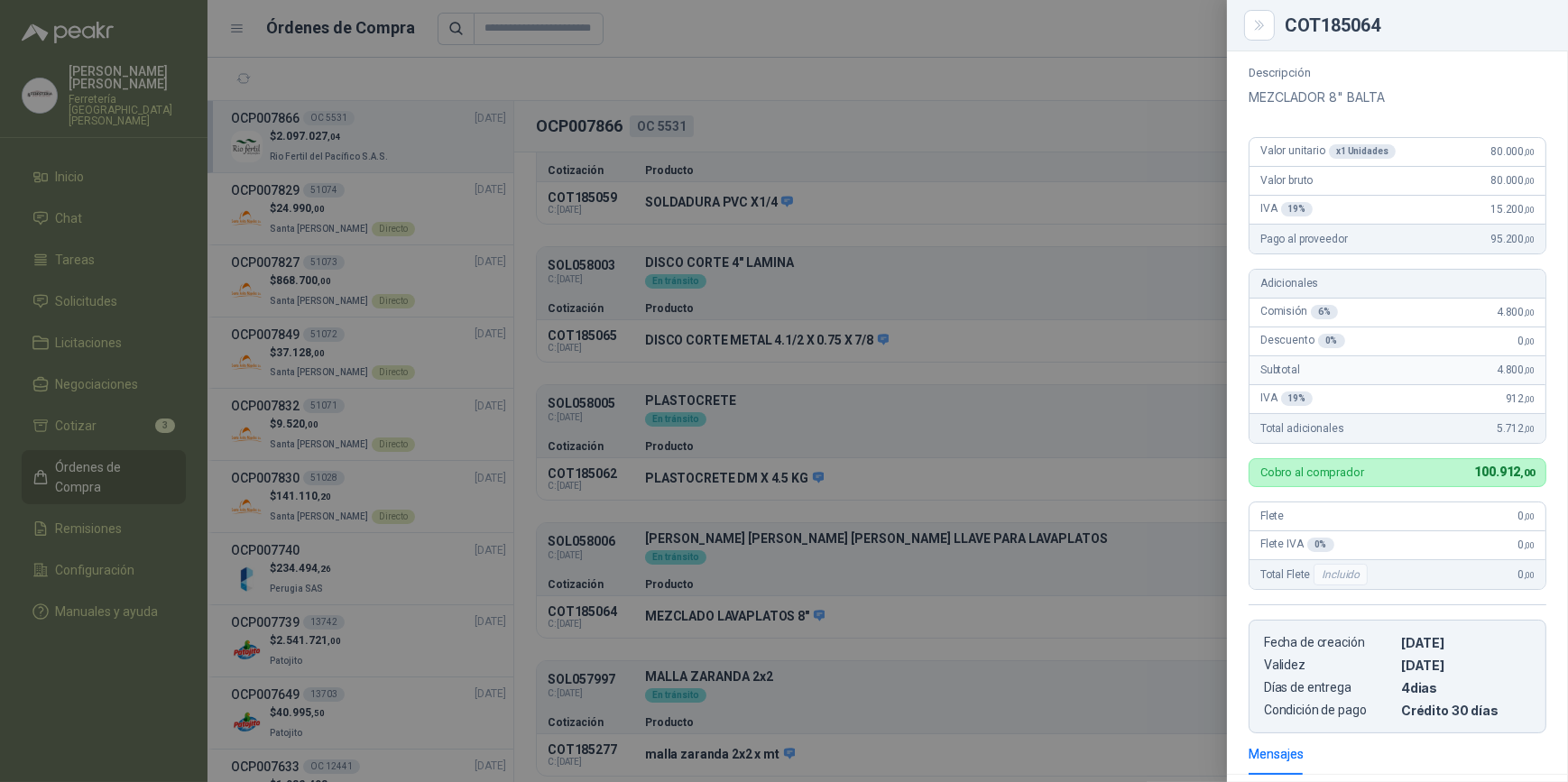
scroll to position [383, 0]
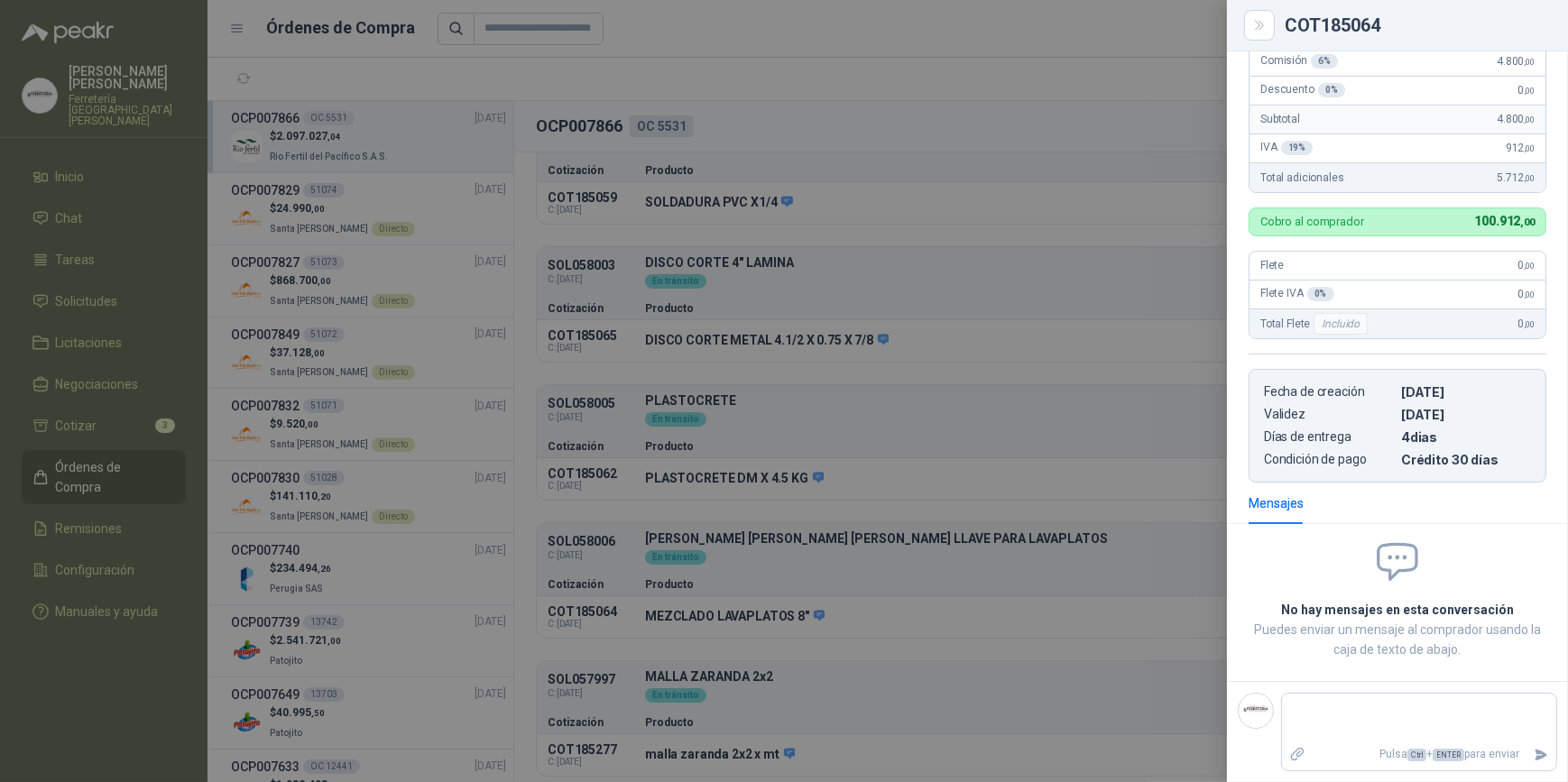
click at [1035, 461] on div at bounding box center [784, 391] width 1568 height 782
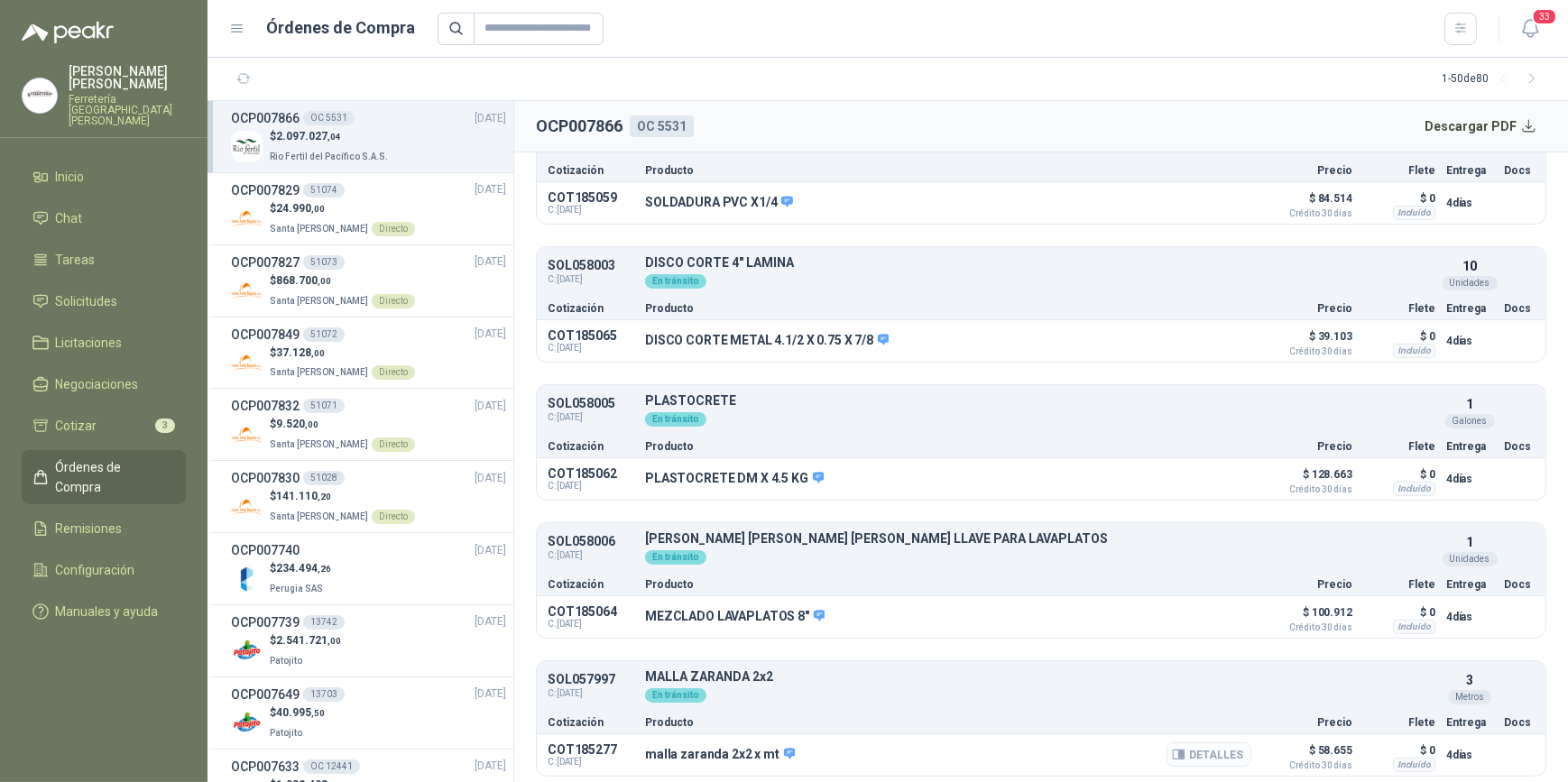
click at [1202, 752] on button "Detalles" at bounding box center [1209, 754] width 85 height 25
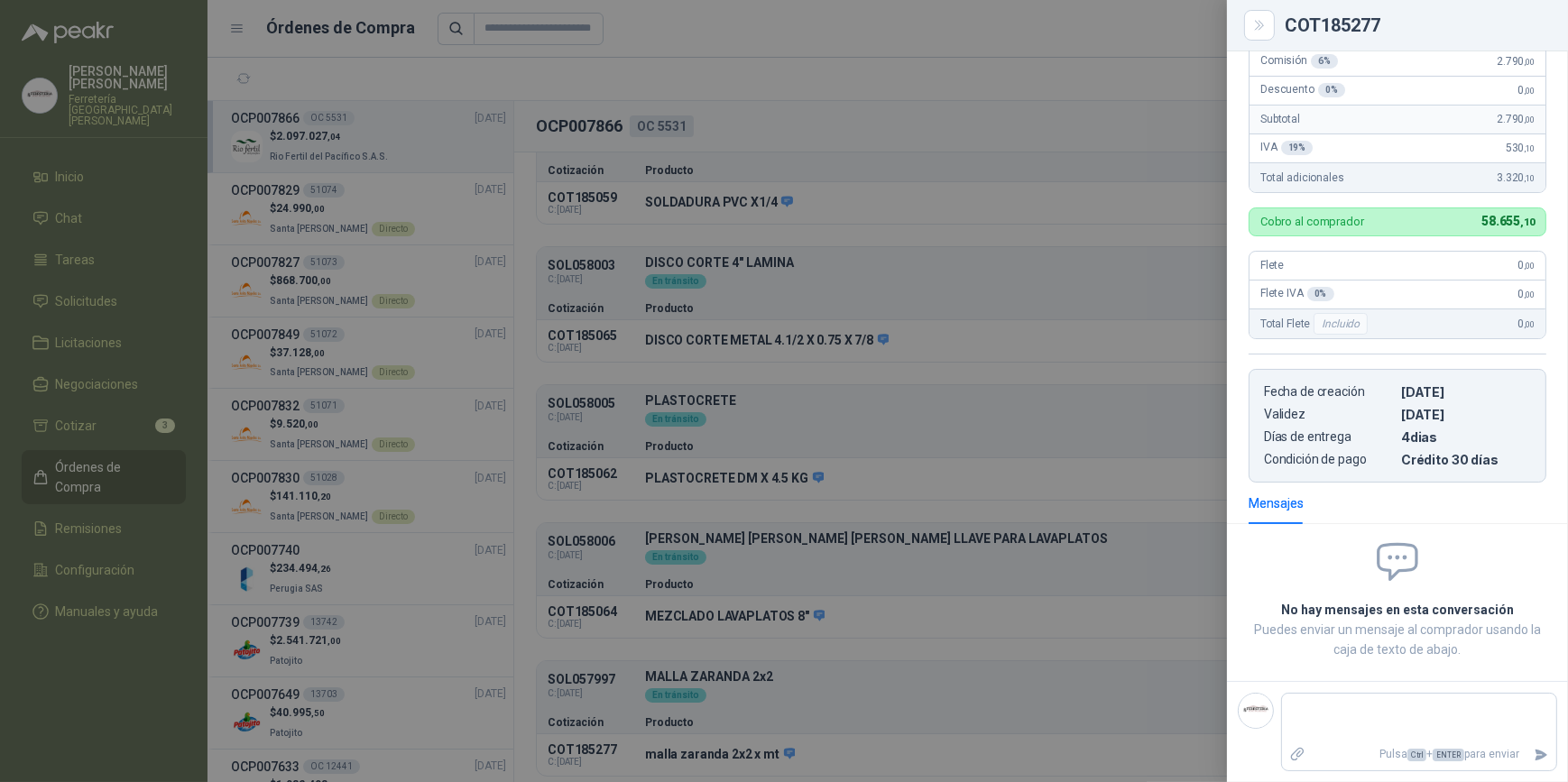
click at [1019, 26] on div at bounding box center [784, 391] width 1568 height 782
